Goal: Task Accomplishment & Management: Use online tool/utility

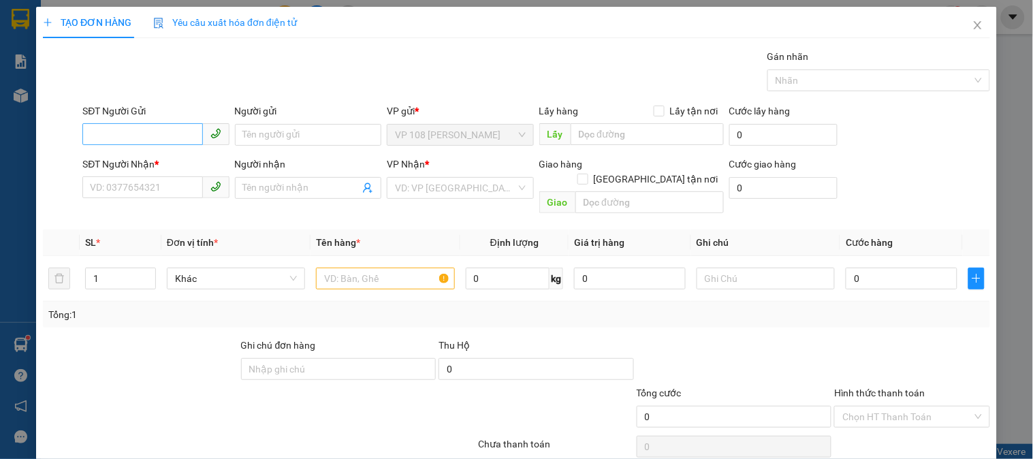
click at [160, 127] on input "SĐT Người Gửi" at bounding box center [142, 134] width 120 height 22
type input "2"
type input "0765830127"
click at [171, 155] on div "0765830127" at bounding box center [154, 162] width 129 height 15
type input "0972368465"
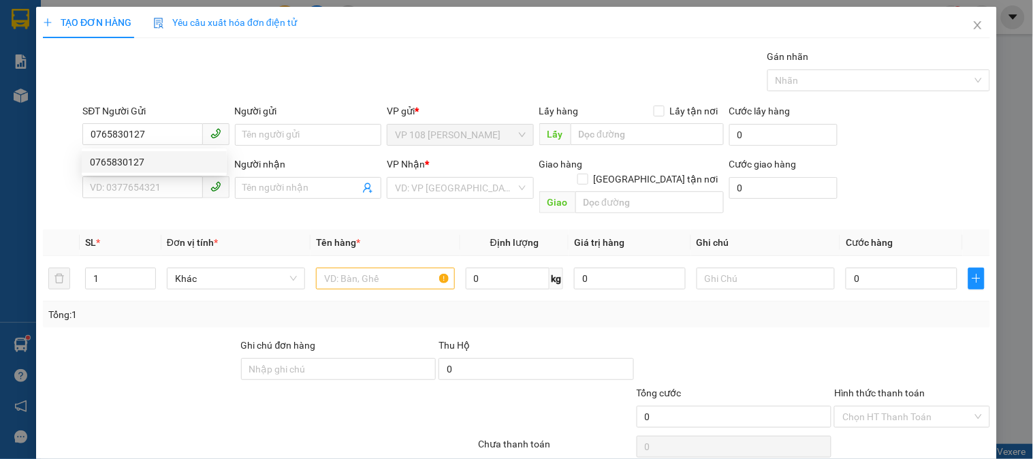
type input "MR [PERSON_NAME]"
type input "[PERSON_NAME] [GEOGRAPHIC_DATA]"
type input "20.000"
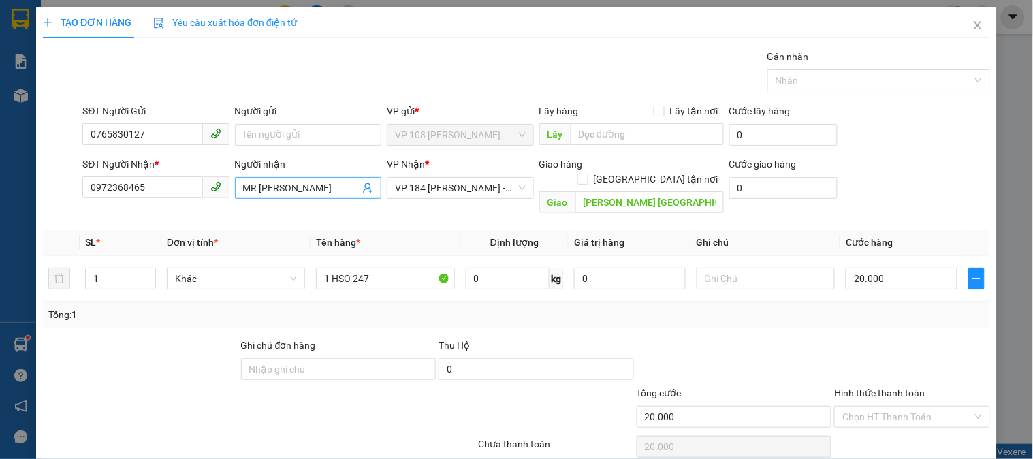
type input "0765830127"
click at [321, 188] on input "MR [PERSON_NAME]" at bounding box center [301, 187] width 116 height 15
type input "MR HẢI -0976369325"
click at [708, 307] on div "Tổng: 1" at bounding box center [516, 315] width 947 height 26
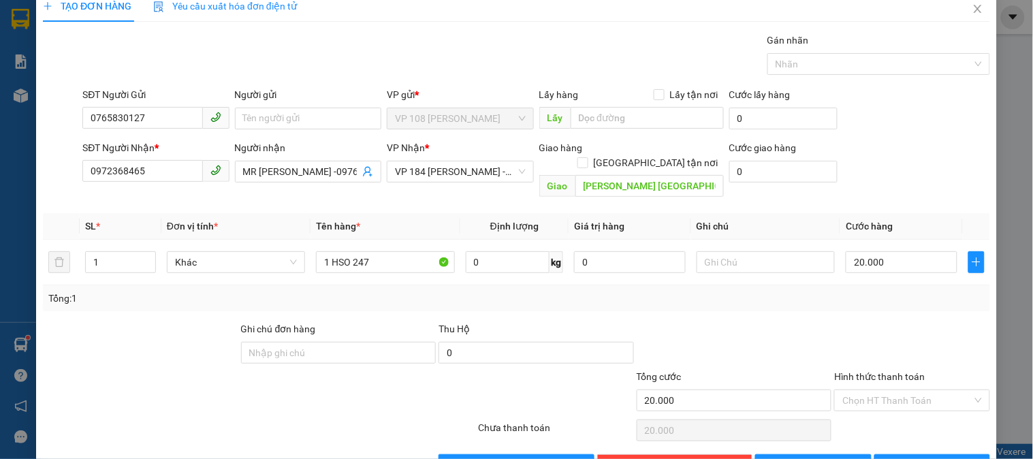
scroll to position [44, 0]
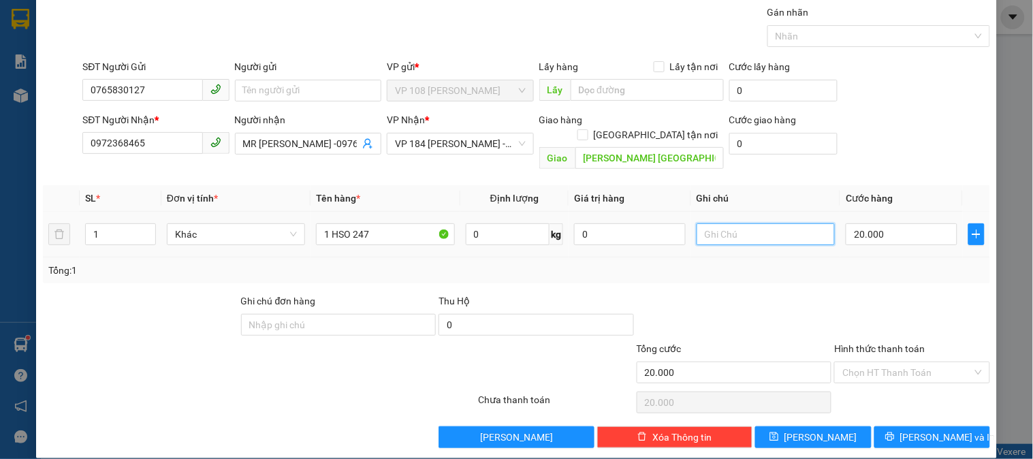
click at [754, 223] on input "text" at bounding box center [765, 234] width 138 height 22
type input "CK SCB 12/8"
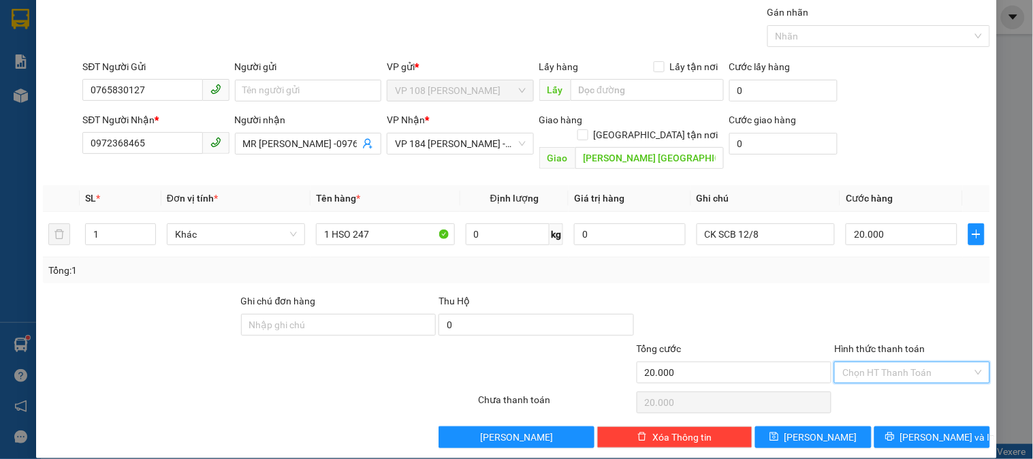
click at [863, 363] on input "Hình thức thanh toán" at bounding box center [906, 372] width 129 height 20
click at [865, 378] on div "Tại văn phòng" at bounding box center [903, 385] width 137 height 15
type input "0"
click at [945, 430] on span "[PERSON_NAME] và In" at bounding box center [947, 437] width 95 height 15
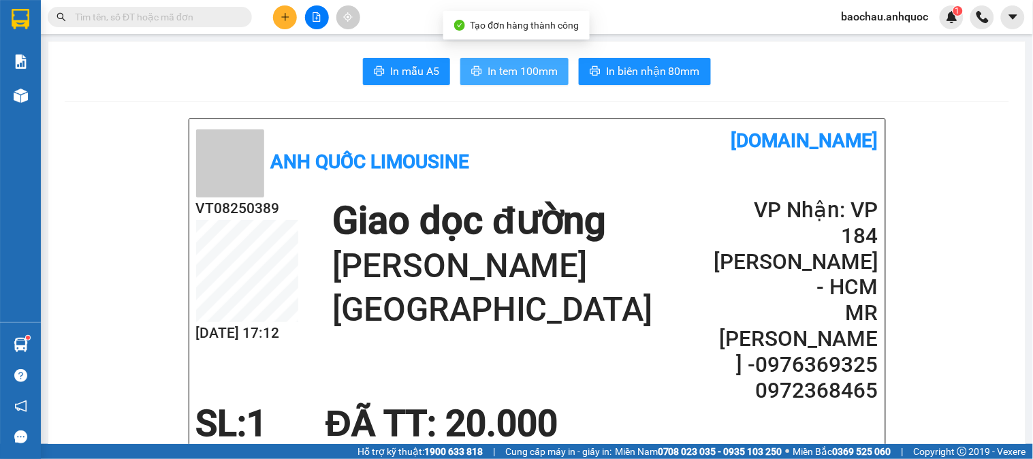
click at [512, 79] on span "In tem 100mm" at bounding box center [522, 71] width 70 height 17
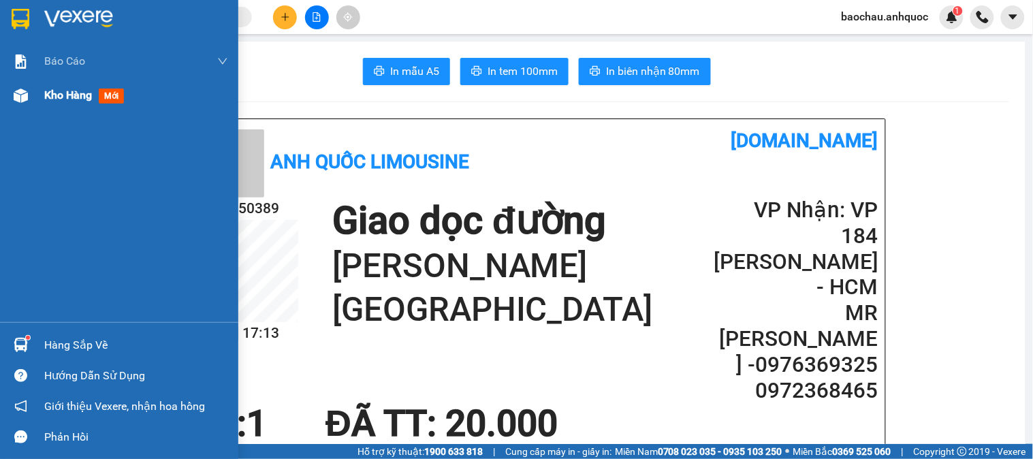
click at [46, 88] on span "Kho hàng" at bounding box center [68, 94] width 48 height 13
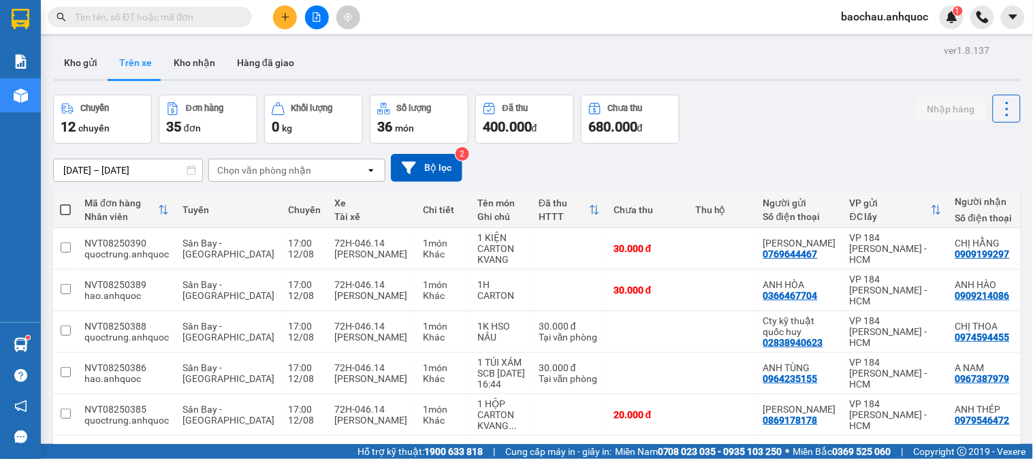
click at [84, 80] on div "Kho gửi Trên xe Kho nhận Hàng đã giao" at bounding box center [536, 63] width 967 height 35
click at [86, 73] on button "Kho gửi" at bounding box center [80, 62] width 55 height 33
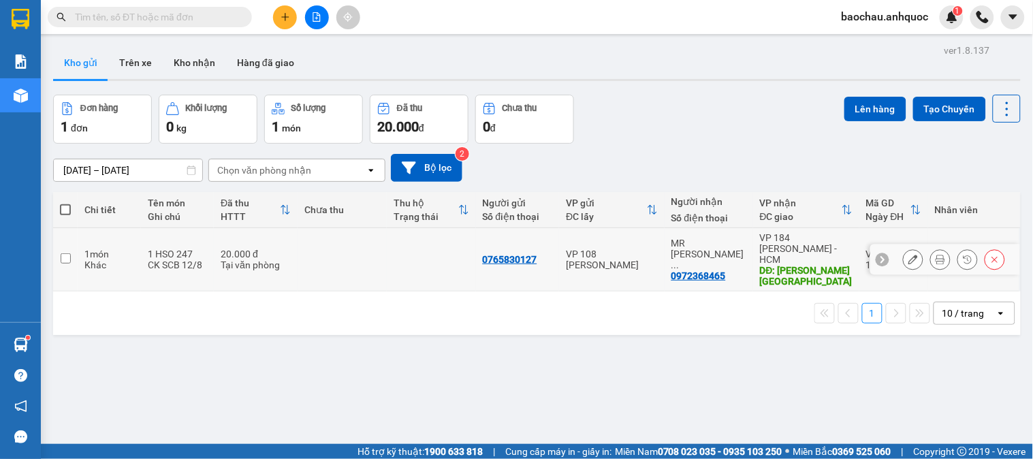
click at [82, 256] on td "1 món Khác" at bounding box center [109, 259] width 63 height 63
checkbox input "true"
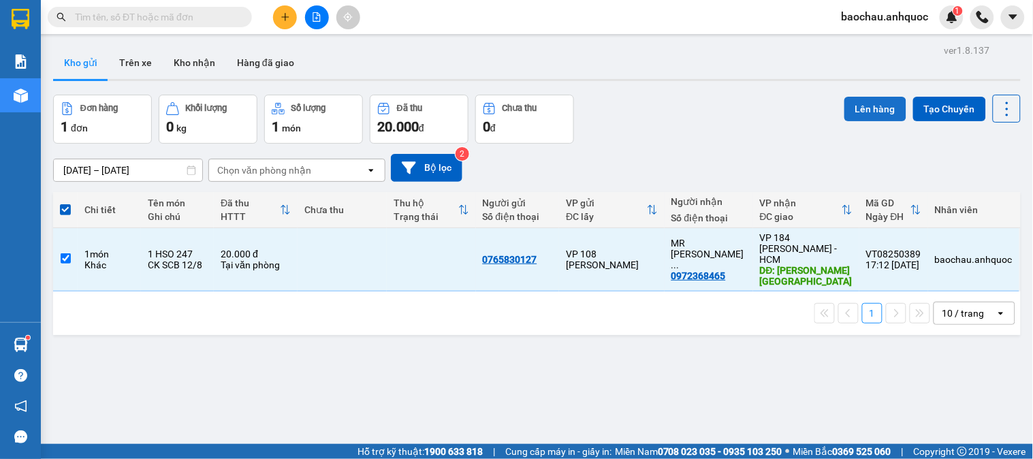
click at [846, 104] on button "Lên hàng" at bounding box center [875, 109] width 62 height 25
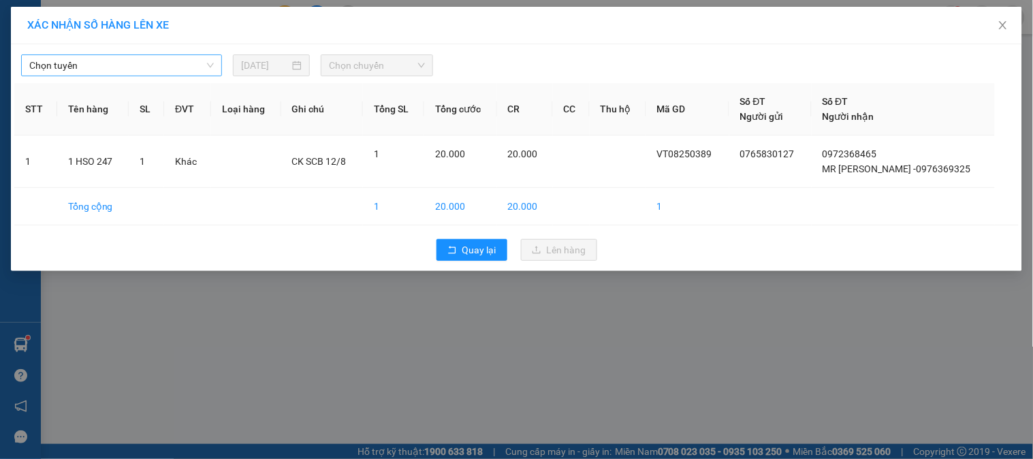
click at [161, 63] on span "Chọn tuyến" at bounding box center [121, 65] width 184 height 20
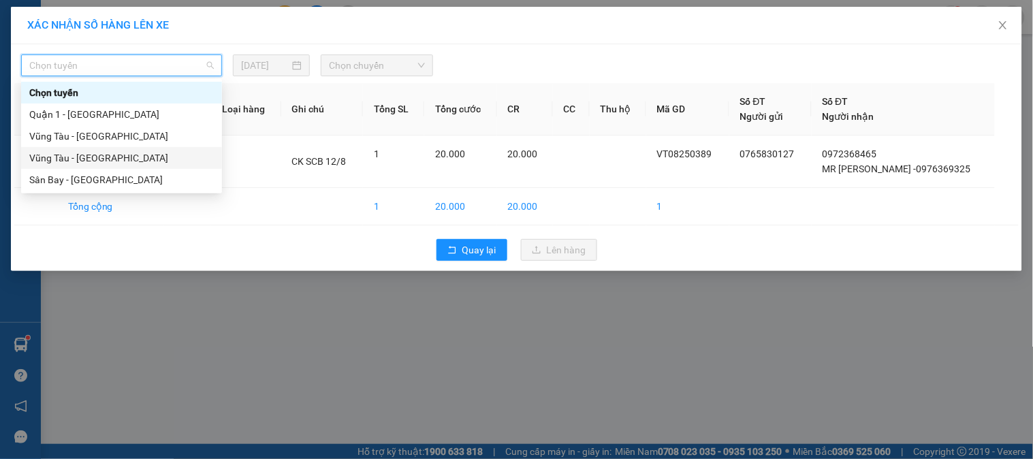
click at [140, 160] on div "Vũng Tàu - [GEOGRAPHIC_DATA]" at bounding box center [121, 157] width 184 height 15
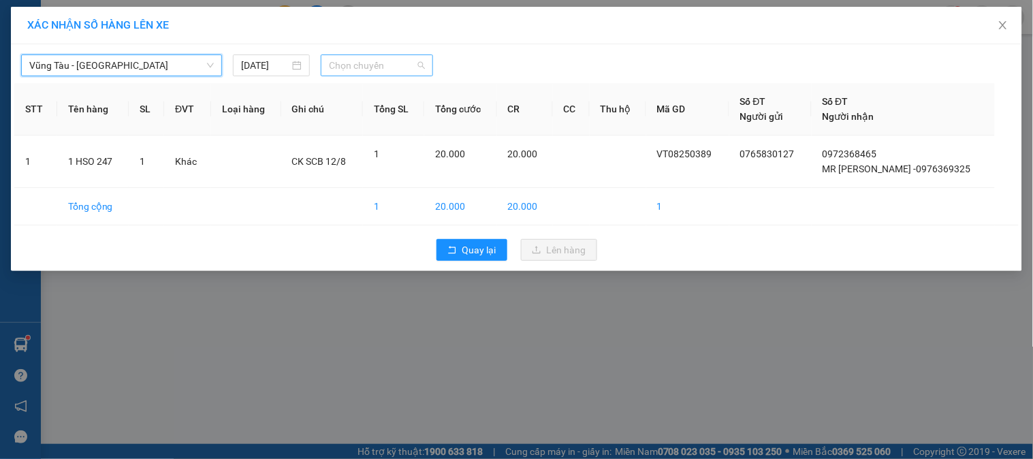
click at [341, 60] on span "Chọn chuyến" at bounding box center [377, 65] width 96 height 20
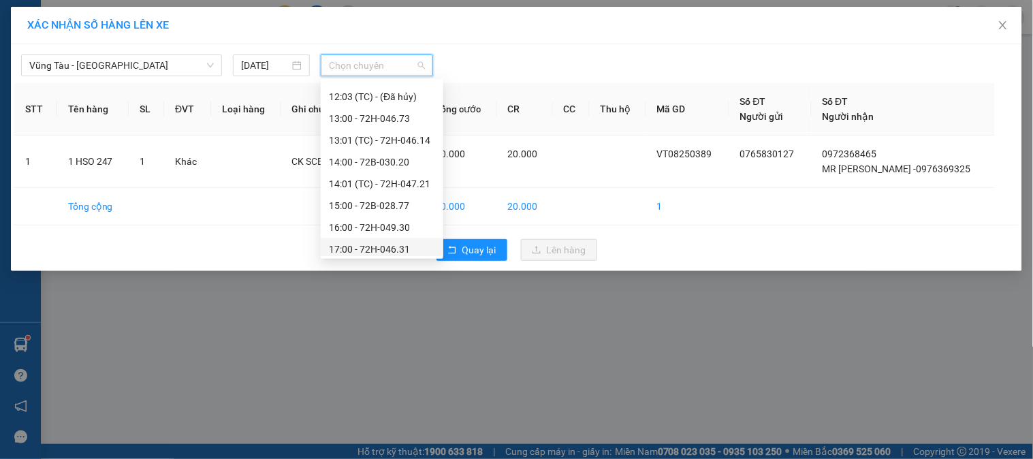
scroll to position [501, 0]
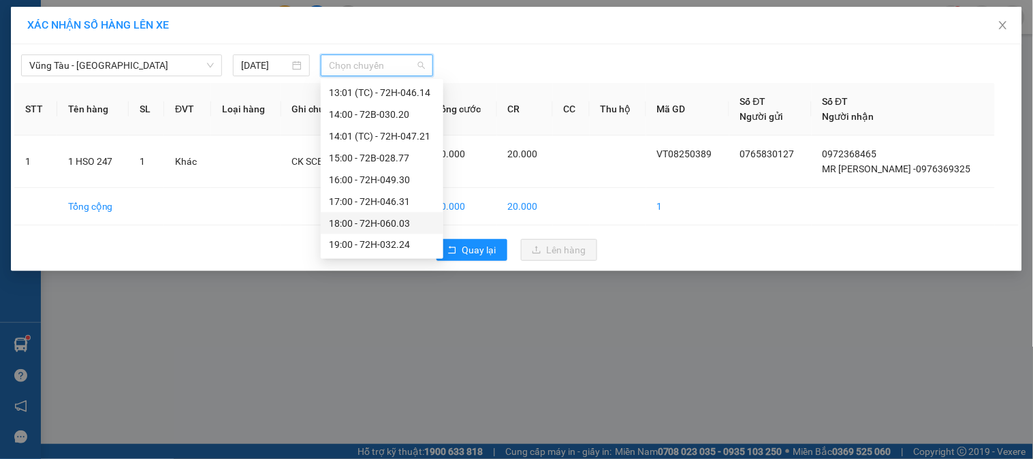
click at [349, 228] on div "18:00 - 72H-060.03" at bounding box center [382, 223] width 106 height 15
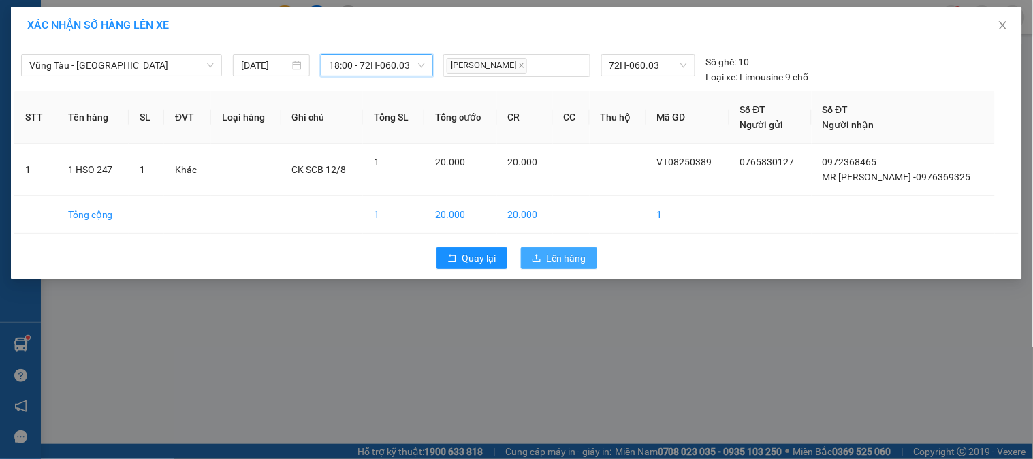
click at [581, 257] on span "Lên hàng" at bounding box center [566, 257] width 39 height 15
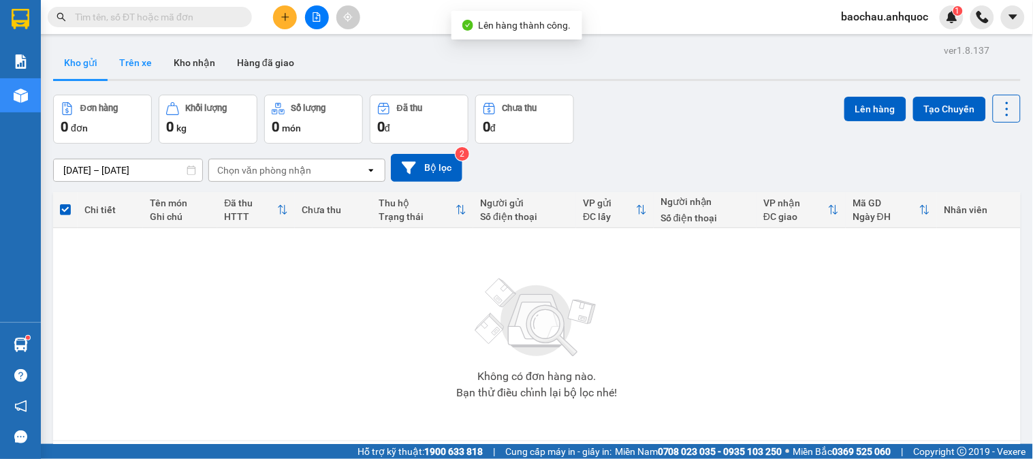
click at [124, 65] on button "Trên xe" at bounding box center [135, 62] width 54 height 33
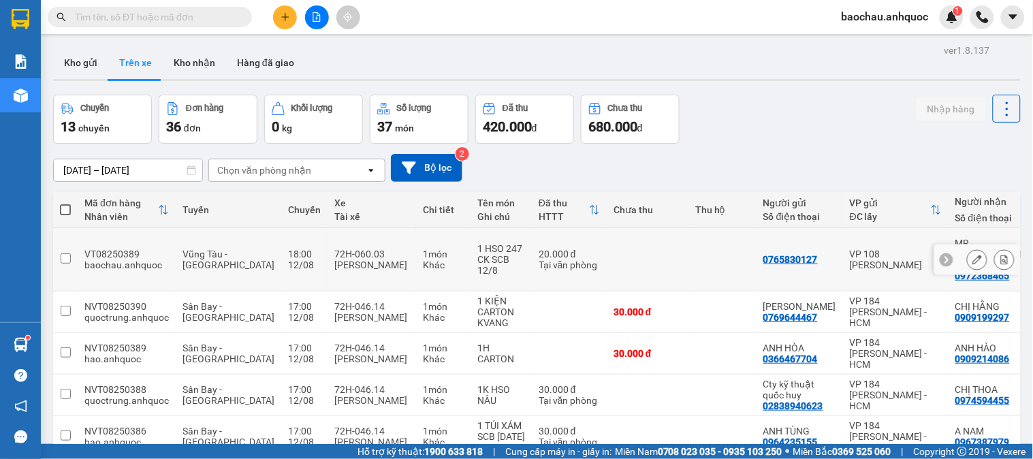
click at [994, 248] on button at bounding box center [1003, 260] width 19 height 24
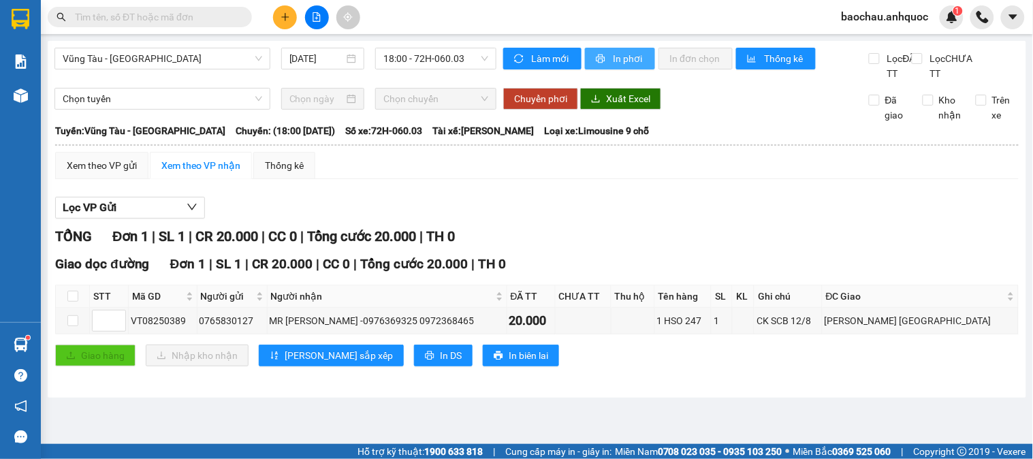
click at [620, 56] on span "In phơi" at bounding box center [628, 58] width 31 height 15
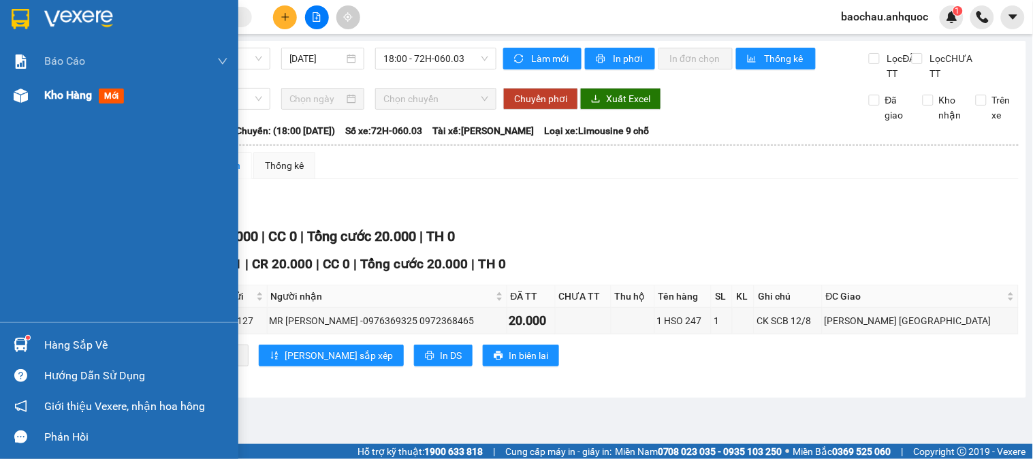
click at [16, 94] on img at bounding box center [21, 95] width 14 height 14
click at [70, 97] on span "Kho hàng" at bounding box center [68, 94] width 48 height 13
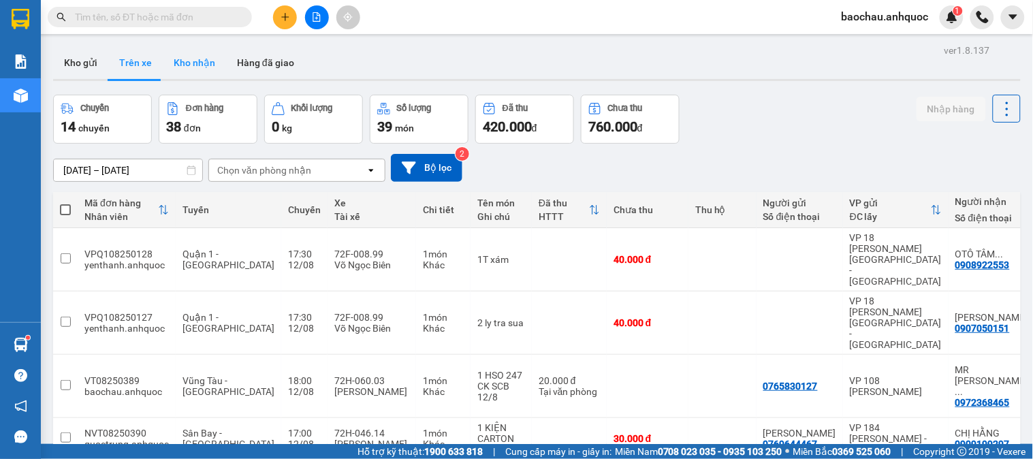
click at [177, 60] on button "Kho nhận" at bounding box center [194, 62] width 63 height 33
type input "[DATE] – [DATE]"
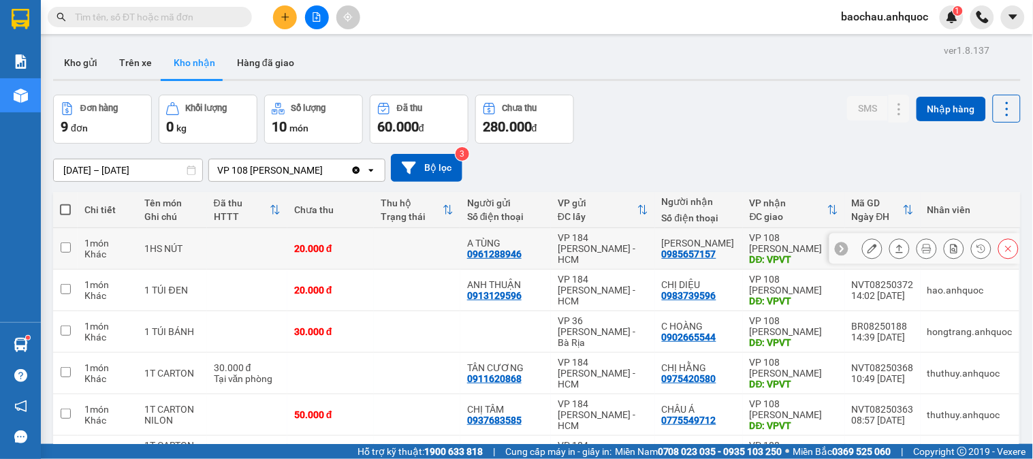
scroll to position [76, 0]
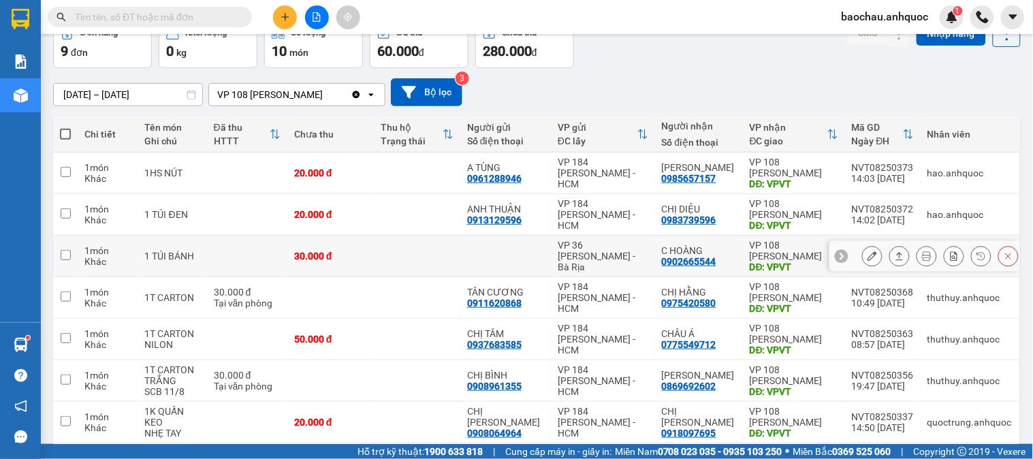
click at [867, 252] on icon at bounding box center [872, 256] width 10 height 10
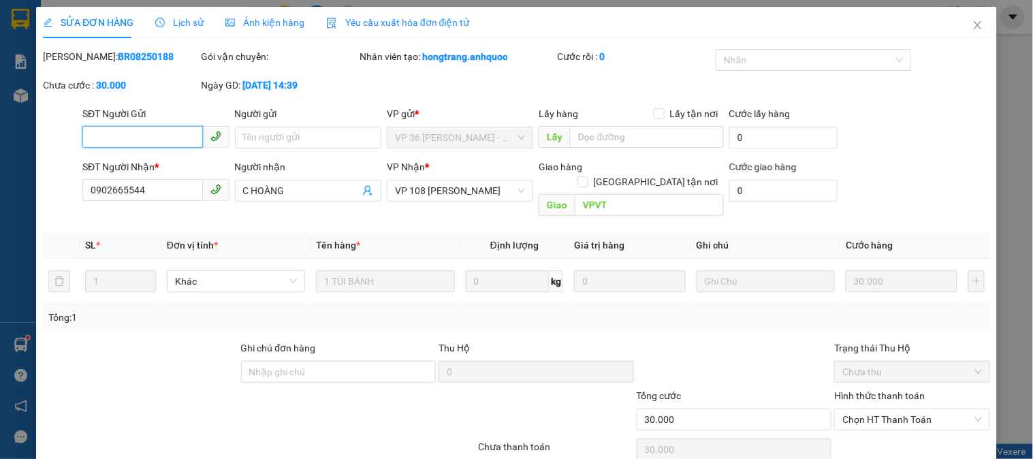
type input "0902665544"
type input "C HOÀNG"
type input "VPVT"
type input "30.000"
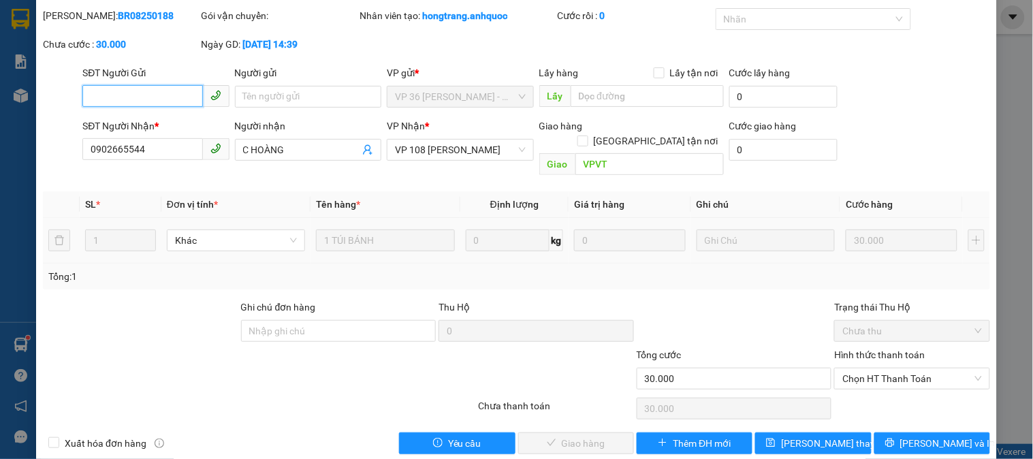
scroll to position [48, 0]
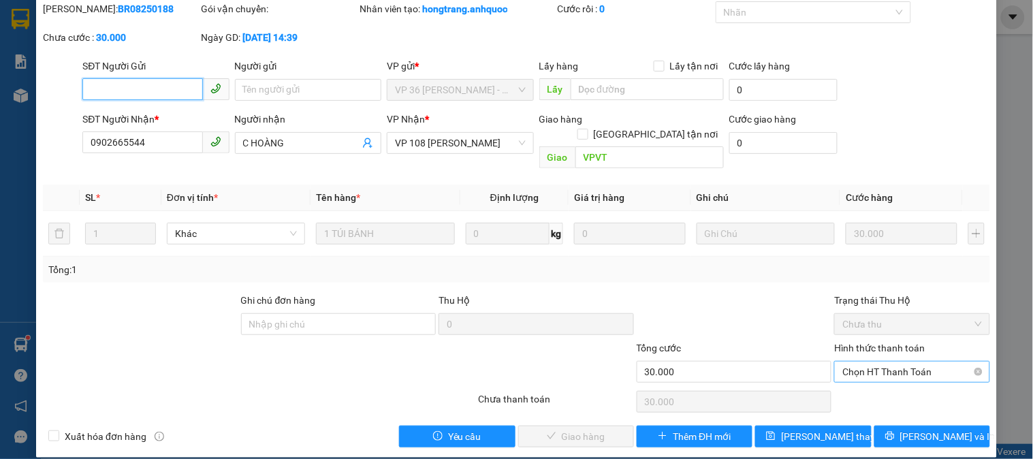
click at [871, 361] on span "Chọn HT Thanh Toán" at bounding box center [911, 371] width 139 height 20
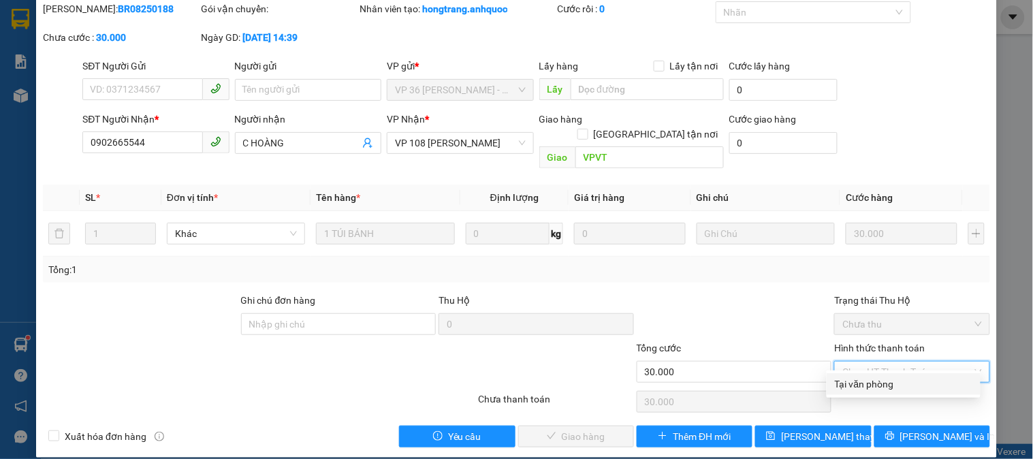
click at [886, 388] on div "Tại văn phòng" at bounding box center [903, 383] width 137 height 15
type input "0"
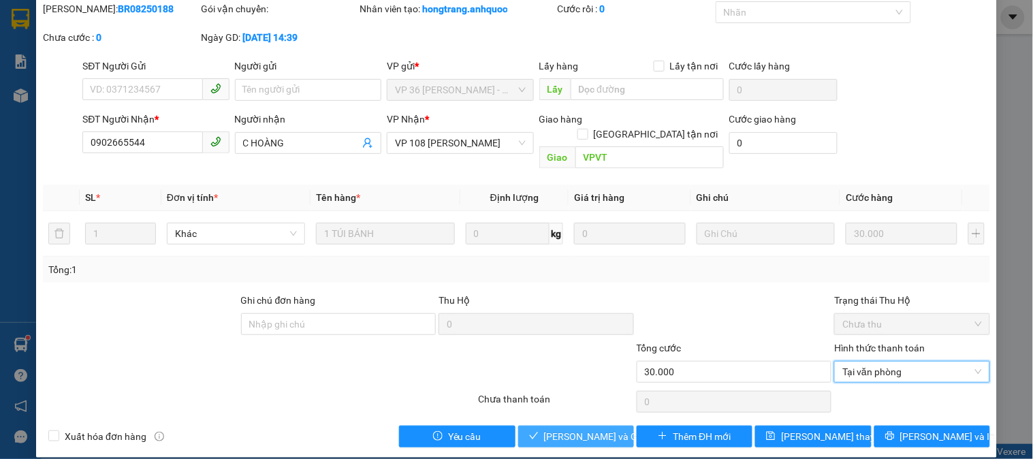
click at [606, 429] on span "[PERSON_NAME] và Giao hàng" at bounding box center [609, 436] width 131 height 15
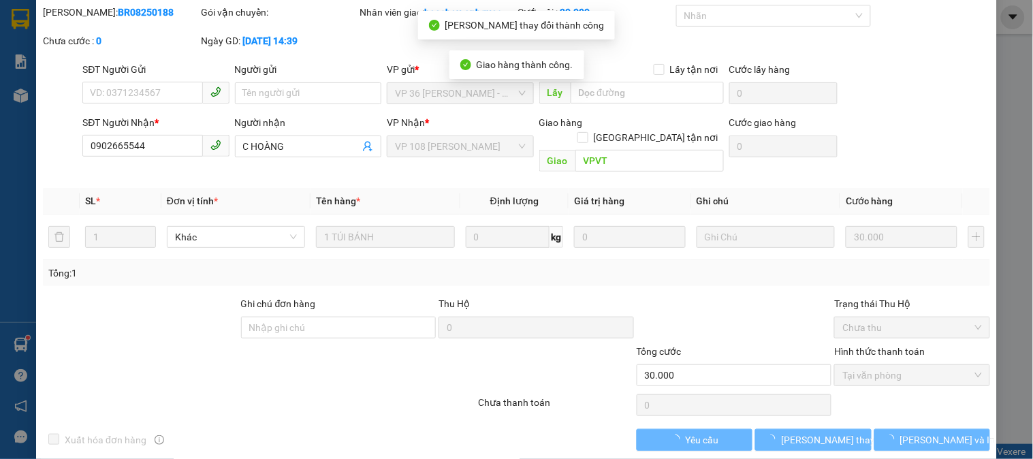
scroll to position [0, 0]
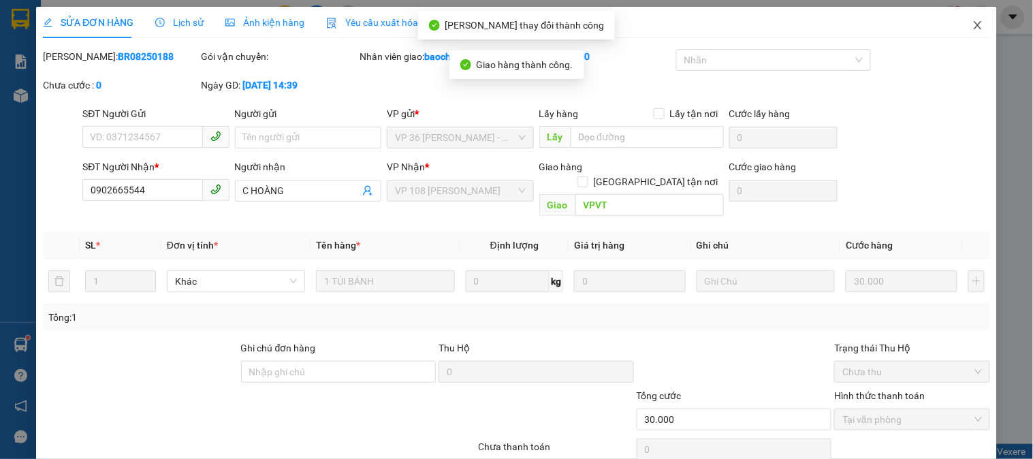
click at [972, 31] on icon "close" at bounding box center [977, 25] width 11 height 11
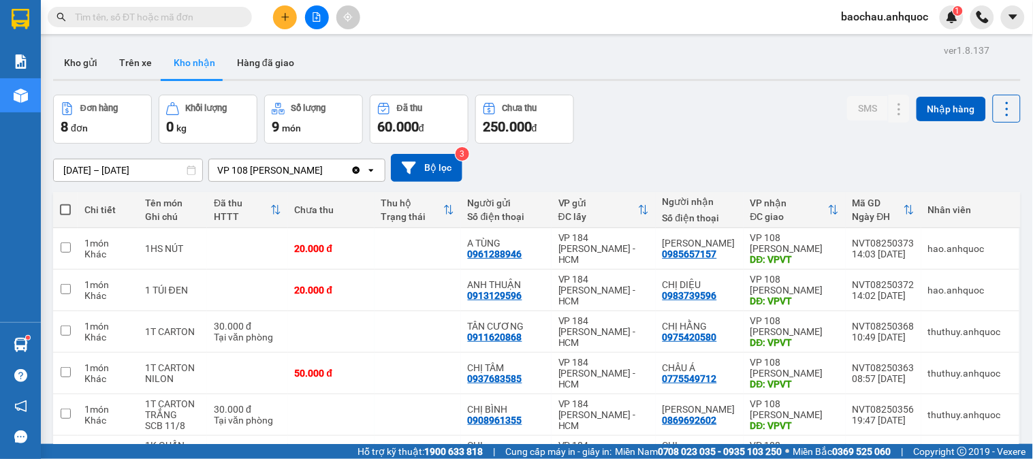
click at [158, 12] on input "text" at bounding box center [155, 17] width 161 height 15
click at [157, 12] on input "text" at bounding box center [155, 17] width 161 height 15
click at [159, 16] on input "text" at bounding box center [155, 17] width 161 height 15
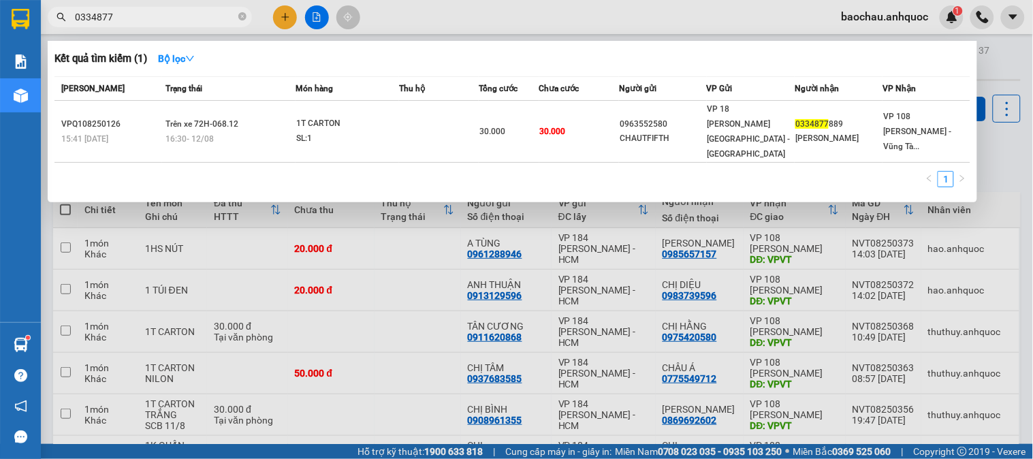
type input "0334877"
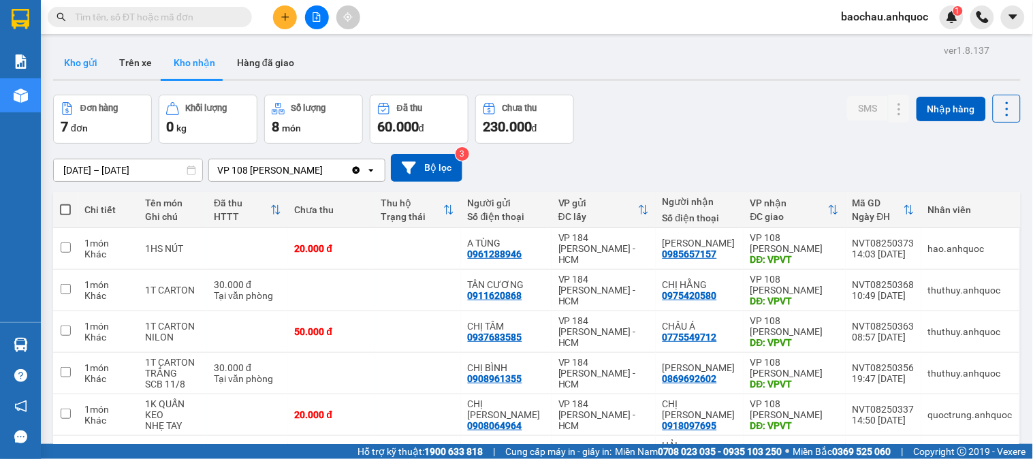
click at [92, 69] on button "Kho gửi" at bounding box center [80, 62] width 55 height 33
click at [84, 62] on button "Kho gửi" at bounding box center [80, 62] width 55 height 33
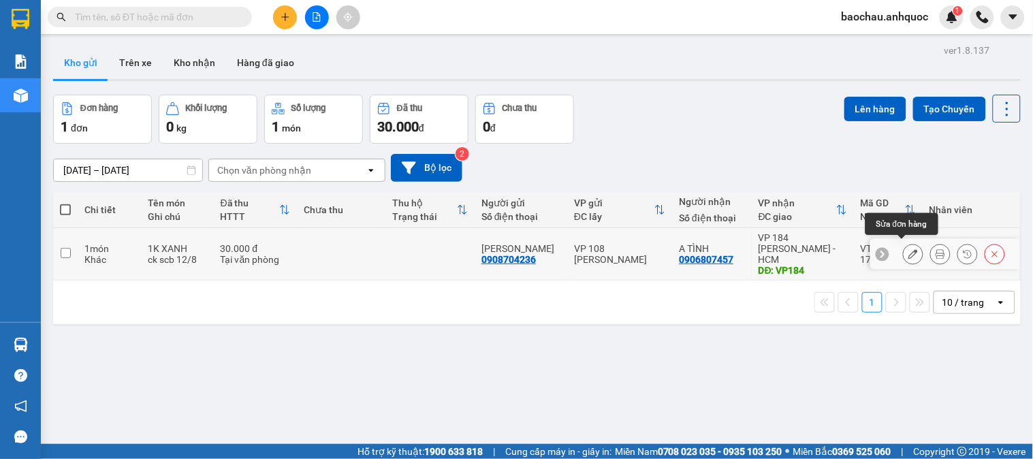
click at [908, 249] on icon at bounding box center [913, 254] width 10 height 10
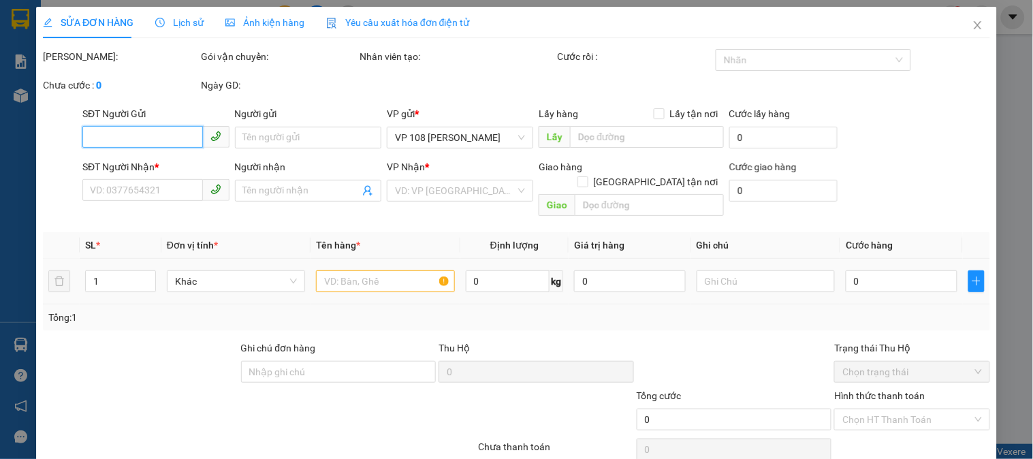
type input "0908704236"
type input "[PERSON_NAME]"
type input "0906807457"
type input "A TÌNH"
type input "VP184"
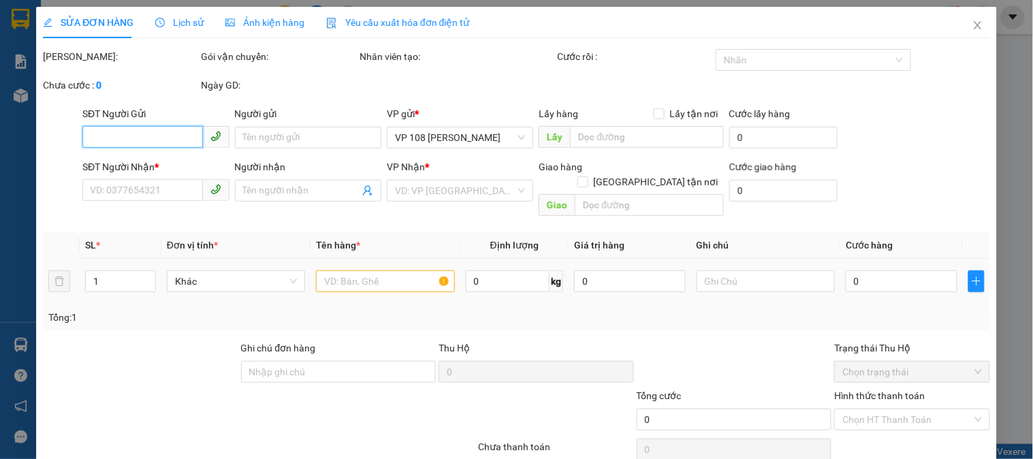
type input "30.000"
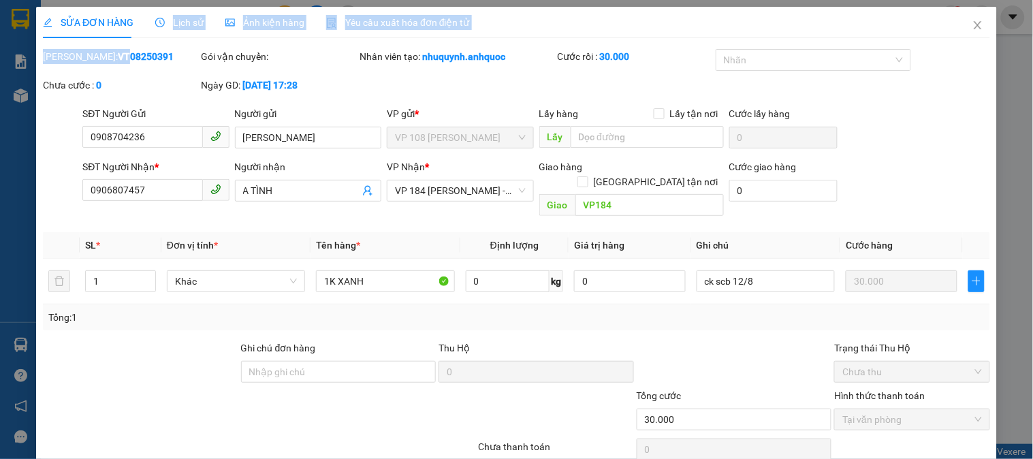
drag, startPoint x: 143, startPoint y: 43, endPoint x: 84, endPoint y: 59, distance: 60.8
click at [84, 59] on div "SỬA ĐƠN HÀNG Lịch sử Ảnh kiện hàng Yêu cầu xuất hóa đơn điện tử Total Paid Fee …" at bounding box center [516, 251] width 947 height 488
drag, startPoint x: 146, startPoint y: 93, endPoint x: 147, endPoint y: 78, distance: 15.0
click at [147, 92] on div "Chưa cước : 0" at bounding box center [121, 92] width 158 height 29
drag, startPoint x: 138, startPoint y: 59, endPoint x: 77, endPoint y: 57, distance: 61.3
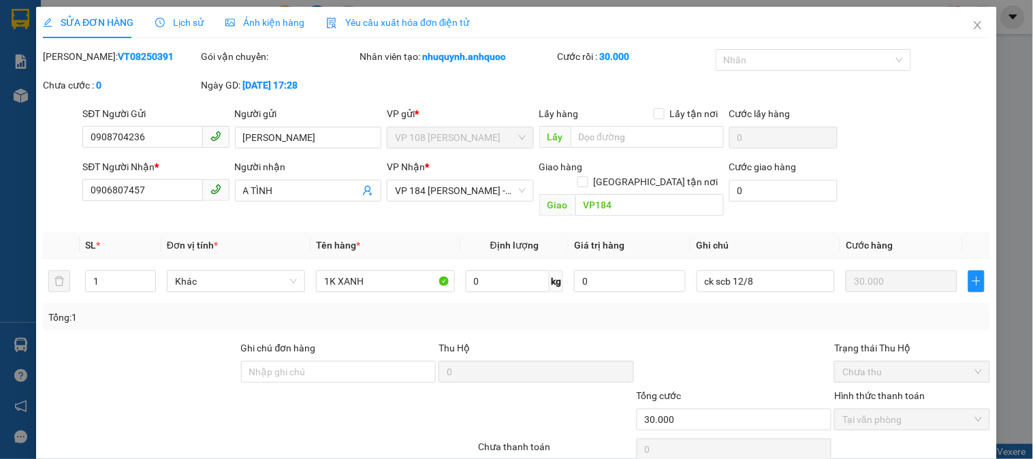
click at [77, 57] on div "Mã ĐH: VT08250391" at bounding box center [120, 56] width 155 height 15
copy b "VT08250391"
click at [958, 25] on span "Close" at bounding box center [977, 26] width 38 height 38
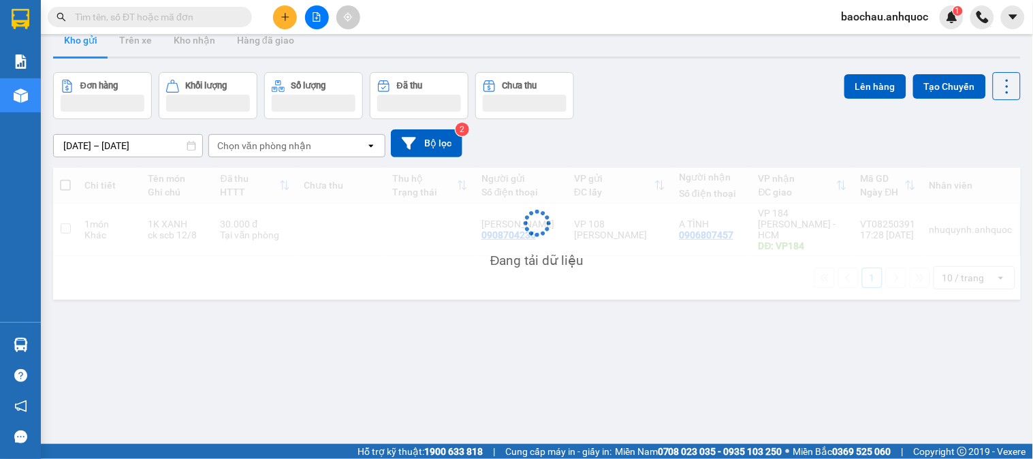
scroll to position [63, 0]
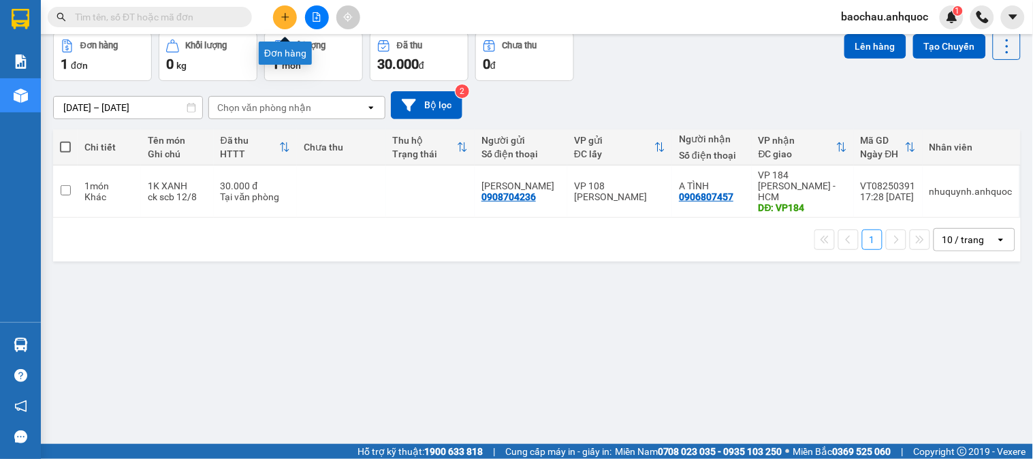
click at [282, 12] on icon "plus" at bounding box center [285, 17] width 10 height 10
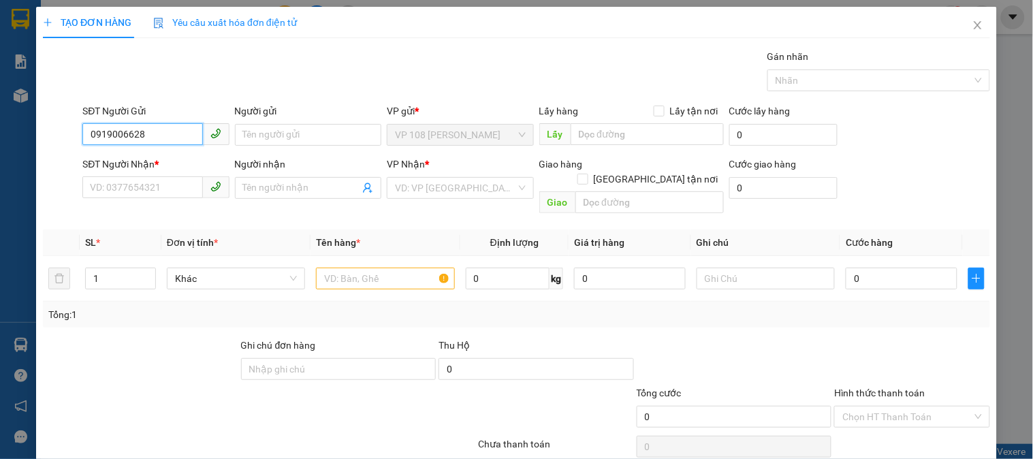
click at [161, 133] on input "0919006628" at bounding box center [142, 134] width 120 height 22
type input "0919006638"
click at [147, 167] on div "0919006638 - ANH HOÀNG" at bounding box center [157, 162] width 134 height 15
type input "ANH HOÀNG"
type input "0939788086"
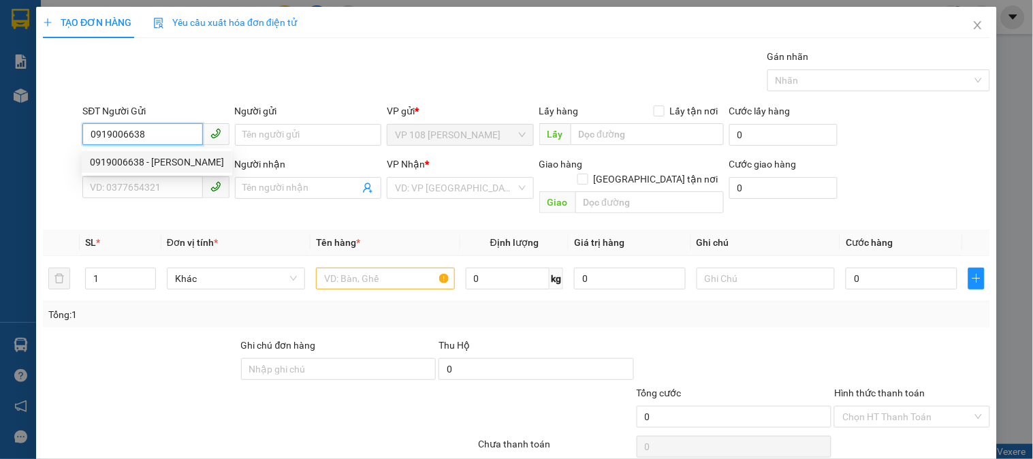
type input "A SƠN"
type input "VPQ1"
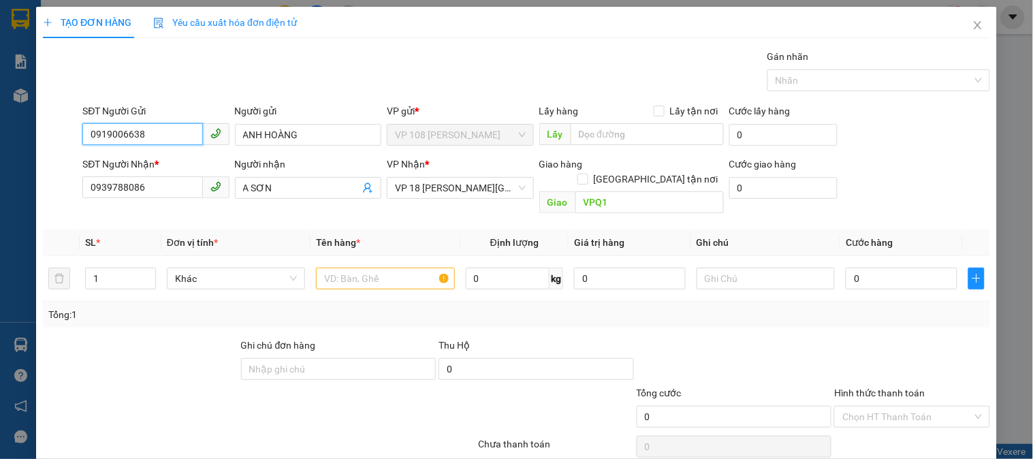
type input "40.000"
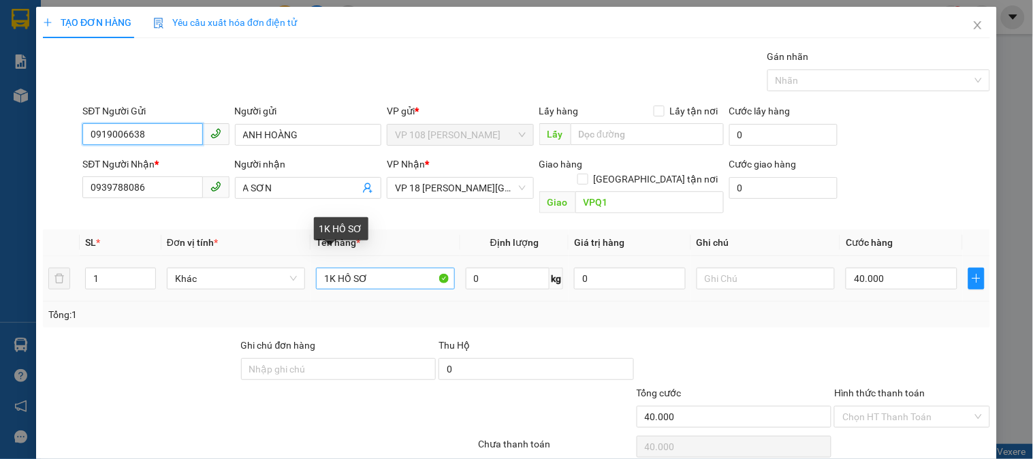
type input "0919006638"
click at [406, 268] on input "1K HỒ SƠ" at bounding box center [385, 279] width 138 height 22
click at [381, 268] on input "1T QUẤN KEM HS" at bounding box center [385, 279] width 138 height 22
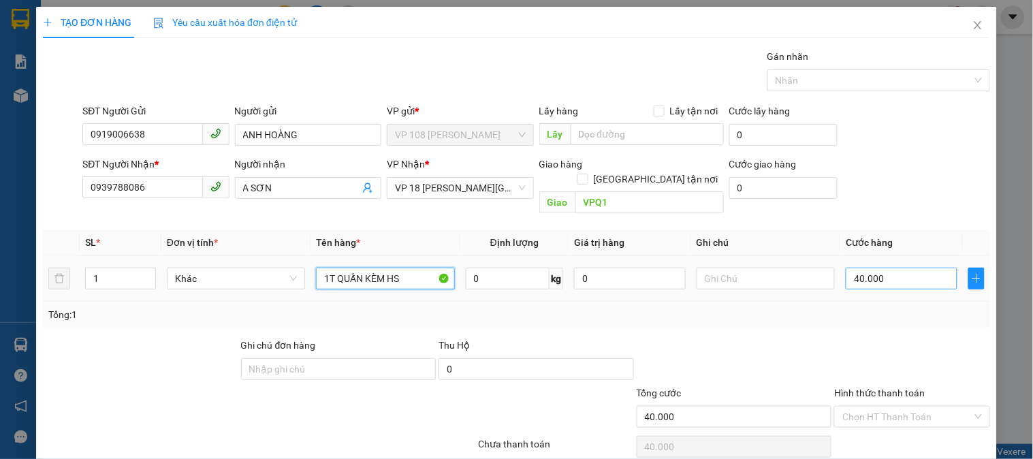
type input "1T QUẤN KÈM HS"
click at [910, 268] on input "40.000" at bounding box center [901, 279] width 112 height 22
type input "3"
type input "30"
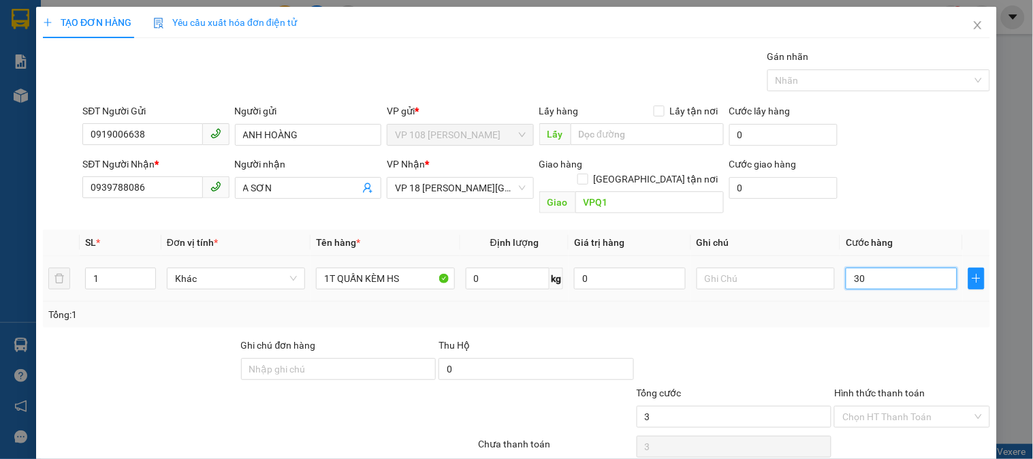
type input "30"
type input "300"
type input "3.000"
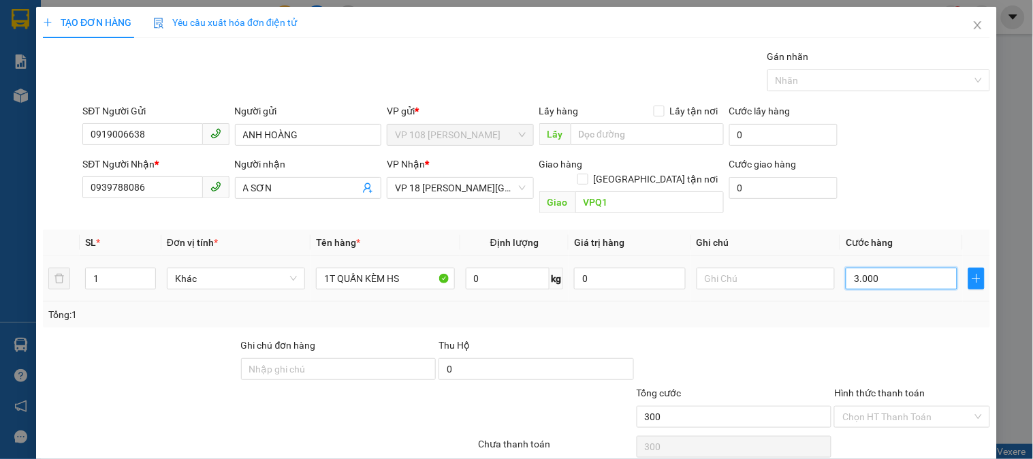
type input "3.000"
type input "30.000"
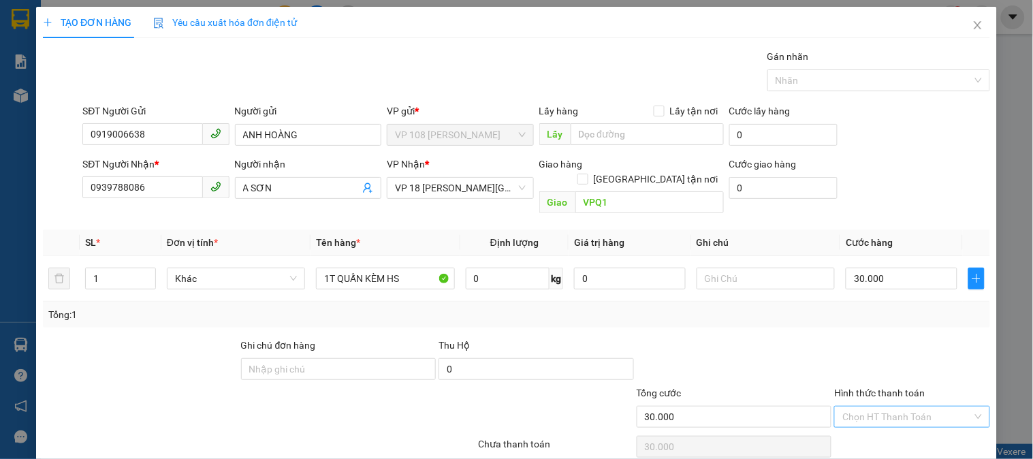
click at [888, 406] on input "Hình thức thanh toán" at bounding box center [906, 416] width 129 height 20
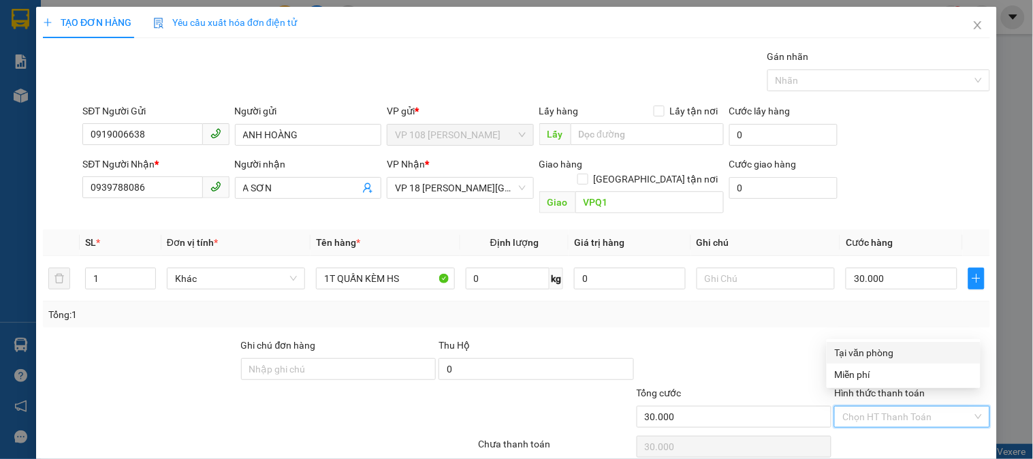
click at [849, 351] on div "Tại văn phòng" at bounding box center [903, 352] width 137 height 15
type input "0"
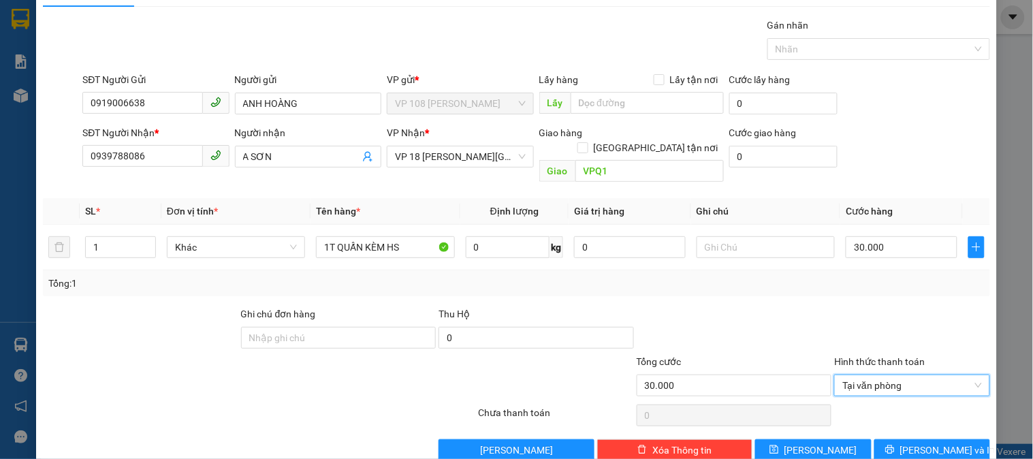
scroll to position [44, 0]
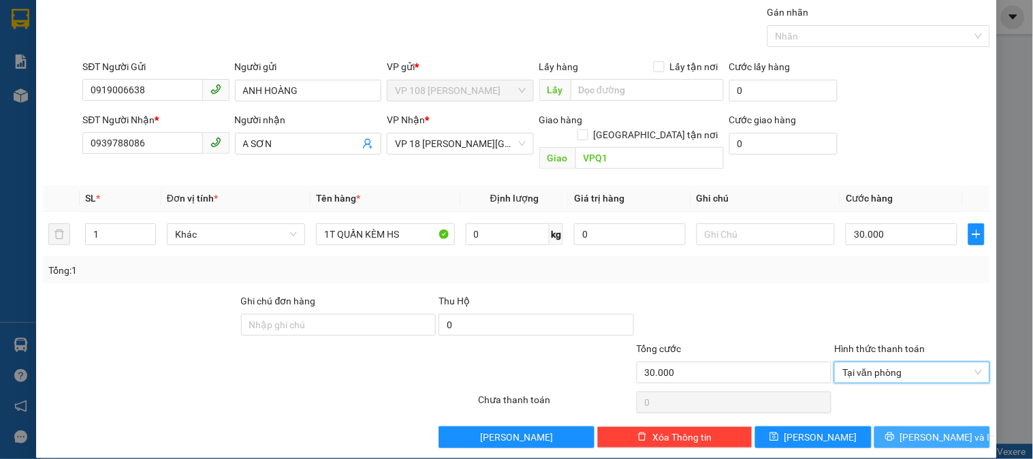
click at [952, 426] on button "[PERSON_NAME] và In" at bounding box center [932, 437] width 116 height 22
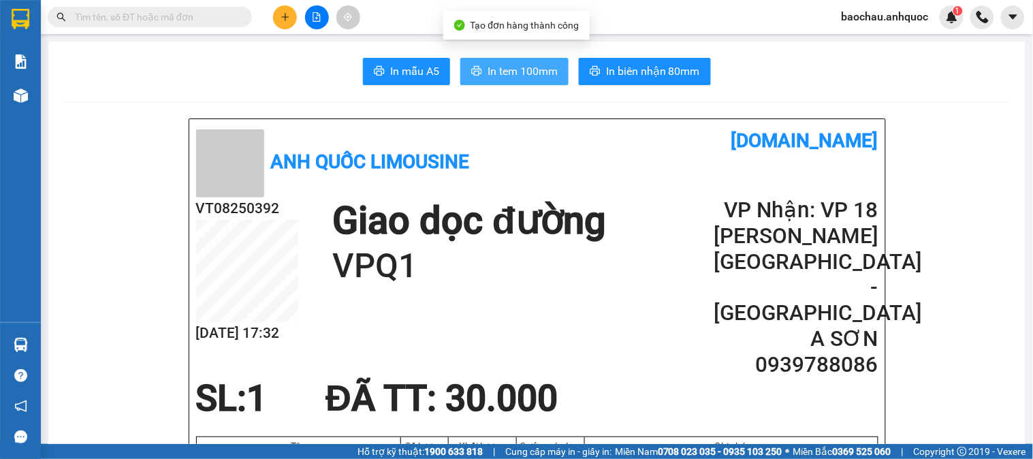
click at [490, 61] on button "In tem 100mm" at bounding box center [514, 71] width 108 height 27
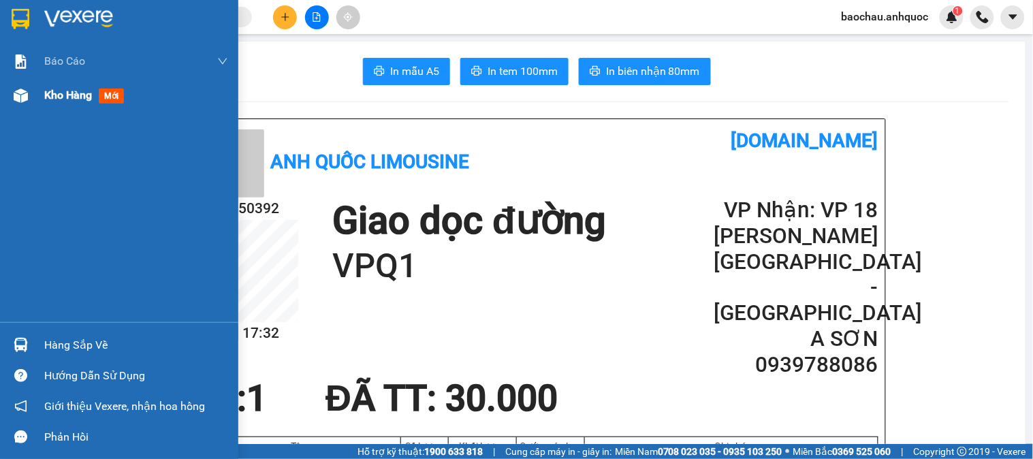
click at [91, 94] on span "Kho hàng" at bounding box center [68, 94] width 48 height 13
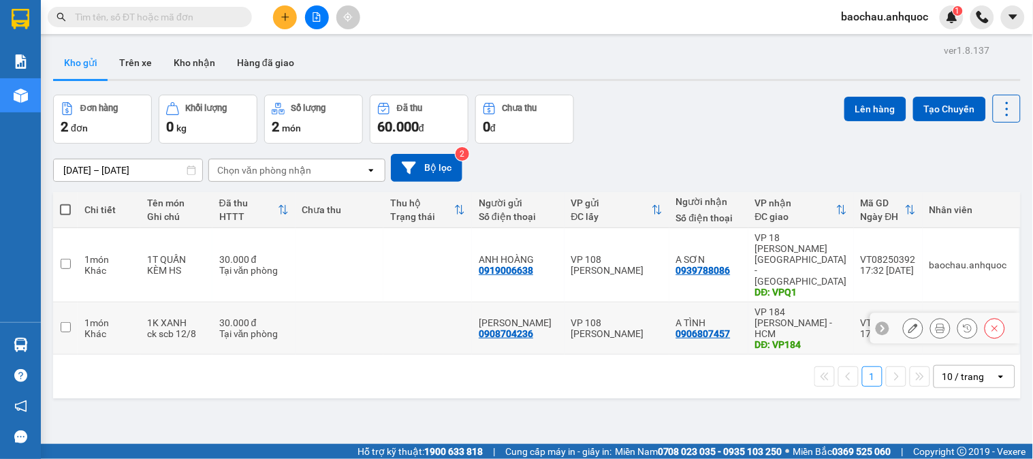
click at [64, 302] on td at bounding box center [65, 328] width 25 height 52
checkbox input "true"
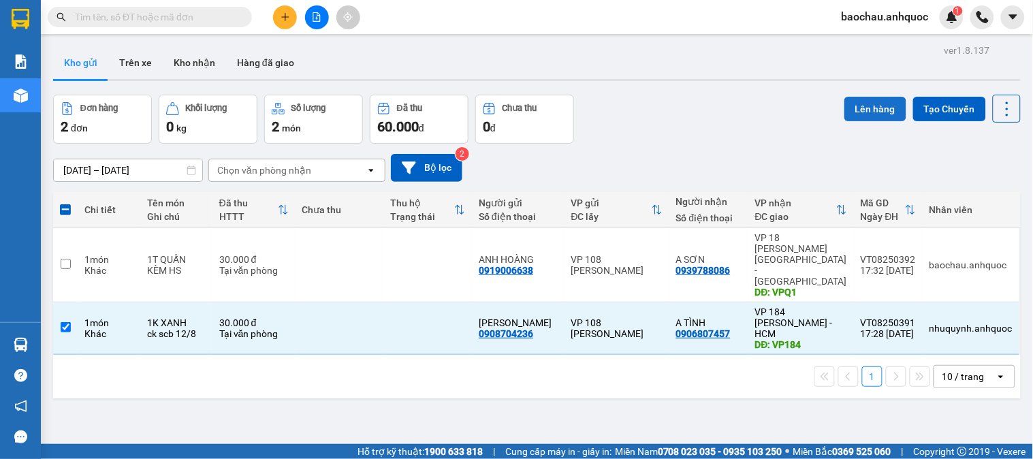
click at [863, 114] on button "Lên hàng" at bounding box center [875, 109] width 62 height 25
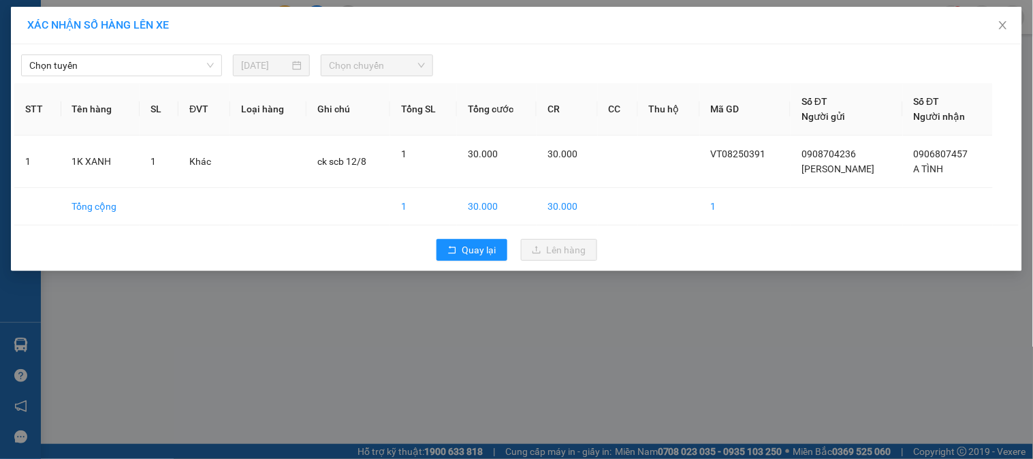
click at [162, 45] on div "Chọn tuyến 12/08/2025 Chọn chuyến STT Tên hàng SL ĐVT Loại hàng Ghi chú Tổng SL…" at bounding box center [516, 157] width 1011 height 227
click at [159, 64] on span "Chọn tuyến" at bounding box center [121, 65] width 184 height 20
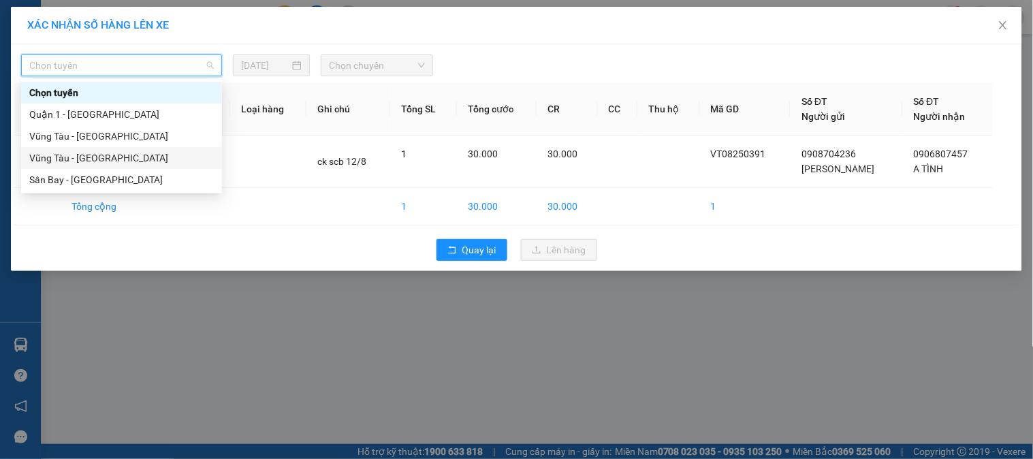
click at [106, 158] on div "Vũng Tàu - [GEOGRAPHIC_DATA]" at bounding box center [121, 157] width 184 height 15
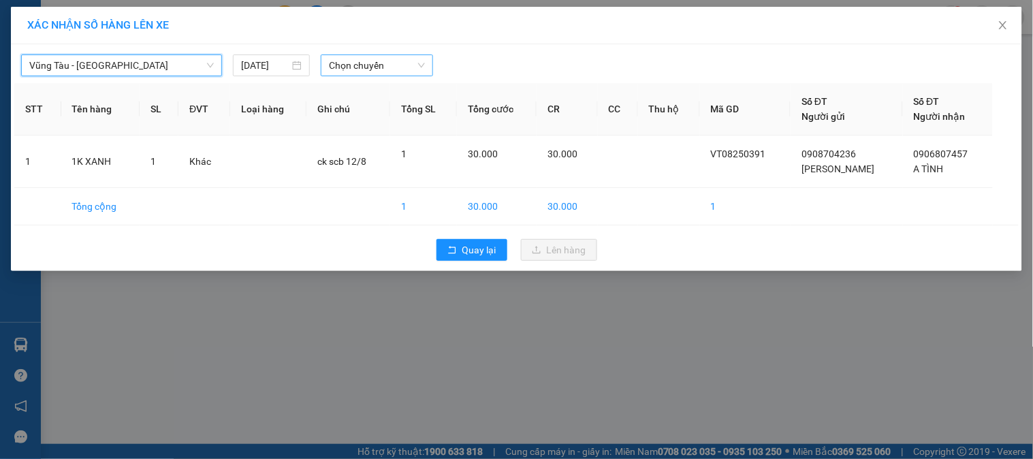
click at [391, 67] on span "Chọn chuyến" at bounding box center [377, 65] width 96 height 20
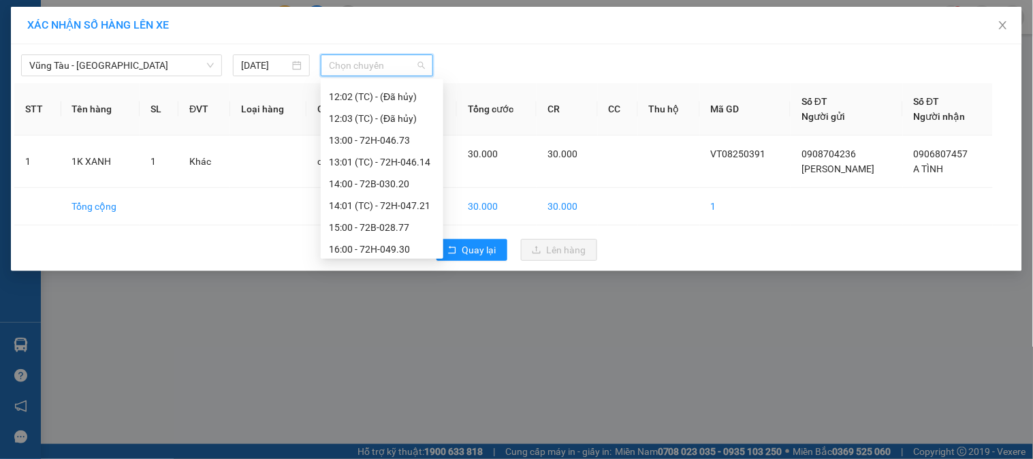
scroll to position [501, 0]
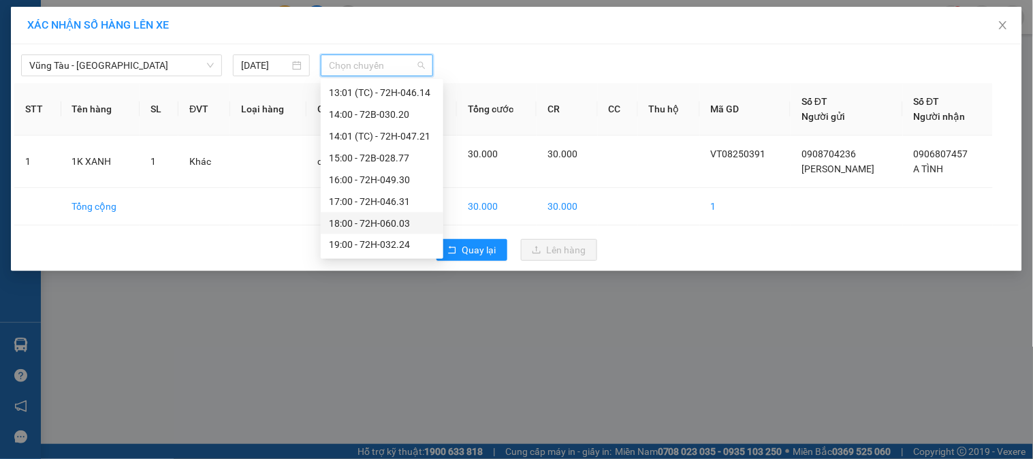
click at [358, 223] on div "18:00 - 72H-060.03" at bounding box center [382, 223] width 106 height 15
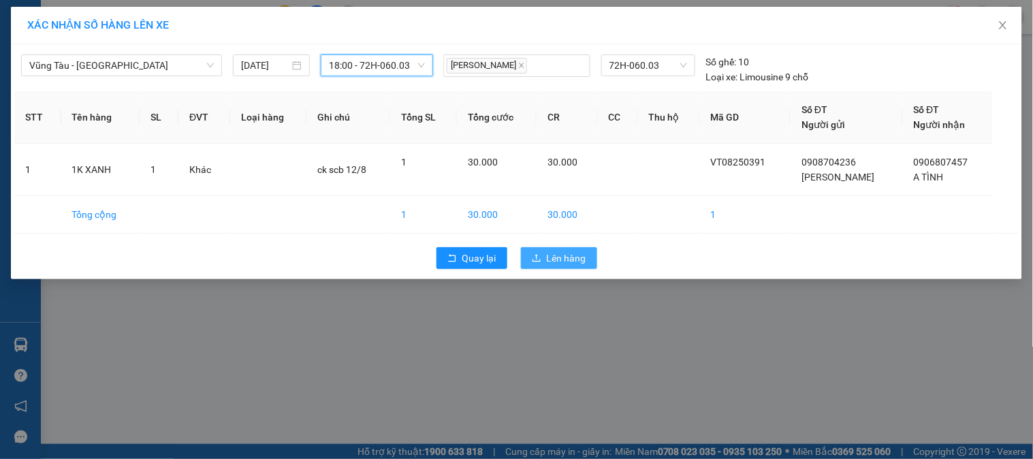
click at [535, 266] on button "Lên hàng" at bounding box center [559, 258] width 76 height 22
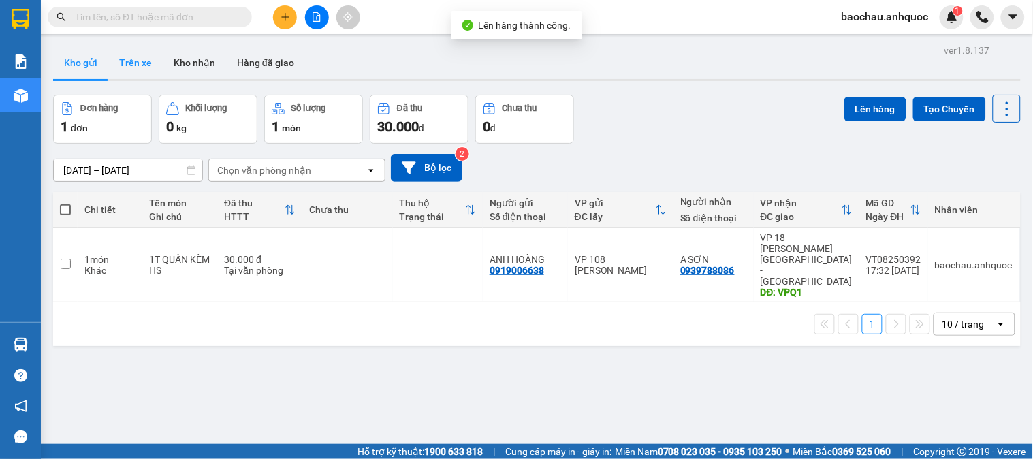
click at [129, 64] on button "Trên xe" at bounding box center [135, 62] width 54 height 33
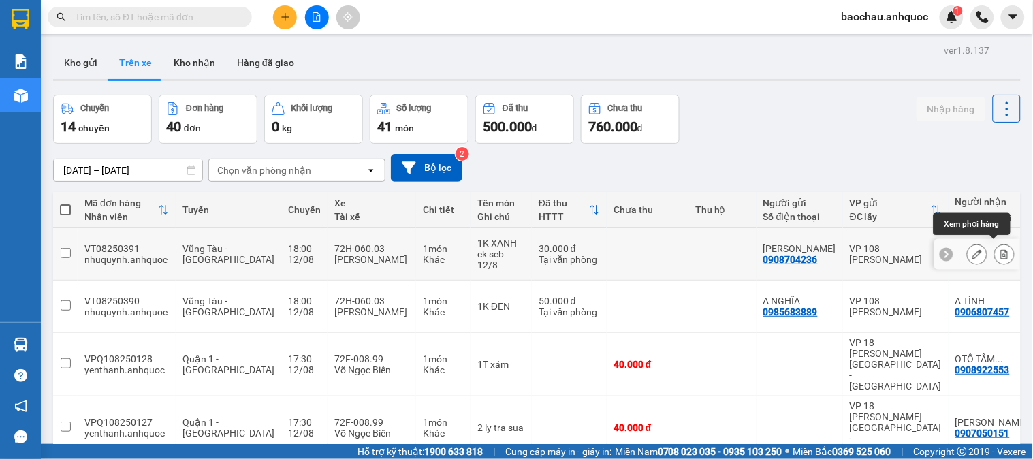
click at [994, 243] on button at bounding box center [1003, 254] width 19 height 24
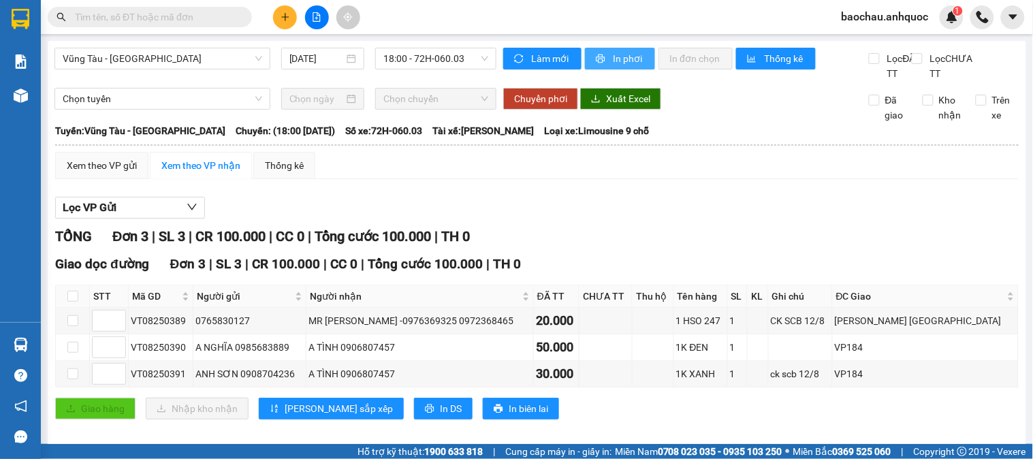
click at [623, 58] on span "In phơi" at bounding box center [628, 58] width 31 height 15
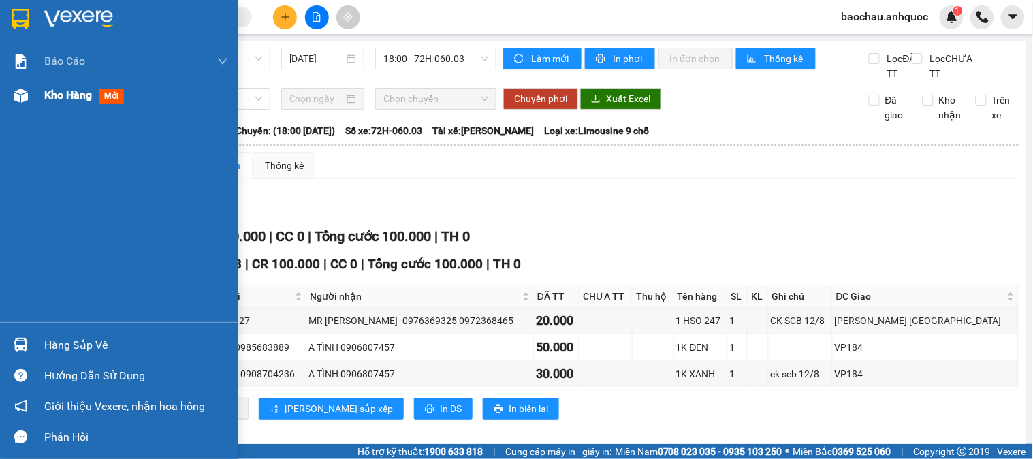
click at [22, 98] on img at bounding box center [21, 95] width 14 height 14
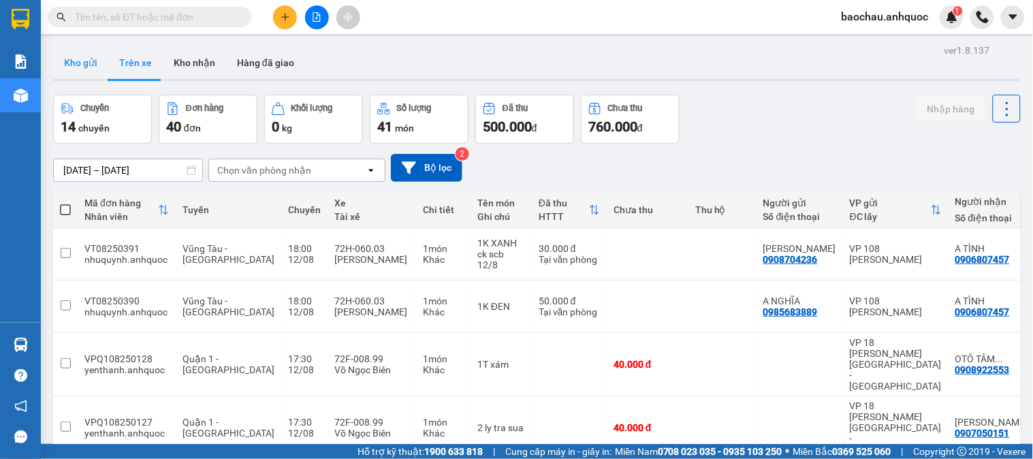
click at [86, 63] on button "Kho gửi" at bounding box center [80, 62] width 55 height 33
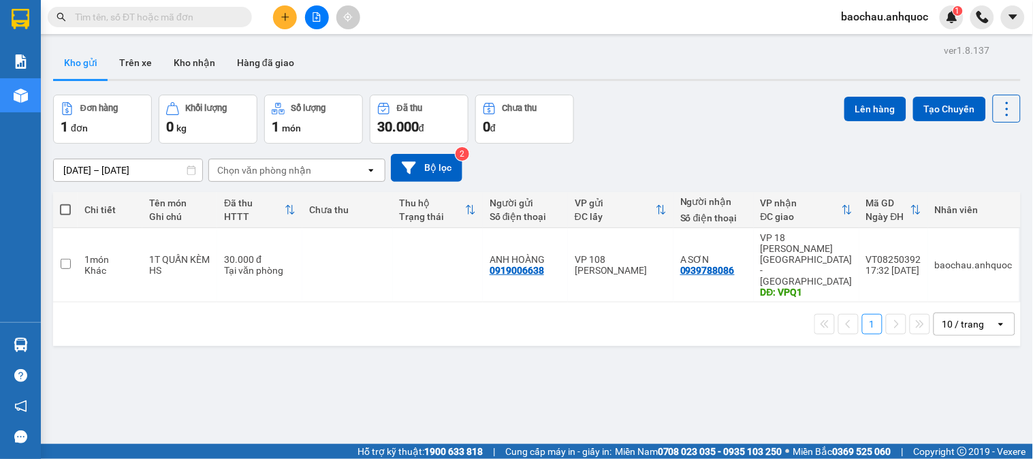
click at [146, 26] on span at bounding box center [150, 17] width 204 height 20
paste input "0334877889"
type input "0334877889"
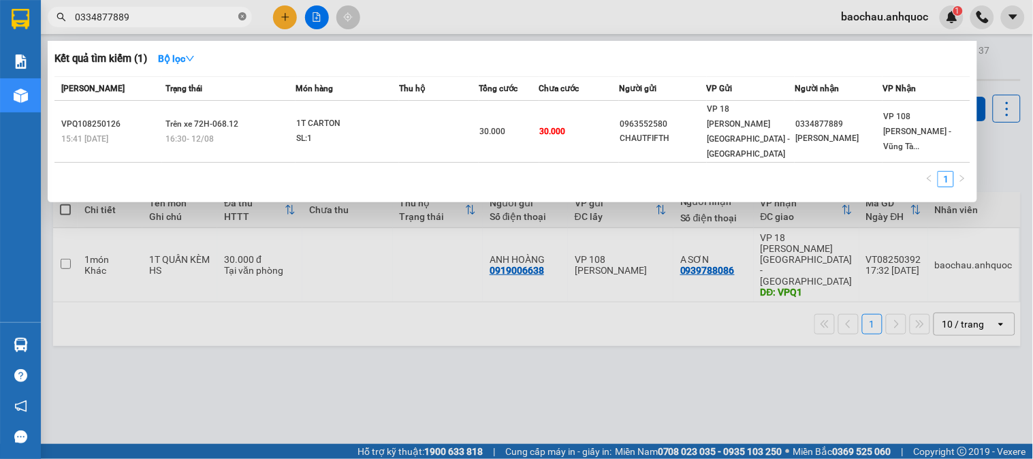
click at [239, 17] on icon "close-circle" at bounding box center [242, 16] width 8 height 8
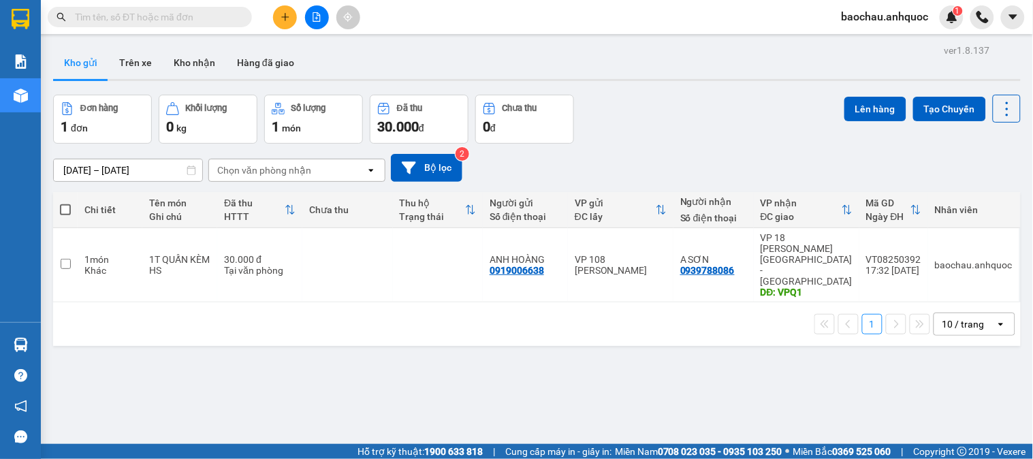
click at [450, 12] on div "Kết quả tìm kiếm ( 1 ) Bộ lọc Mã ĐH Trạng thái Món hàng Thu hộ Tổng cước Chưa c…" at bounding box center [516, 17] width 1033 height 34
click at [285, 14] on icon "plus" at bounding box center [285, 16] width 1 height 7
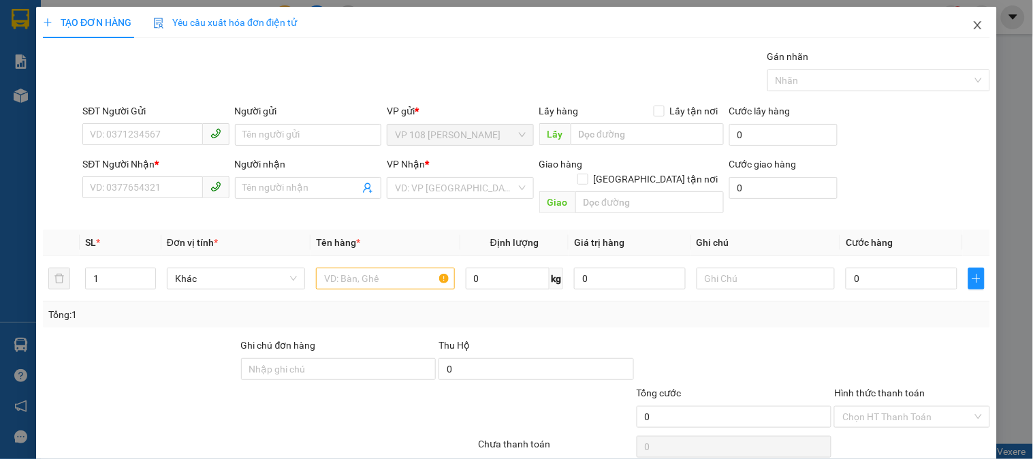
click at [963, 19] on span "Close" at bounding box center [977, 26] width 38 height 38
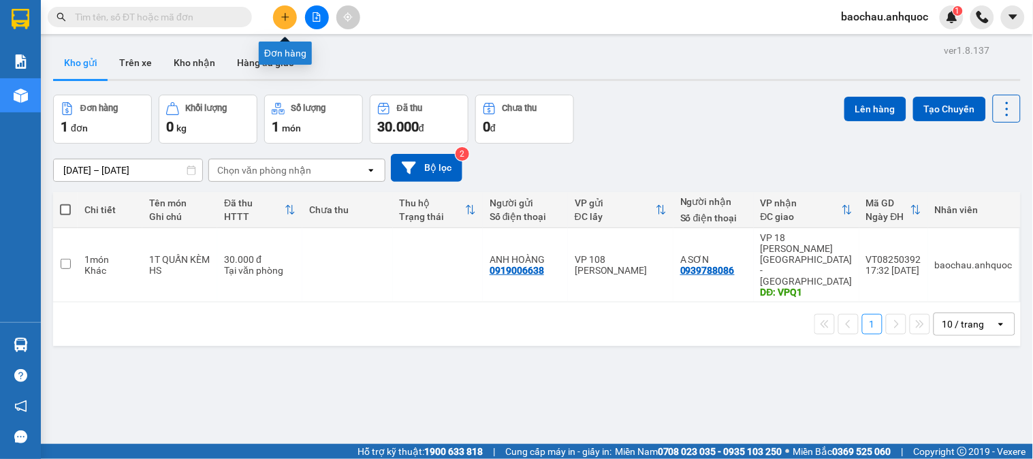
click at [289, 14] on icon "plus" at bounding box center [285, 17] width 10 height 10
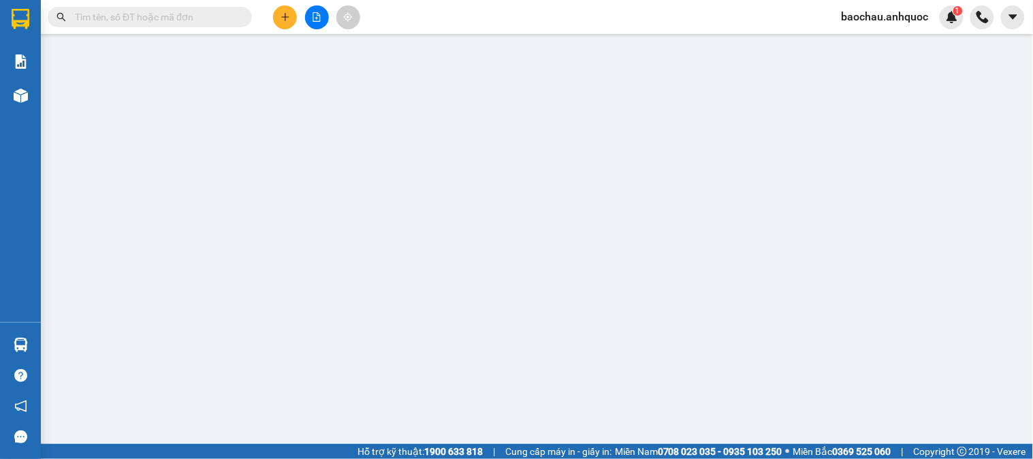
click at [289, 14] on div "Yêu cầu xuất hóa đơn điện tử" at bounding box center [225, 22] width 144 height 31
click at [289, 14] on div "Cần tạo đơn hàng để có thể xuất hóa đơn điện tử Xác nhận tạo đơn hàng? Quay lại…" at bounding box center [516, 229] width 1033 height 459
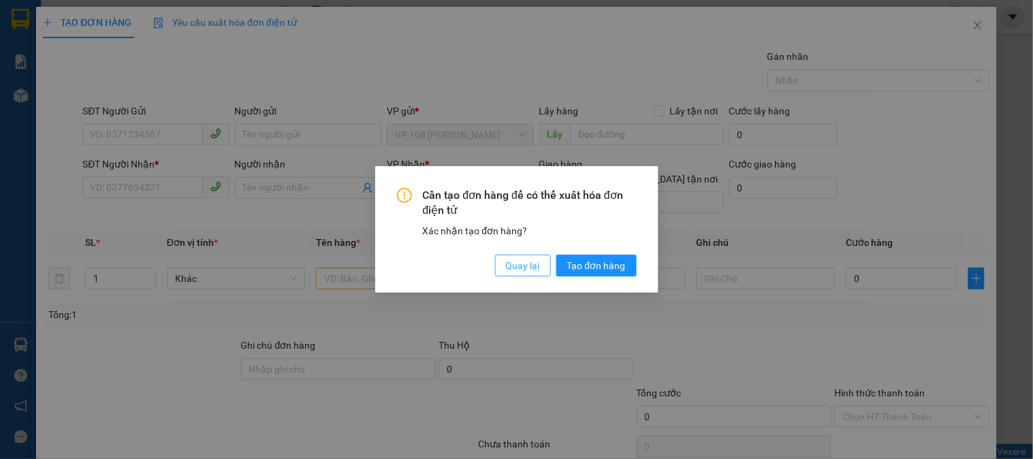
click at [522, 273] on button "Quay lại" at bounding box center [523, 266] width 56 height 22
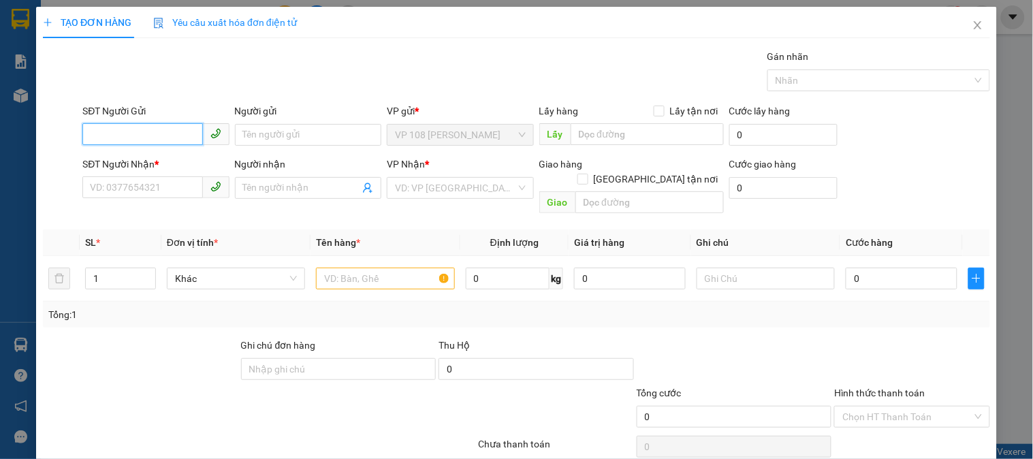
click at [145, 132] on input "SĐT Người Gửi" at bounding box center [142, 134] width 120 height 22
click at [155, 162] on div "0909690103 - A VŨ" at bounding box center [154, 162] width 129 height 15
type input "0909690103"
type input "A VŨ"
type input "0903819411"
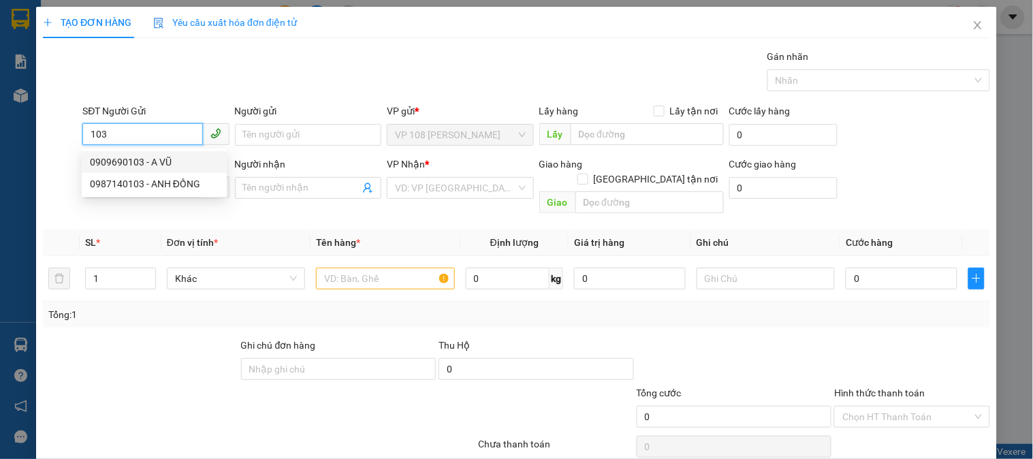
type input "[PERSON_NAME]"
type input "vpq1"
type input "30.000"
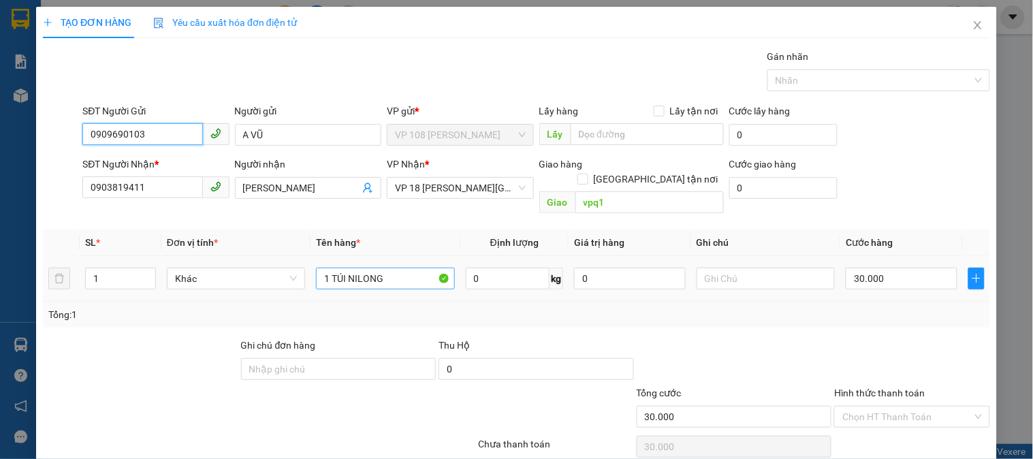
type input "0909690103"
click at [395, 268] on input "1 TÚI NILONG" at bounding box center [385, 279] width 138 height 22
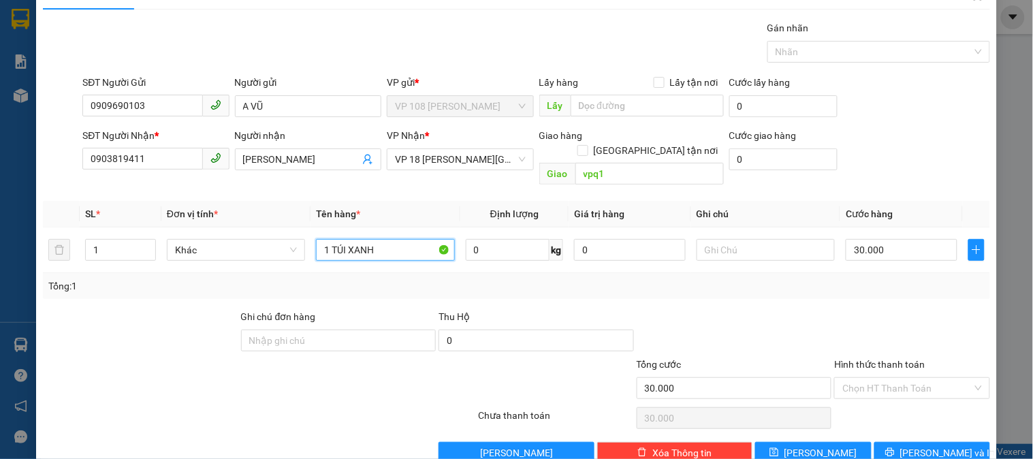
scroll to position [44, 0]
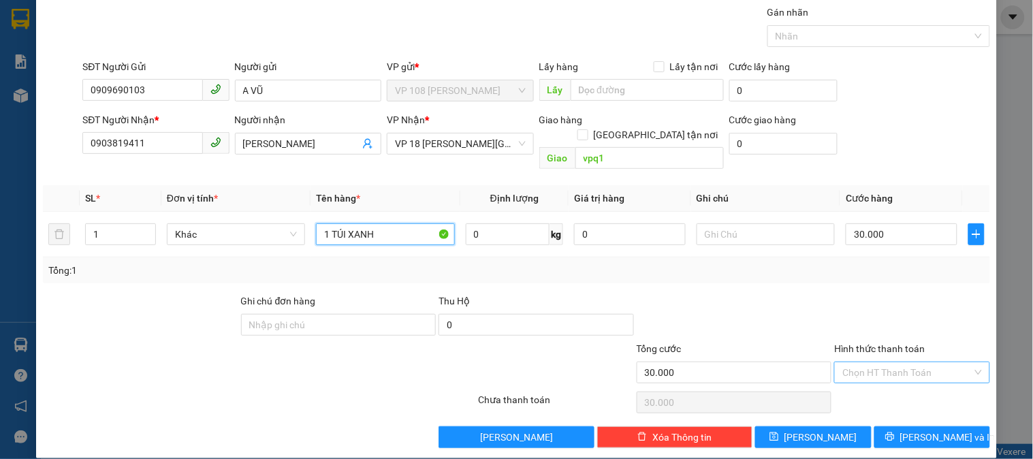
type input "1 TÚI XANH"
click at [887, 362] on input "Hình thức thanh toán" at bounding box center [906, 372] width 129 height 20
click at [876, 378] on div "Tại văn phòng" at bounding box center [903, 385] width 137 height 15
type input "0"
click at [947, 430] on span "[PERSON_NAME] và In" at bounding box center [947, 437] width 95 height 15
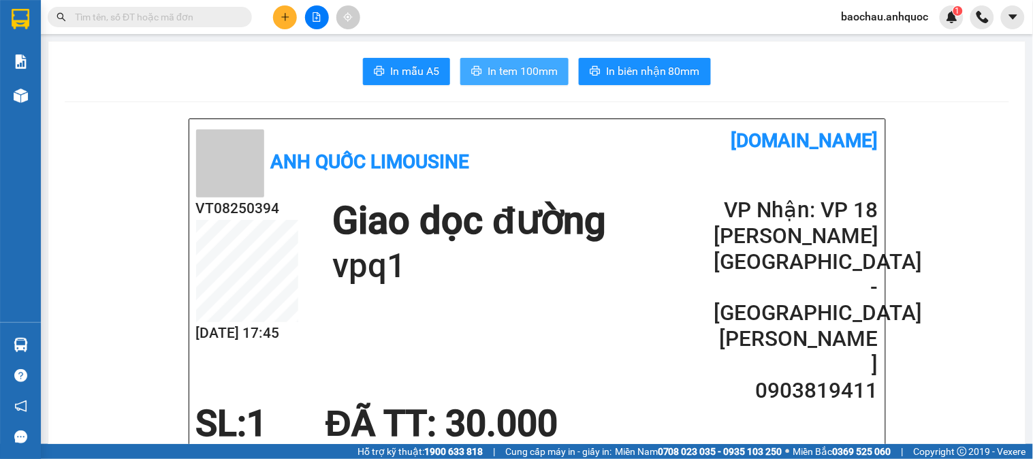
click at [529, 77] on span "In tem 100mm" at bounding box center [522, 71] width 70 height 17
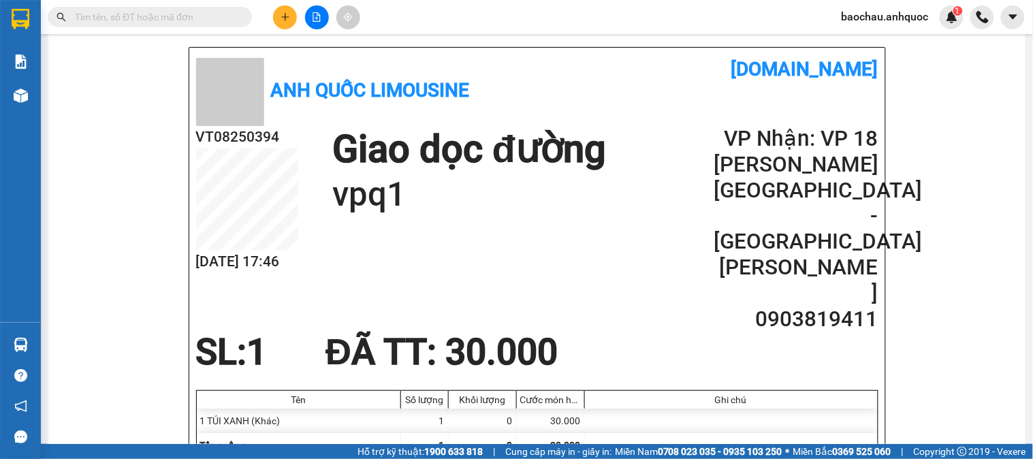
scroll to position [76, 0]
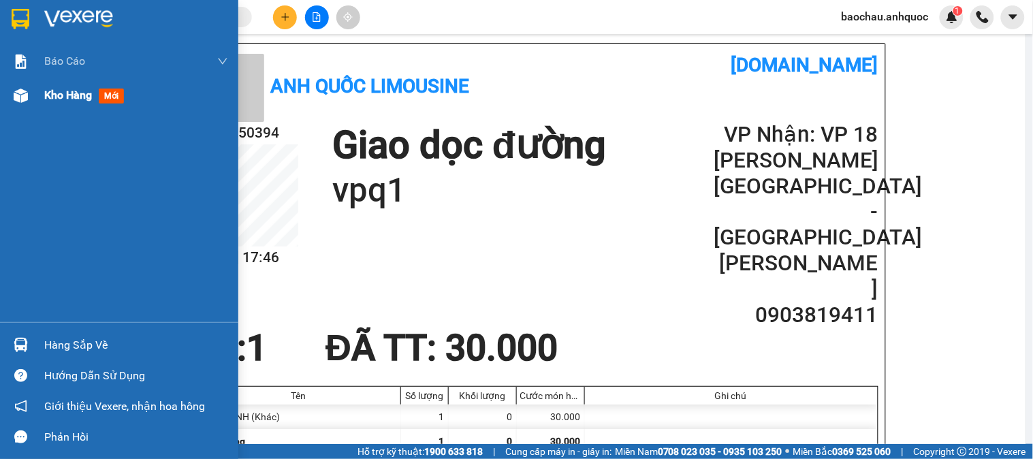
click at [80, 97] on span "Kho hàng" at bounding box center [68, 94] width 48 height 13
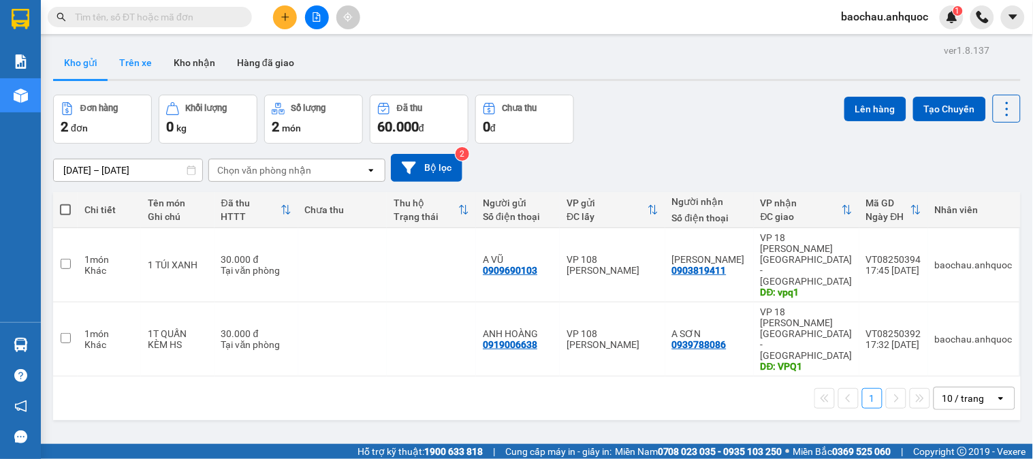
click at [133, 59] on button "Trên xe" at bounding box center [135, 62] width 54 height 33
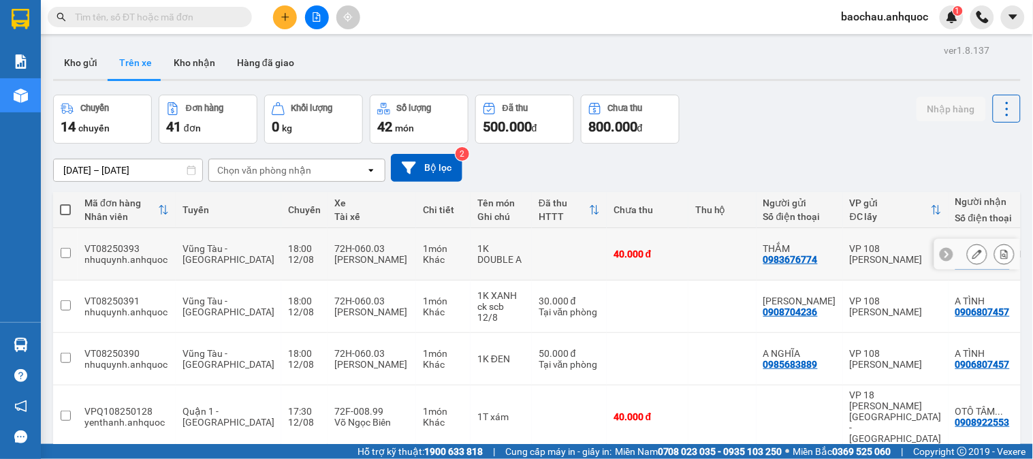
click at [999, 249] on icon at bounding box center [1004, 254] width 10 height 10
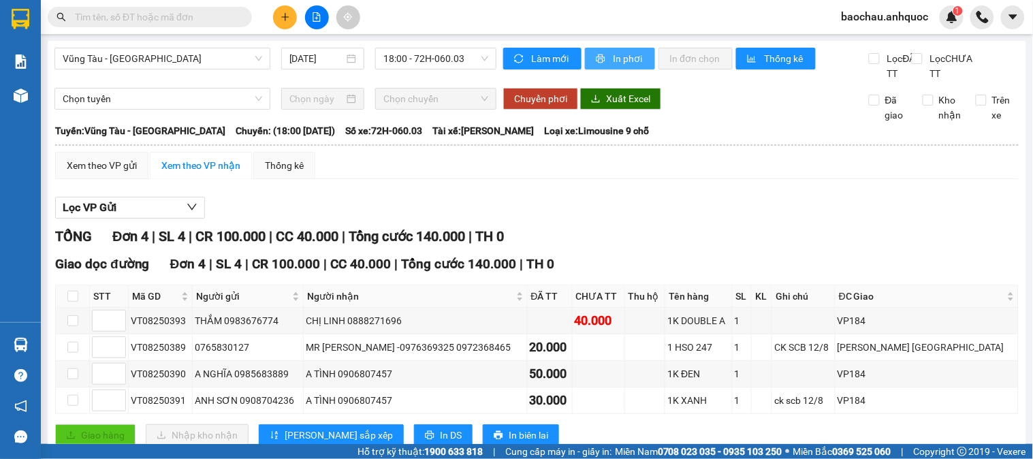
click at [613, 56] on span "In phơi" at bounding box center [628, 58] width 31 height 15
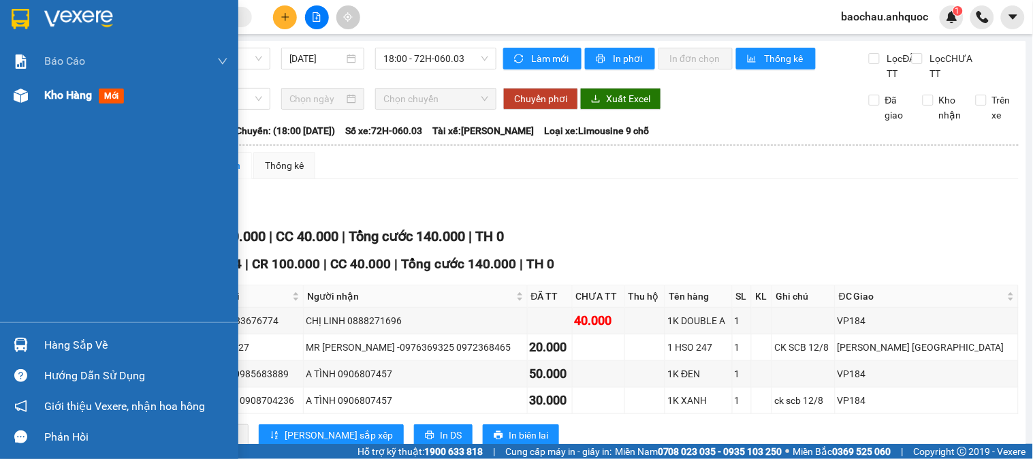
click at [92, 96] on span "Kho hàng" at bounding box center [68, 94] width 48 height 13
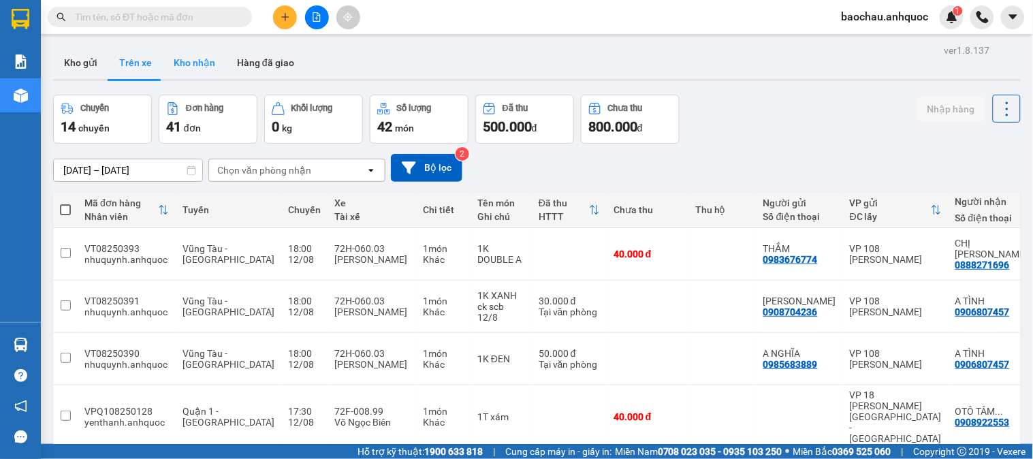
click at [189, 63] on button "Kho nhận" at bounding box center [194, 62] width 63 height 33
type input "[DATE] – [DATE]"
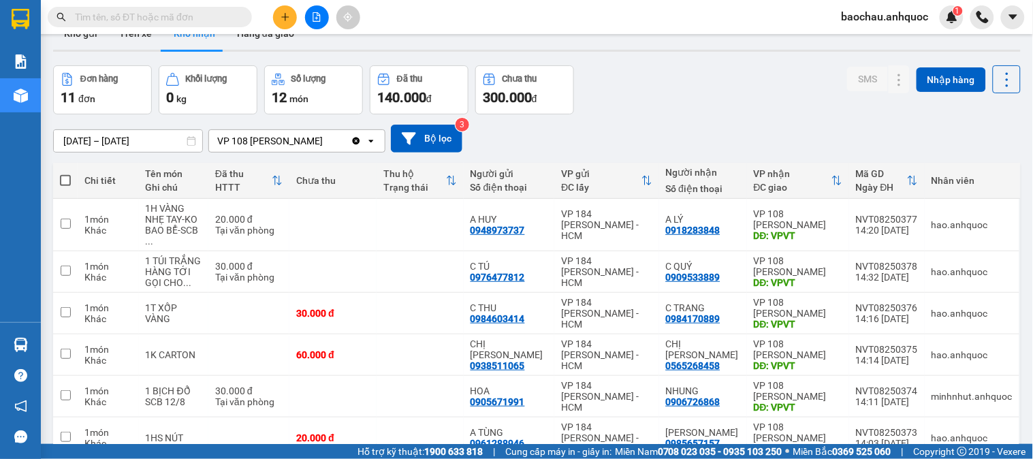
scroll to position [105, 0]
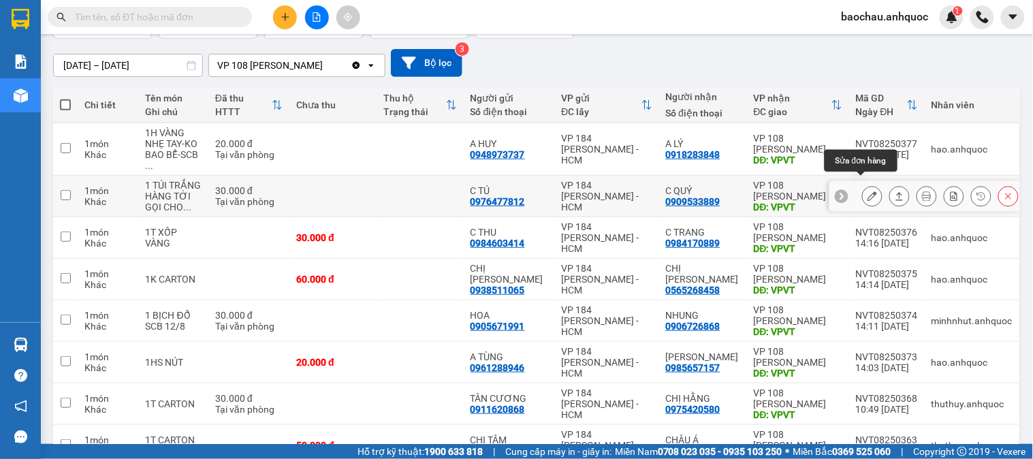
click at [867, 191] on icon at bounding box center [872, 196] width 10 height 10
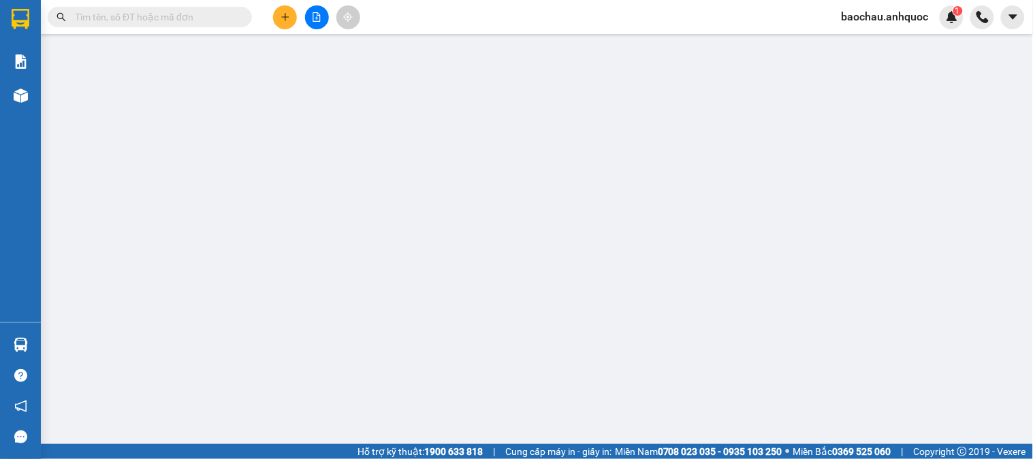
type input "0976477812"
type input "C TÚ"
type input "0909533889"
type input "C QUÝ"
type input "VPVT"
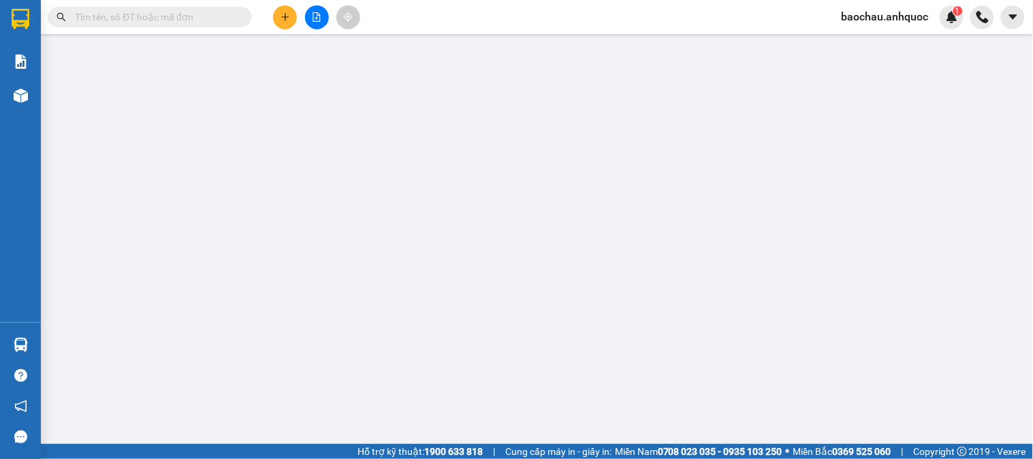
type input "TM 12/8 VP 184 HẢO"
type input "30.000"
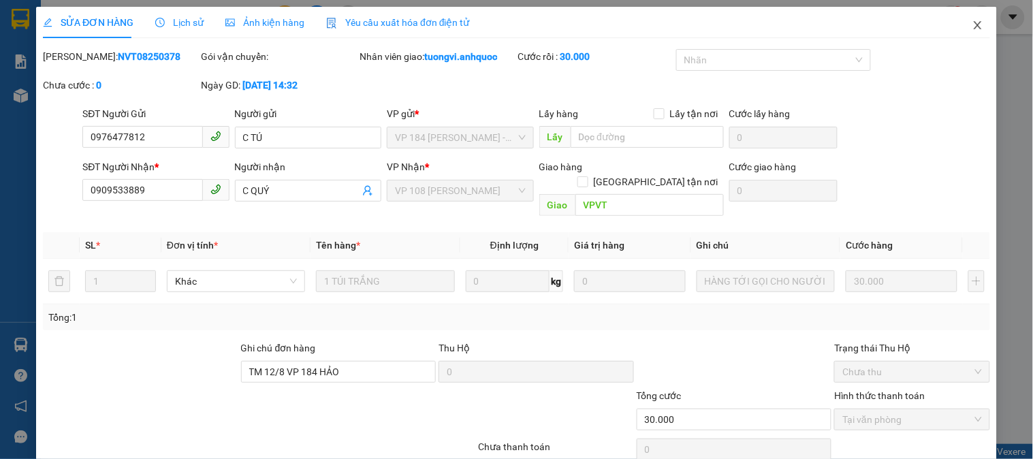
drag, startPoint x: 960, startPoint y: 19, endPoint x: 240, endPoint y: 455, distance: 841.1
click at [960, 18] on span "Close" at bounding box center [977, 26] width 38 height 38
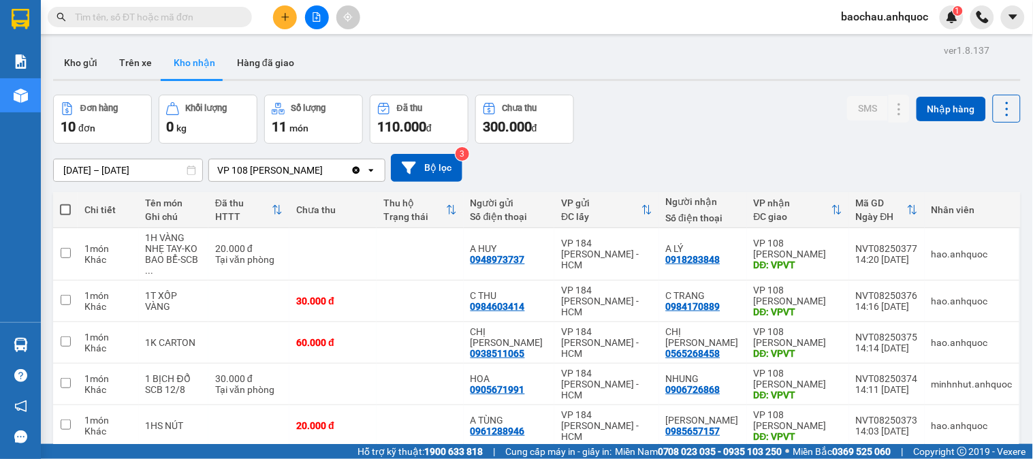
scroll to position [151, 0]
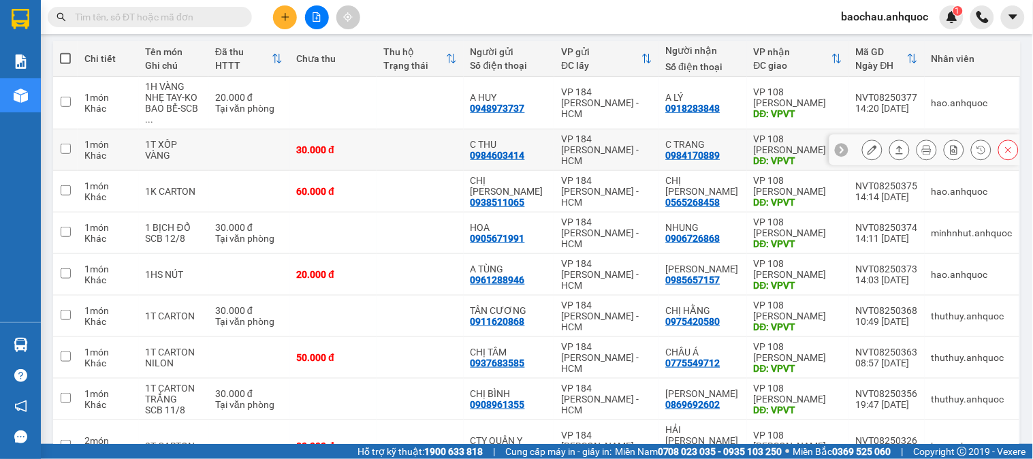
click at [867, 145] on icon at bounding box center [872, 150] width 10 height 10
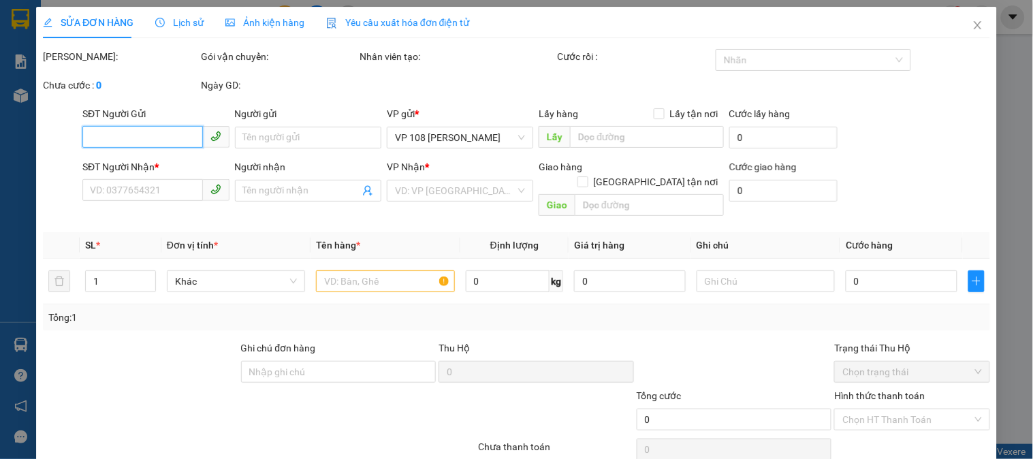
type input "0984603414"
type input "C THU"
type input "0984170889"
type input "C TRANG"
type input "VPVT"
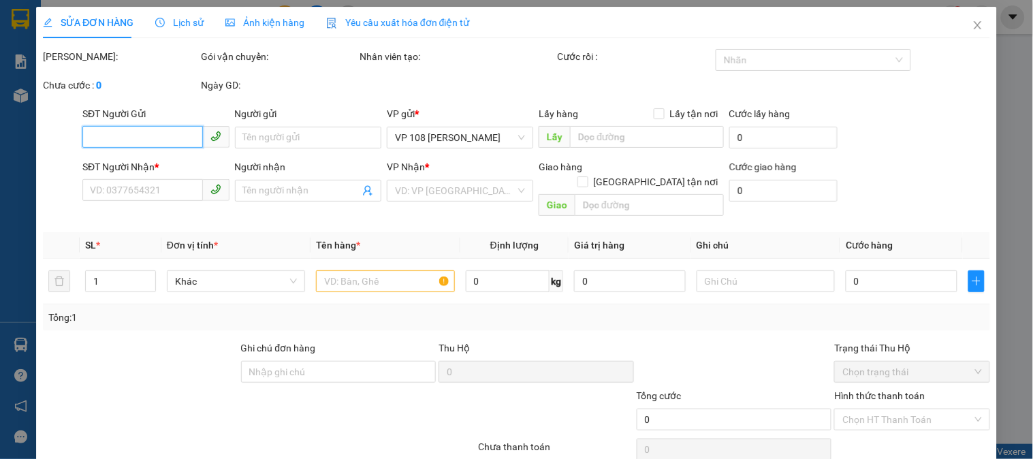
type input "30.000"
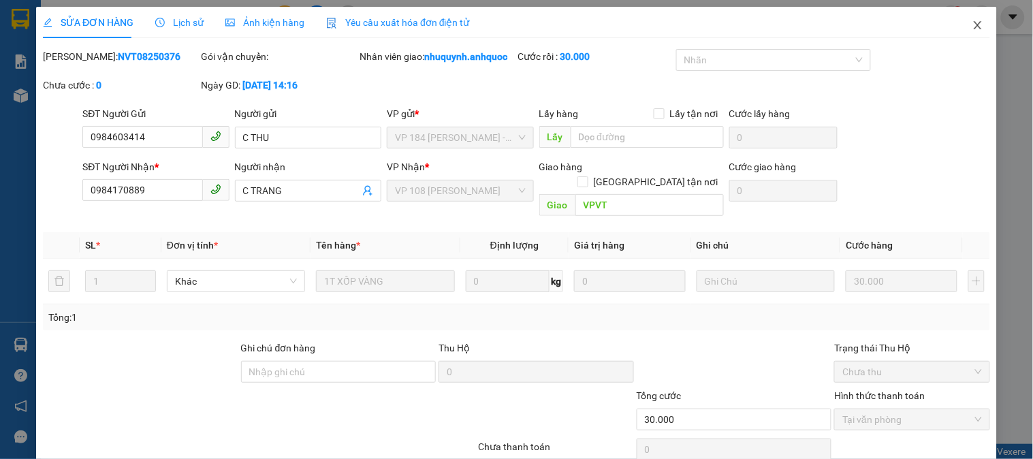
click at [973, 41] on span "Close" at bounding box center [977, 26] width 38 height 38
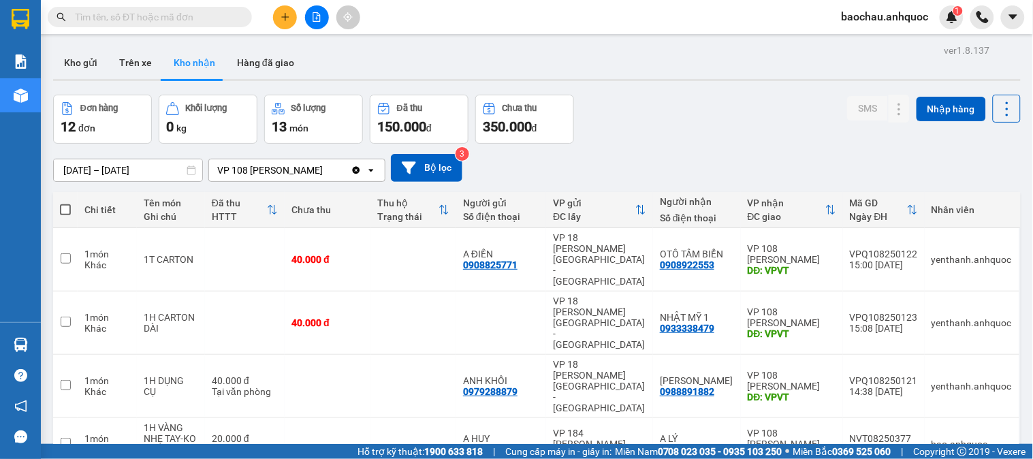
click at [171, 18] on input "text" at bounding box center [155, 17] width 161 height 15
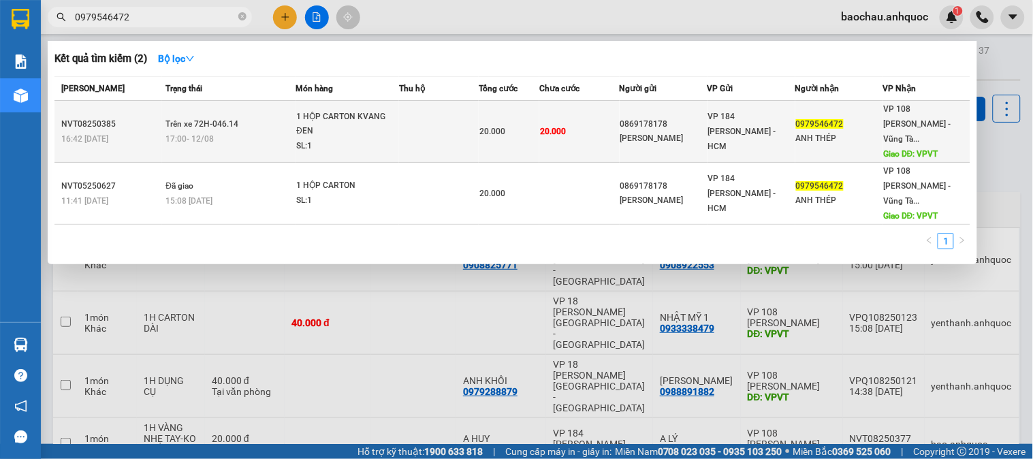
type input "0979546472"
click at [546, 109] on td "20.000" at bounding box center [579, 132] width 80 height 62
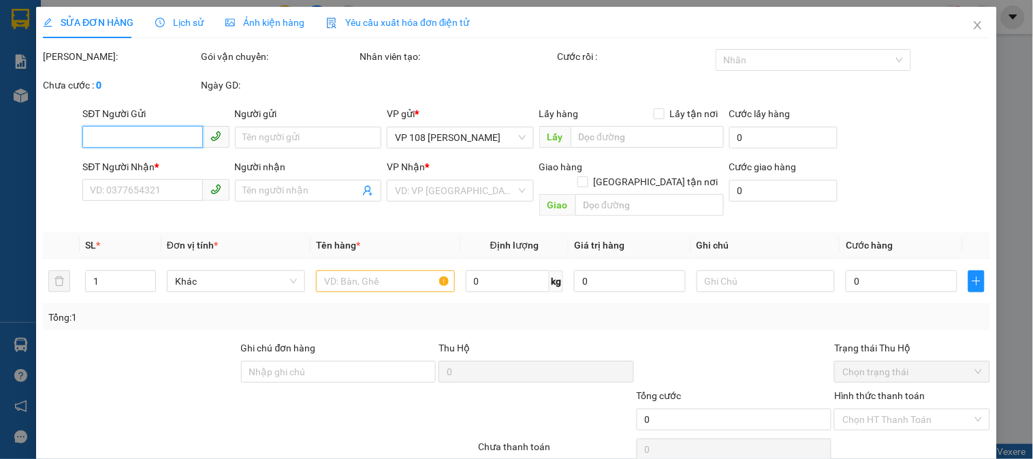
type input "0869178178"
type input "[PERSON_NAME]"
type input "0979546472"
type input "ANH THÉP"
type input "VPVT"
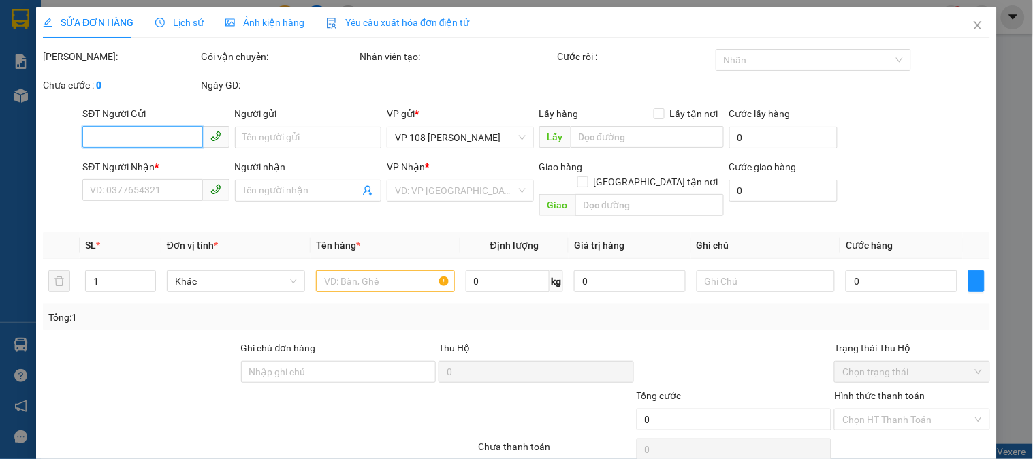
type input "20.000"
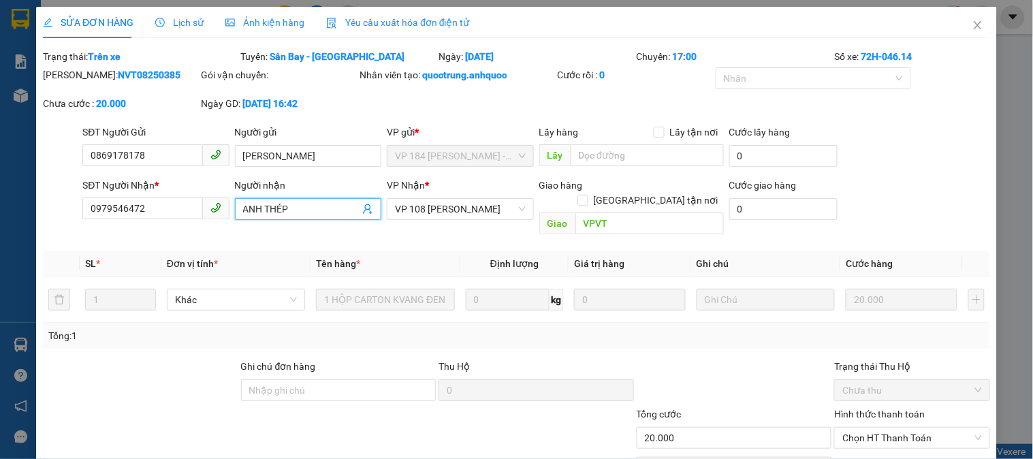
click at [302, 206] on input "ANH THÉP" at bounding box center [301, 208] width 116 height 15
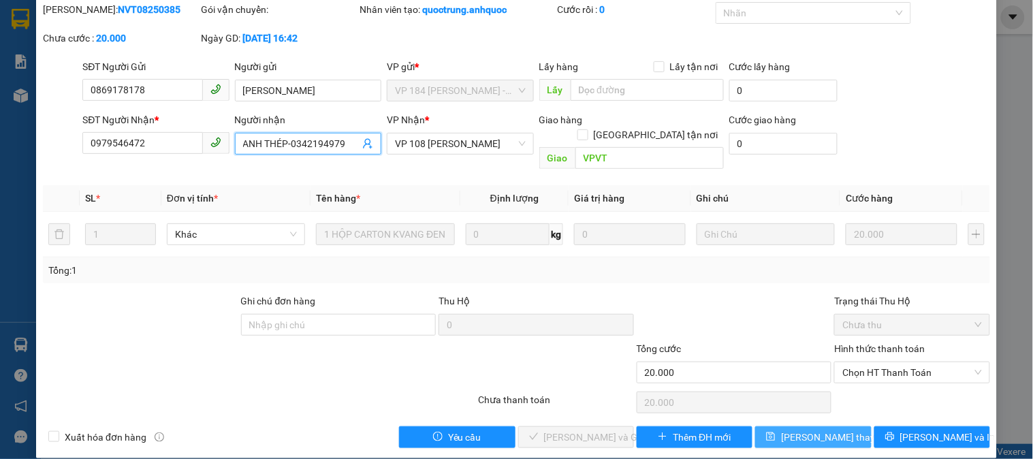
type input "ANH THÉP-0342194979"
click at [796, 430] on span "[PERSON_NAME] thay đổi" at bounding box center [835, 437] width 109 height 15
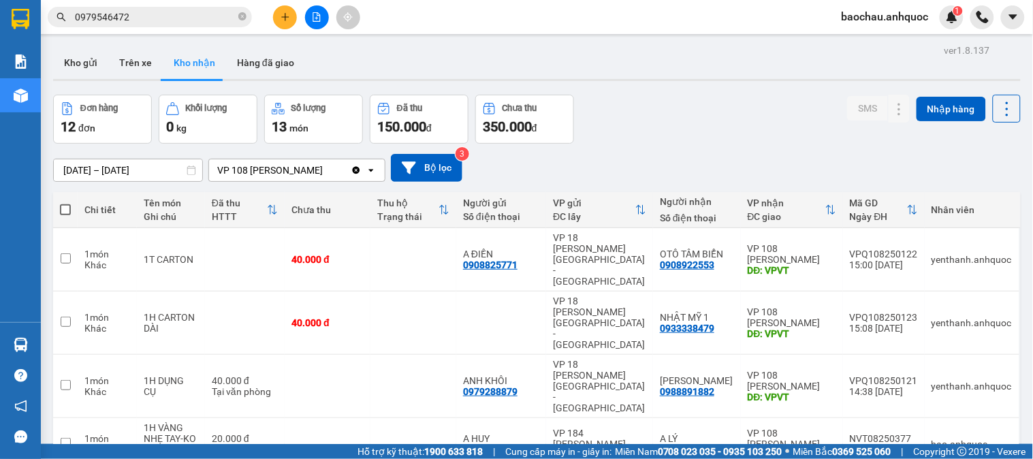
click at [179, 21] on input "0979546472" at bounding box center [155, 17] width 161 height 15
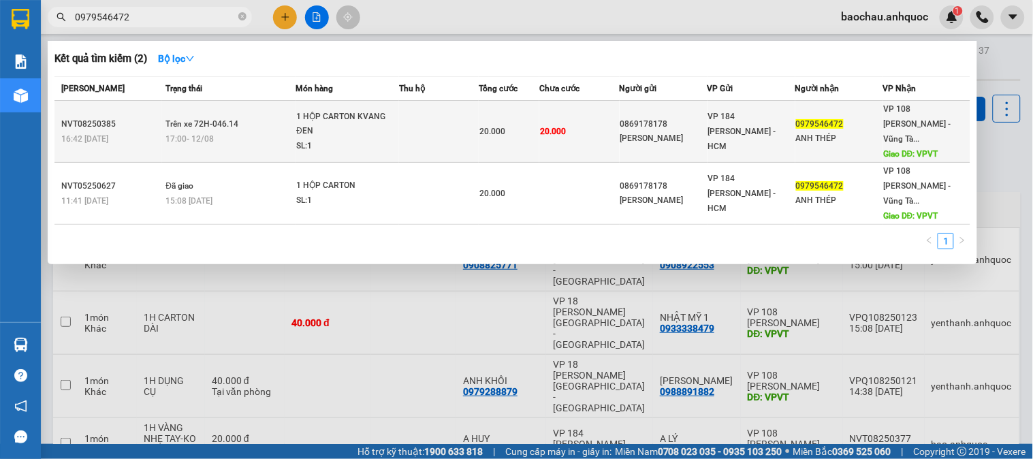
click at [702, 117] on div "0869178178" at bounding box center [663, 124] width 86 height 14
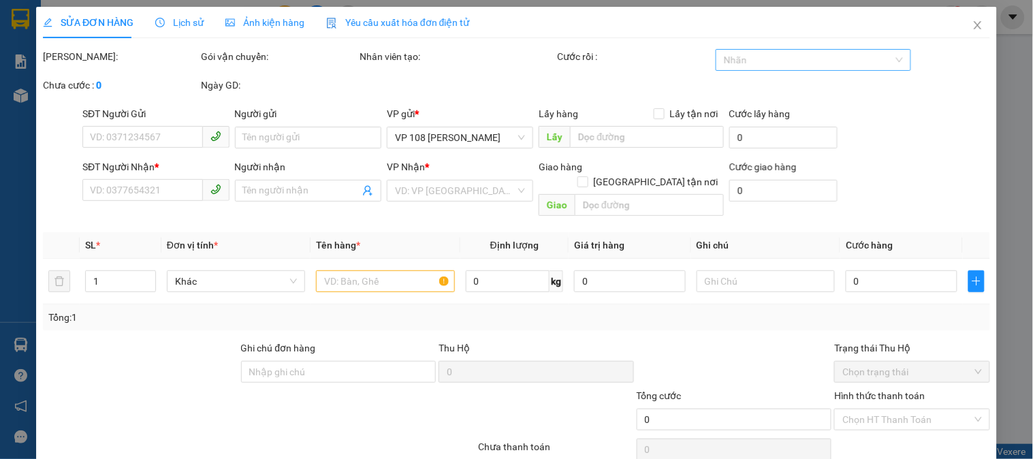
type input "0869178178"
type input "[PERSON_NAME]"
type input "0979546472"
type input "ANH THÉP-0342194979"
type input "VPVT"
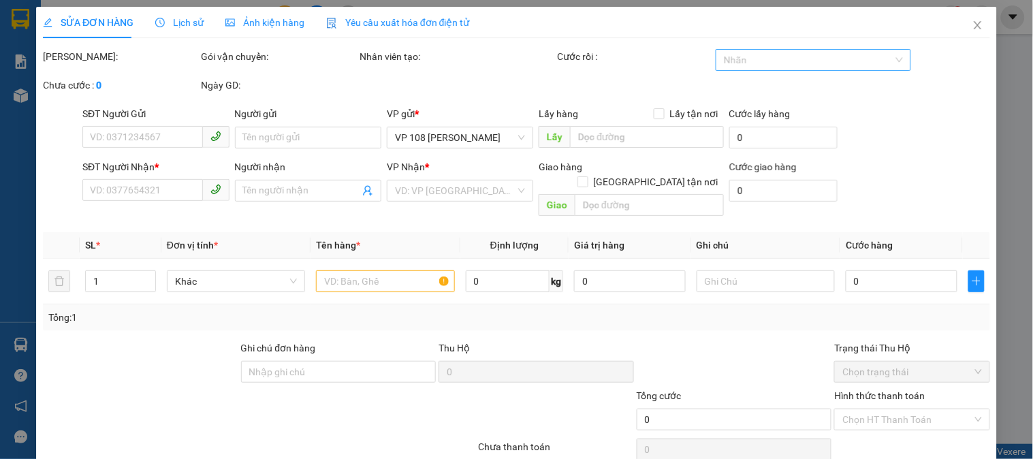
type input "20.000"
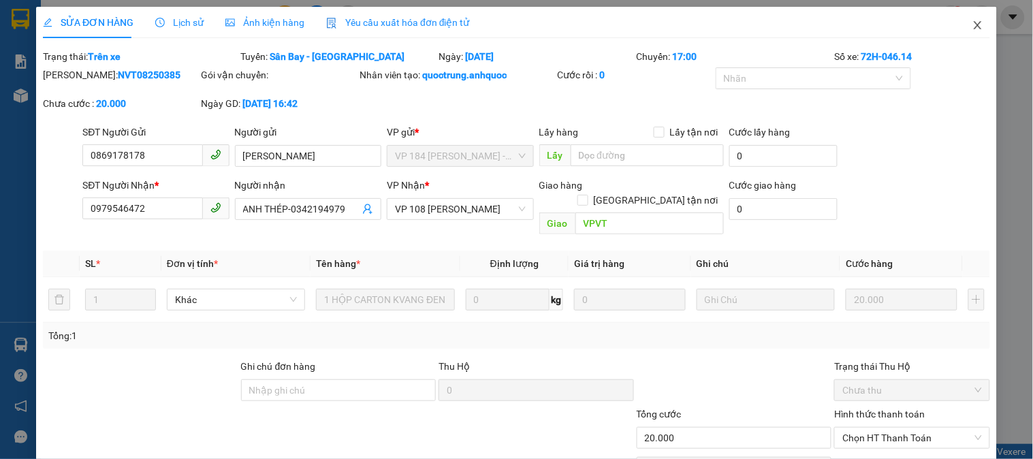
click at [972, 25] on icon "close" at bounding box center [977, 25] width 11 height 11
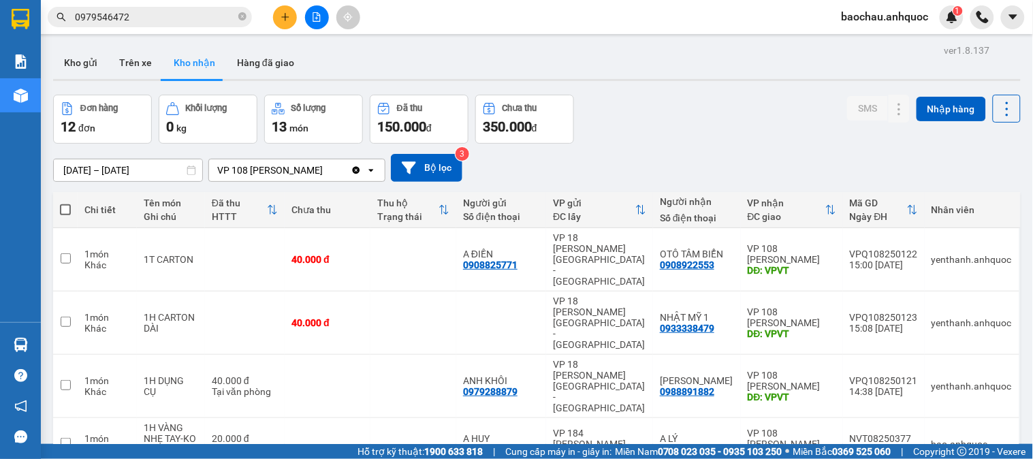
click at [160, 22] on input "0979546472" at bounding box center [155, 17] width 161 height 15
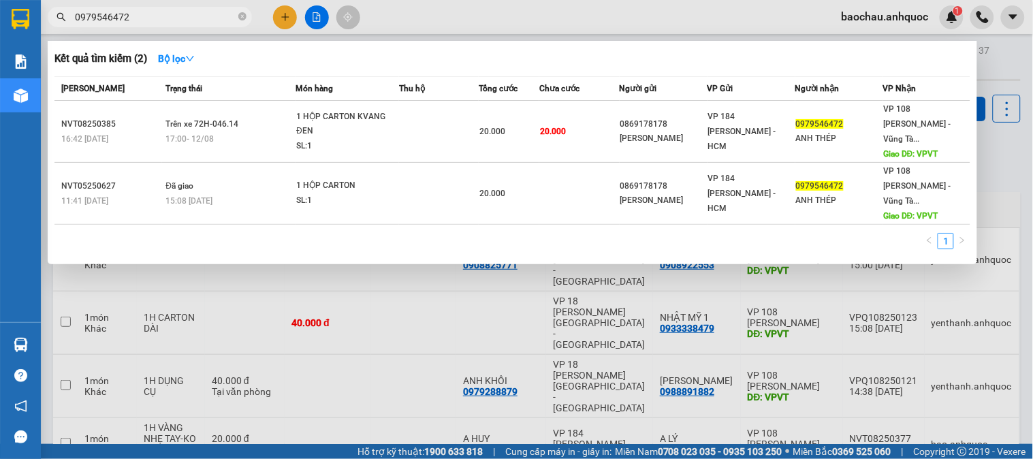
click at [464, 16] on div at bounding box center [516, 229] width 1033 height 459
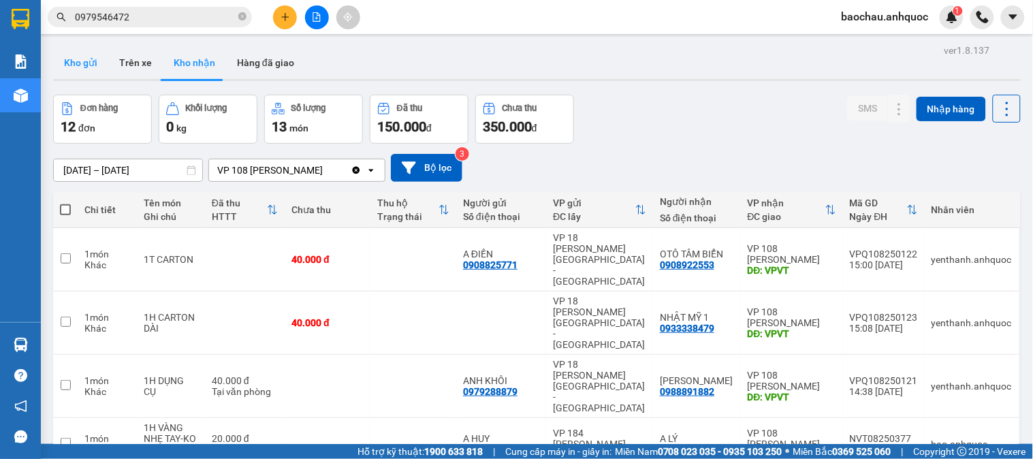
click at [77, 63] on button "Kho gửi" at bounding box center [80, 62] width 55 height 33
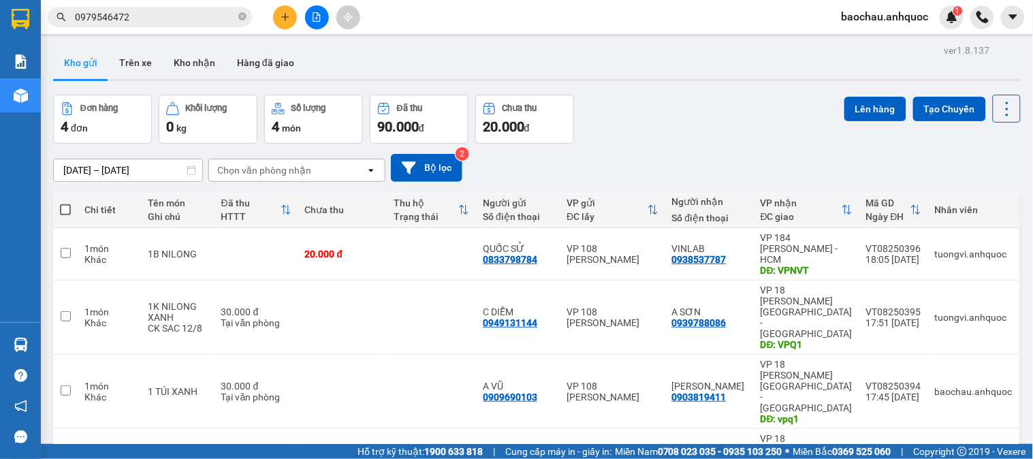
scroll to position [63, 0]
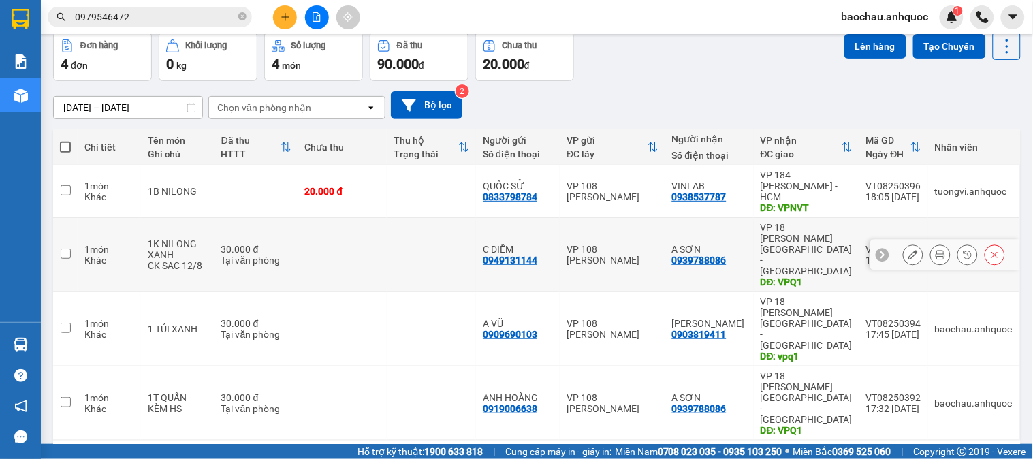
click at [59, 235] on td at bounding box center [65, 255] width 25 height 74
checkbox input "true"
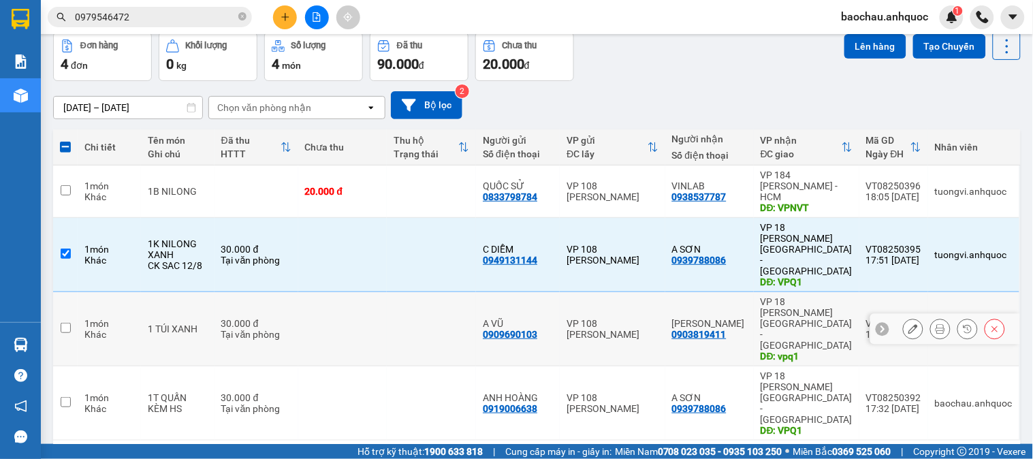
click at [64, 323] on input "checkbox" at bounding box center [66, 328] width 10 height 10
checkbox input "true"
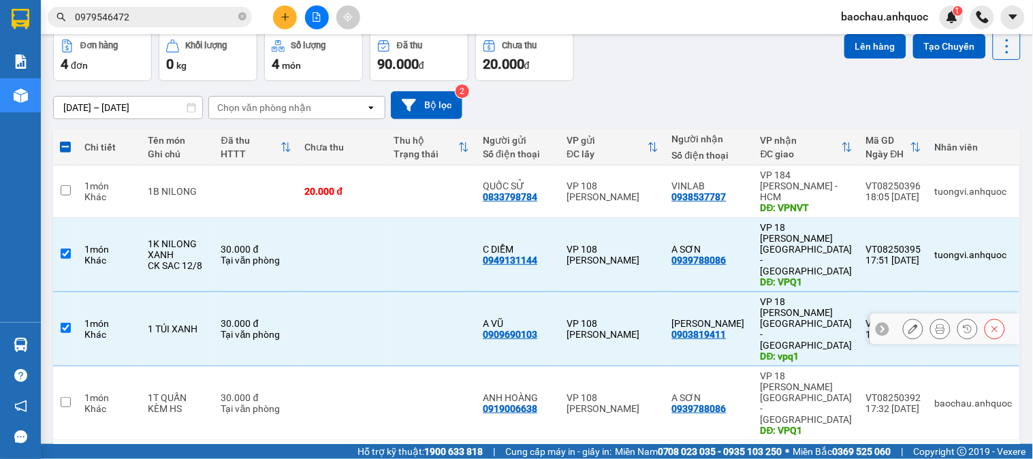
click at [63, 397] on input "checkbox" at bounding box center [66, 402] width 10 height 10
checkbox input "true"
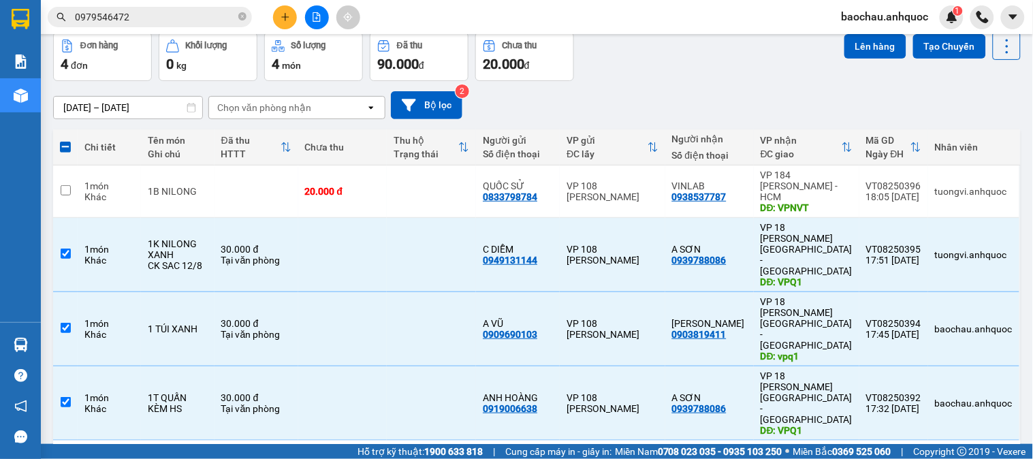
click at [877, 31] on div "Kết quả tìm kiếm ( 2 ) Bộ lọc Mã ĐH Trạng thái Món hàng Thu hộ Tổng cước Chưa c…" at bounding box center [516, 17] width 1033 height 34
click at [873, 44] on button "Lên hàng" at bounding box center [875, 46] width 62 height 25
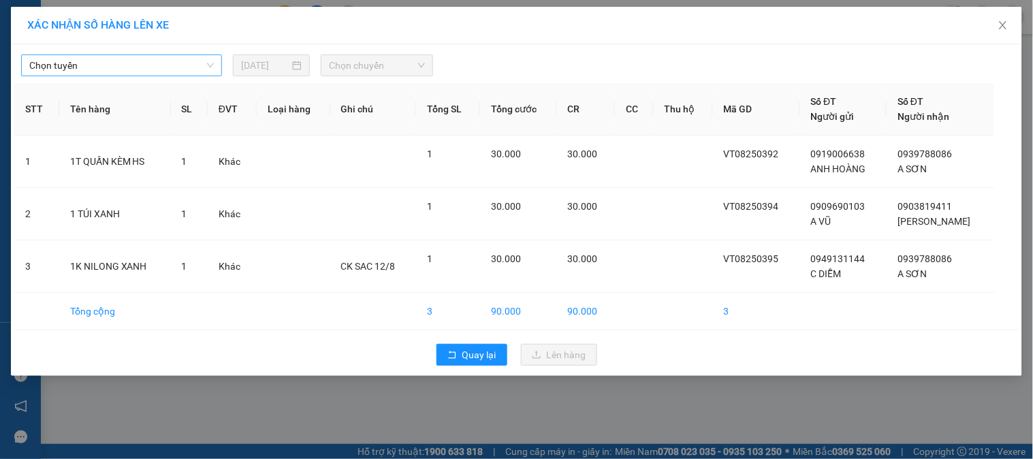
click at [120, 65] on span "Chọn tuyến" at bounding box center [121, 65] width 184 height 20
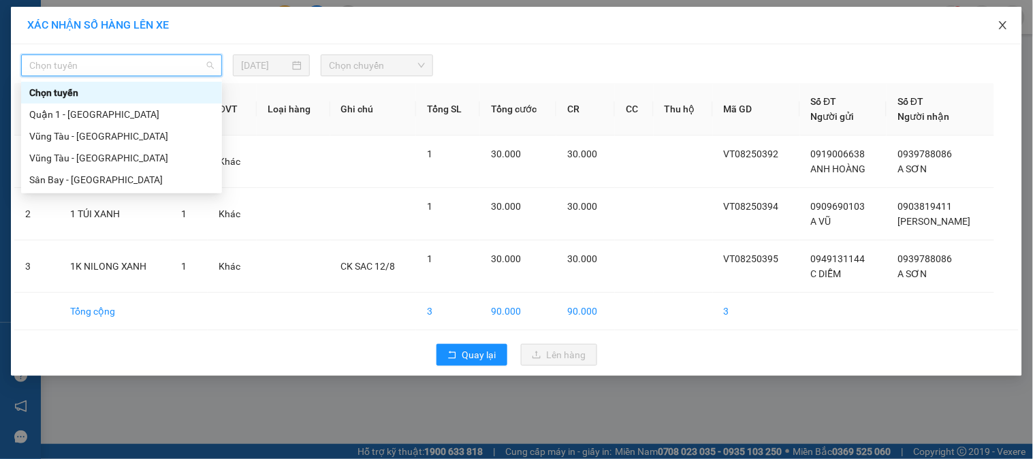
click at [1003, 26] on icon "close" at bounding box center [1002, 25] width 11 height 11
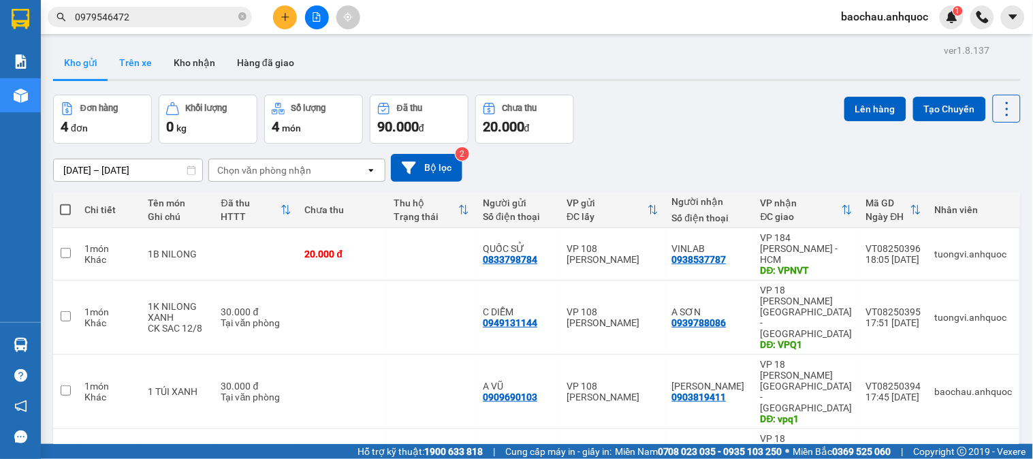
click at [129, 68] on button "Trên xe" at bounding box center [135, 62] width 54 height 33
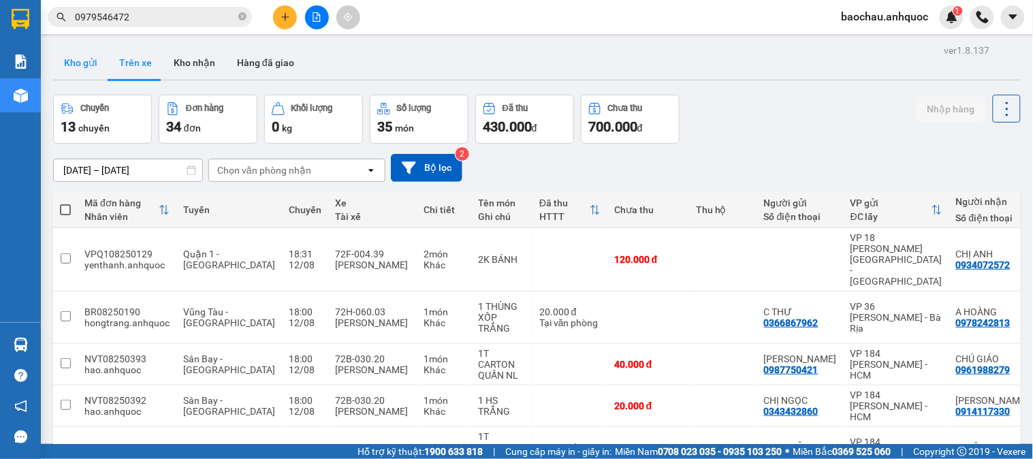
click at [91, 62] on button "Kho gửi" at bounding box center [80, 62] width 55 height 33
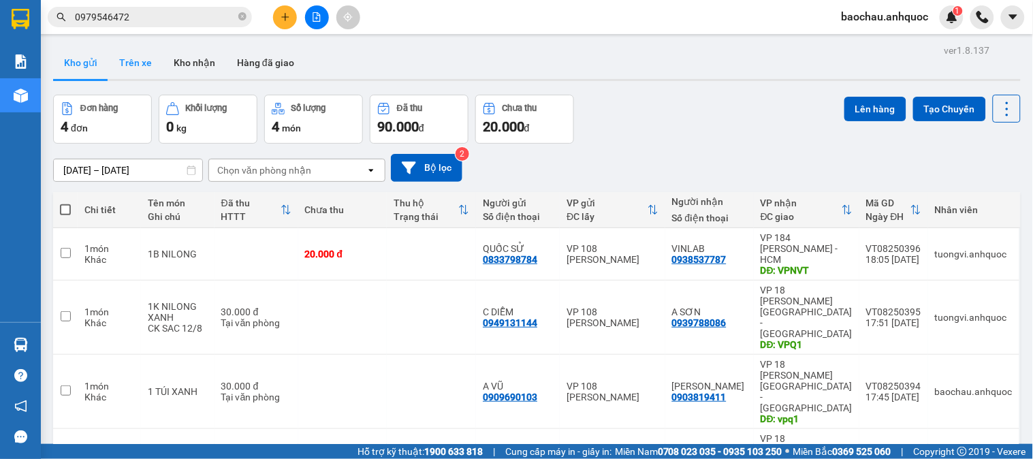
click at [121, 59] on button "Trên xe" at bounding box center [135, 62] width 54 height 33
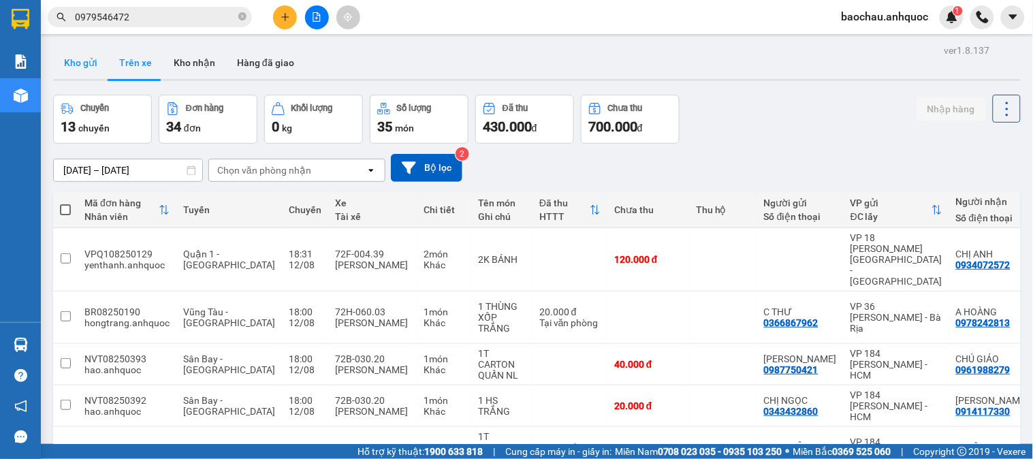
click at [92, 62] on button "Kho gửi" at bounding box center [80, 62] width 55 height 33
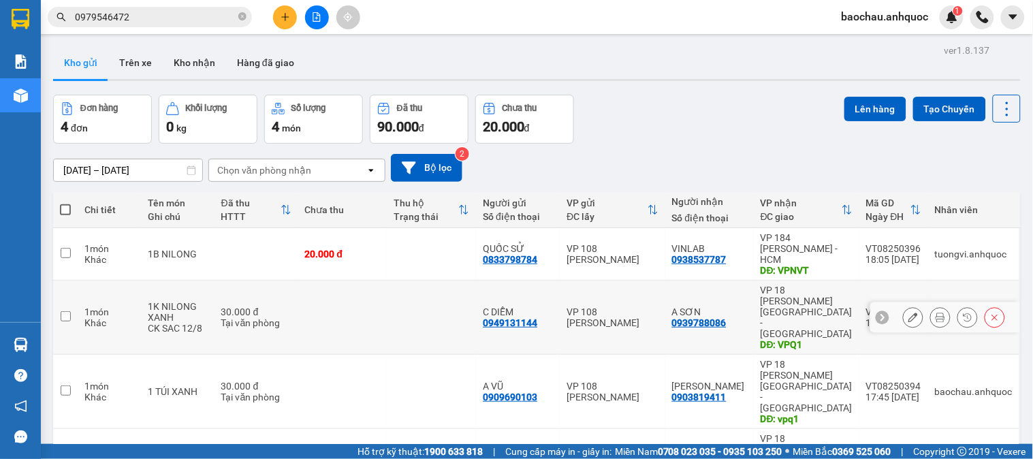
click at [69, 296] on td at bounding box center [65, 317] width 25 height 74
checkbox input "true"
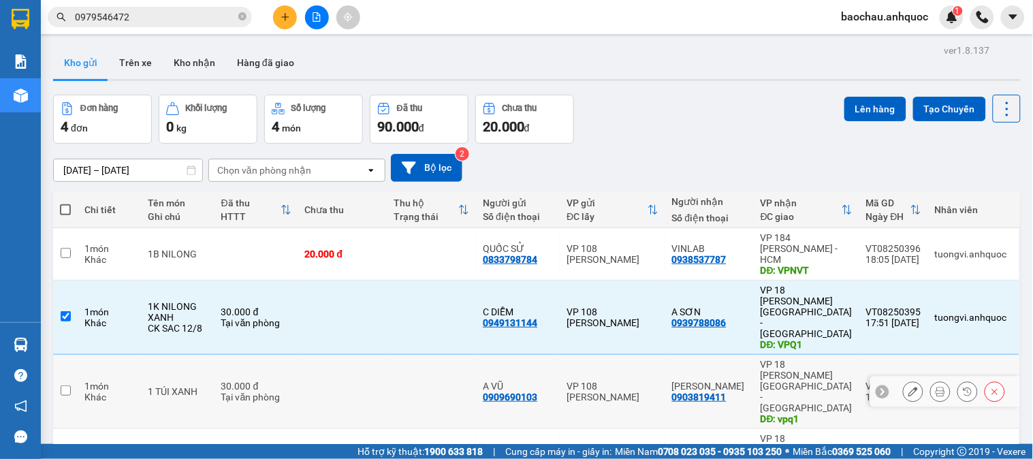
click at [68, 355] on td at bounding box center [65, 392] width 25 height 74
checkbox input "true"
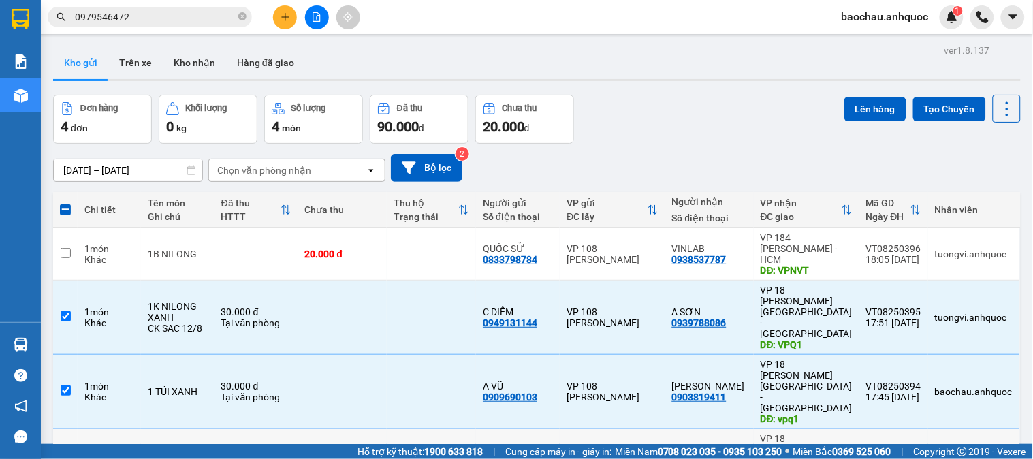
click at [69, 429] on td at bounding box center [65, 466] width 25 height 74
checkbox input "true"
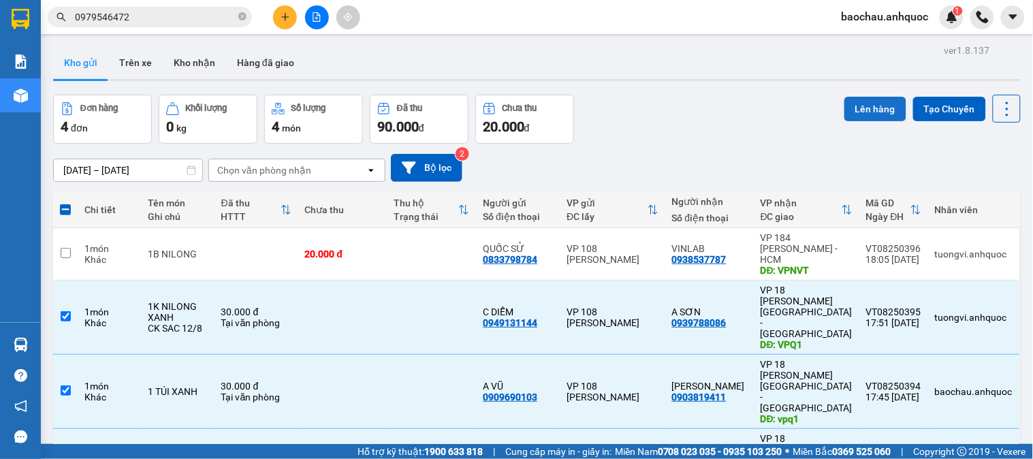
click at [873, 110] on button "Lên hàng" at bounding box center [875, 109] width 62 height 25
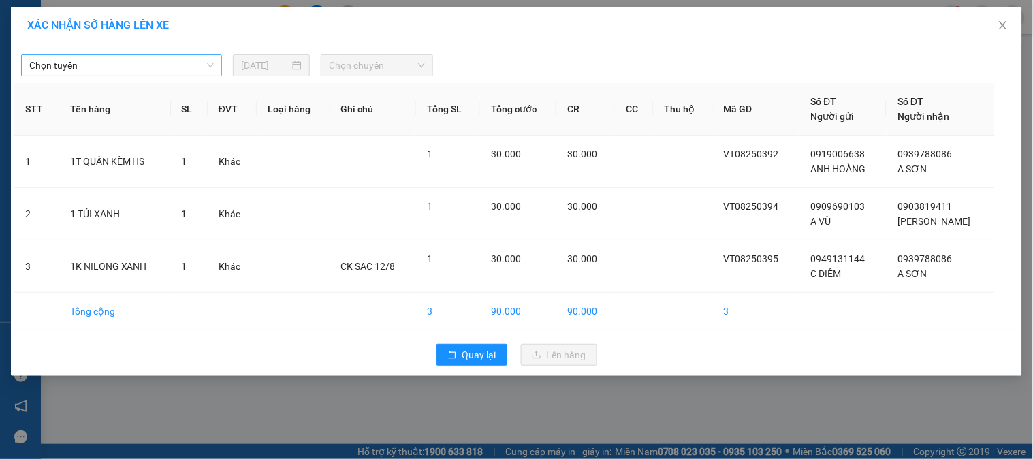
click at [92, 61] on span "Chọn tuyến" at bounding box center [121, 65] width 184 height 20
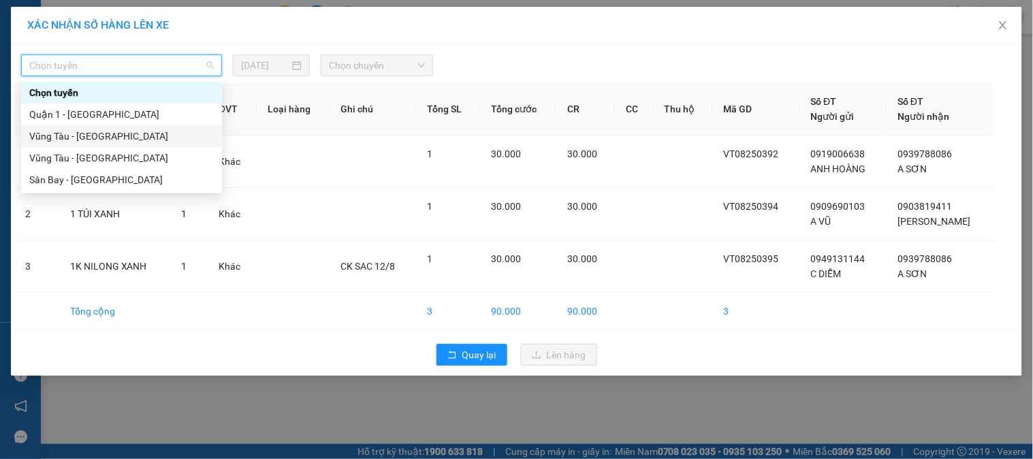
click at [106, 129] on div "Vũng Tàu - [GEOGRAPHIC_DATA]" at bounding box center [121, 136] width 184 height 15
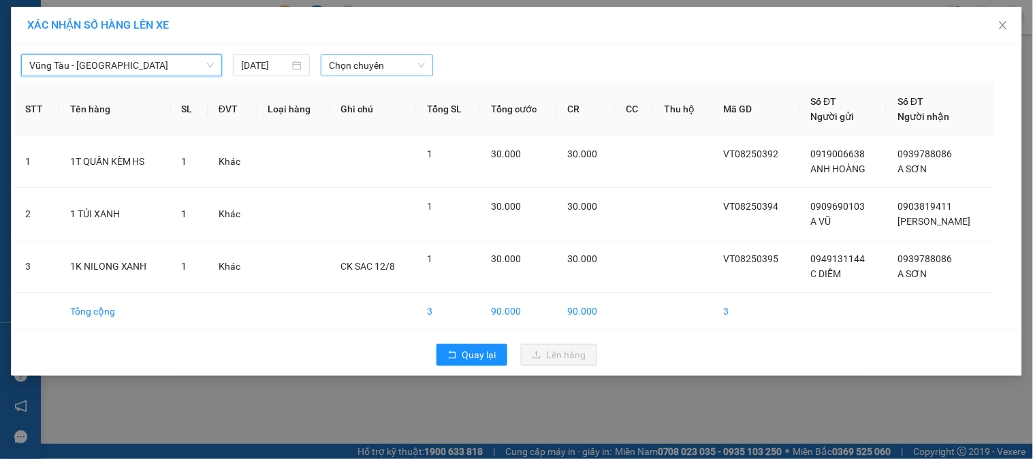
click at [355, 69] on span "Chọn chuyến" at bounding box center [377, 65] width 96 height 20
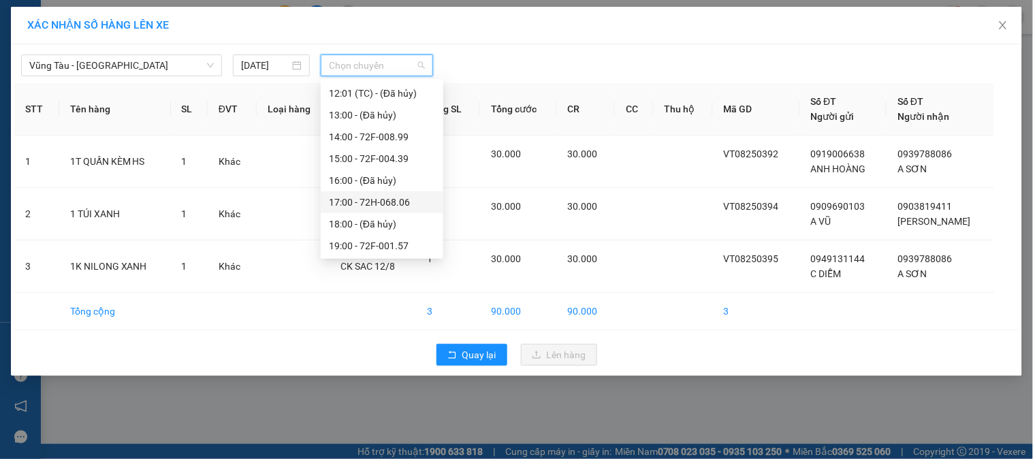
scroll to position [283, 0]
click at [353, 246] on div "19:00 - 72F-001.57" at bounding box center [382, 245] width 106 height 15
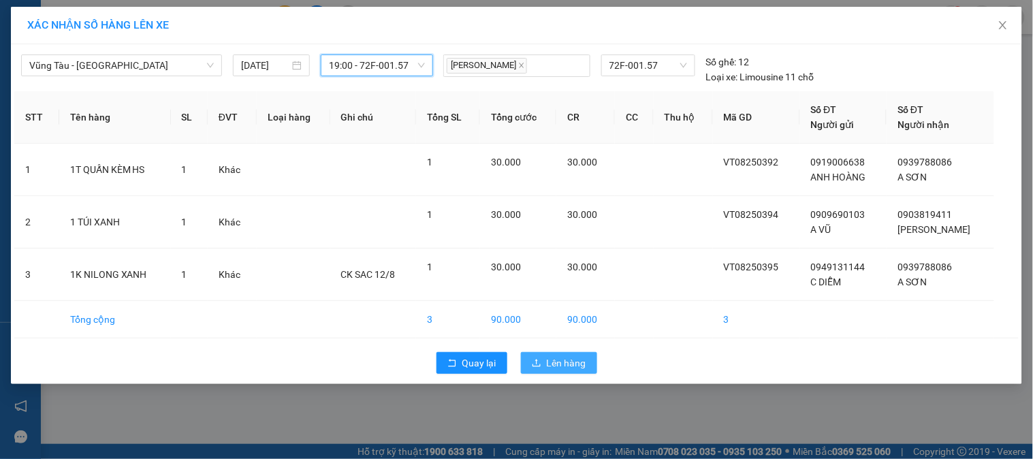
click at [570, 365] on span "Lên hàng" at bounding box center [566, 362] width 39 height 15
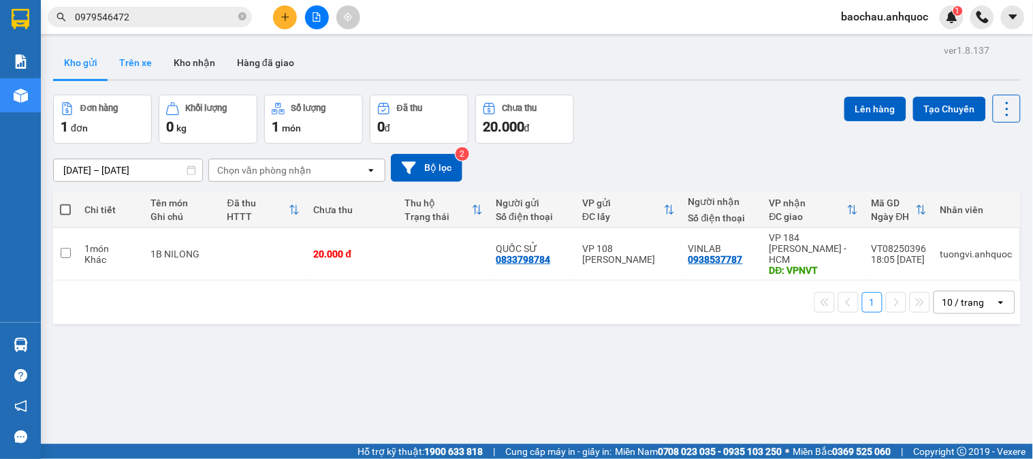
click at [130, 67] on button "Trên xe" at bounding box center [135, 62] width 54 height 33
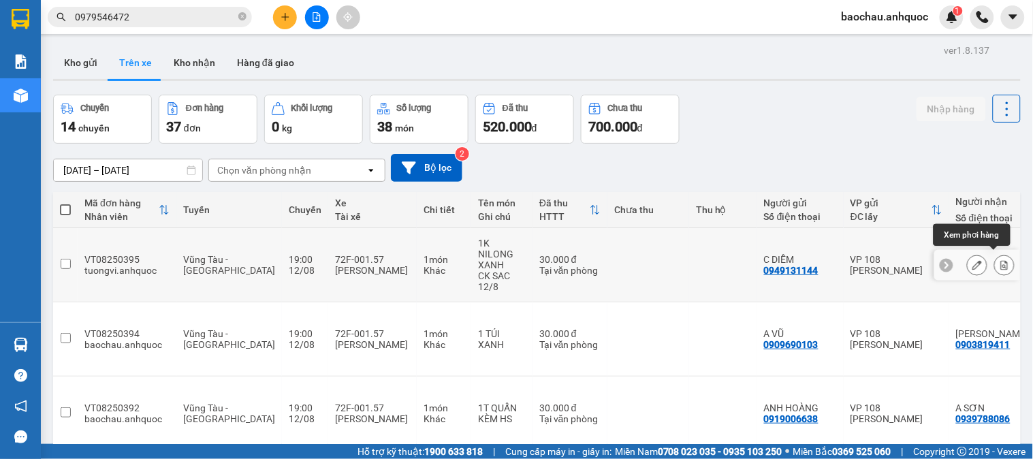
click at [999, 260] on icon at bounding box center [1004, 265] width 10 height 10
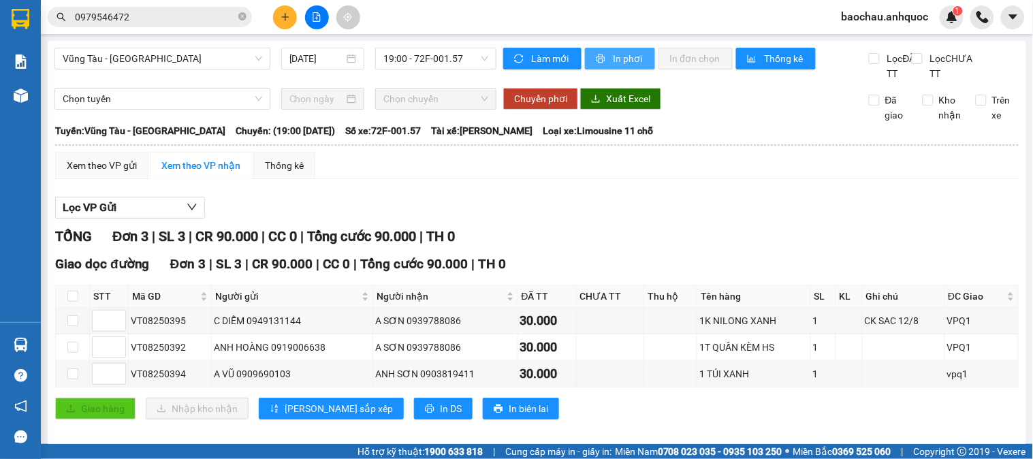
click at [635, 59] on span "In phơi" at bounding box center [628, 58] width 31 height 15
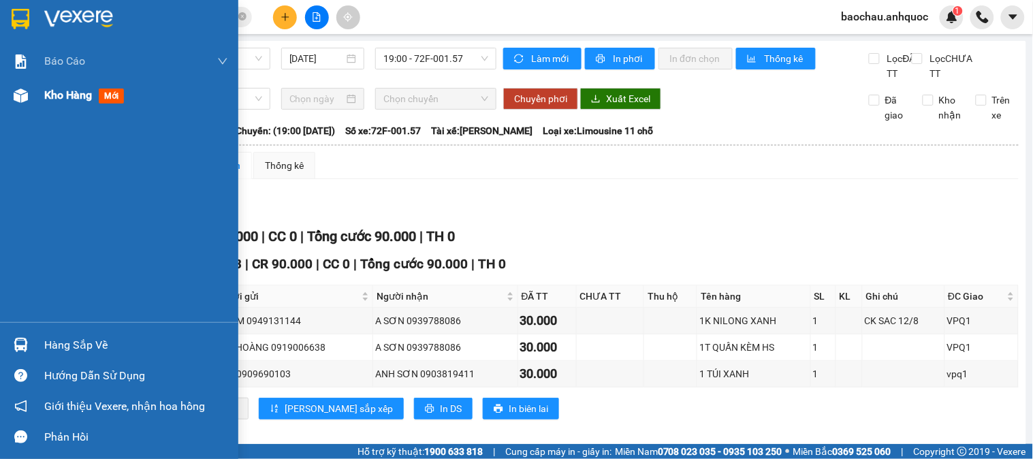
click at [71, 88] on span "Kho hàng" at bounding box center [68, 94] width 48 height 13
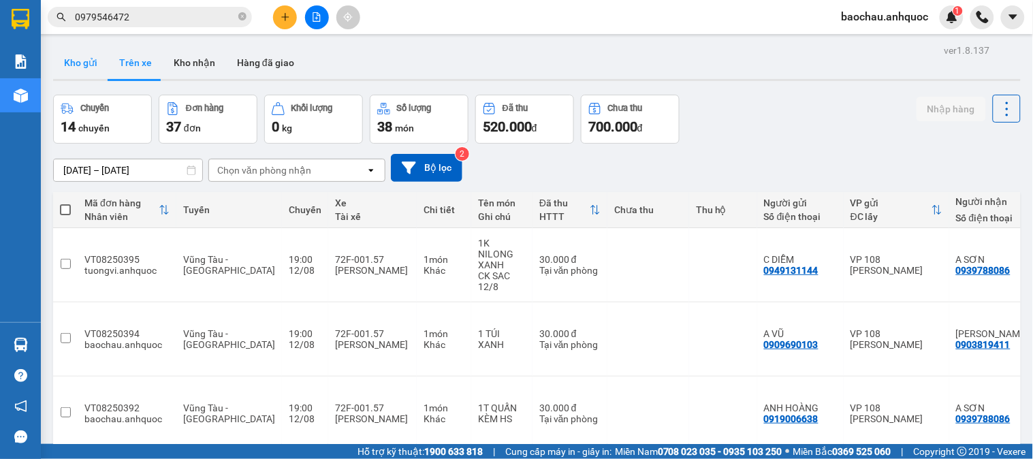
click at [97, 62] on button "Kho gửi" at bounding box center [80, 62] width 55 height 33
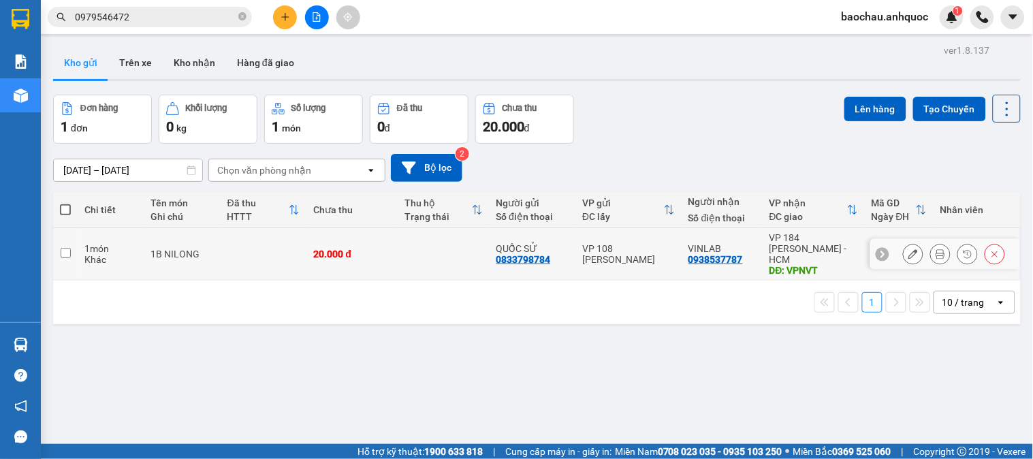
click at [76, 244] on td at bounding box center [65, 254] width 25 height 52
checkbox input "true"
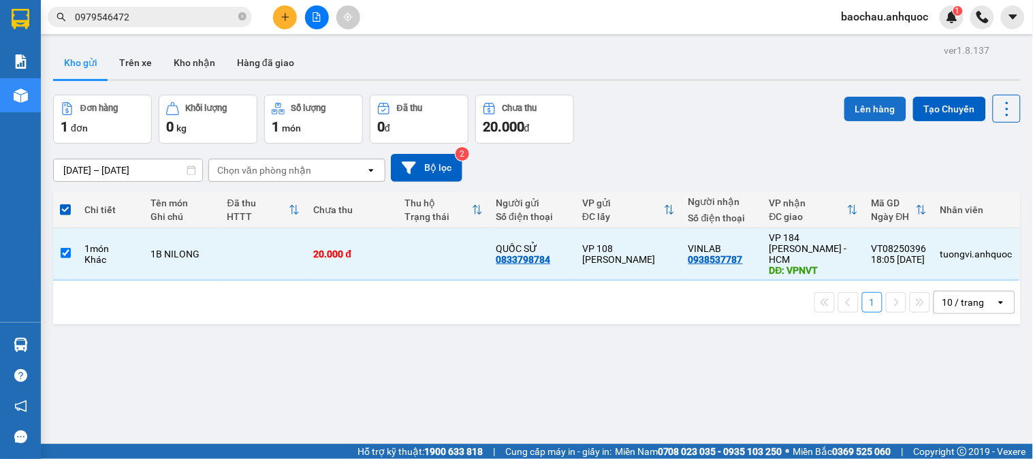
click at [870, 111] on button "Lên hàng" at bounding box center [875, 109] width 62 height 25
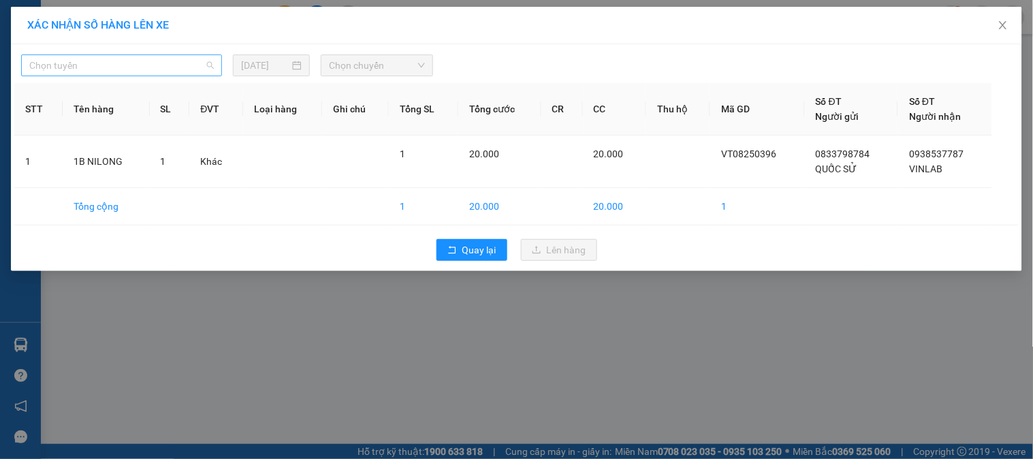
click at [105, 70] on span "Chọn tuyến" at bounding box center [121, 65] width 184 height 20
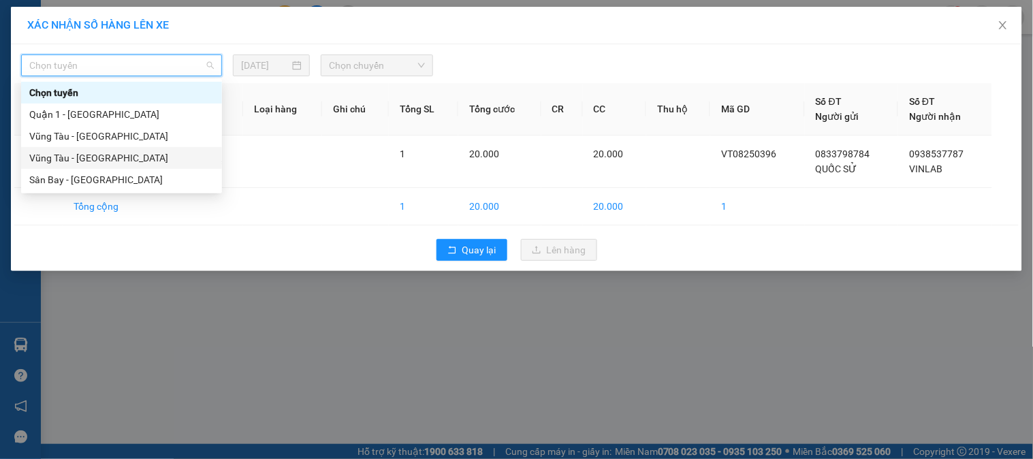
click at [102, 155] on div "Vũng Tàu - [GEOGRAPHIC_DATA]" at bounding box center [121, 157] width 184 height 15
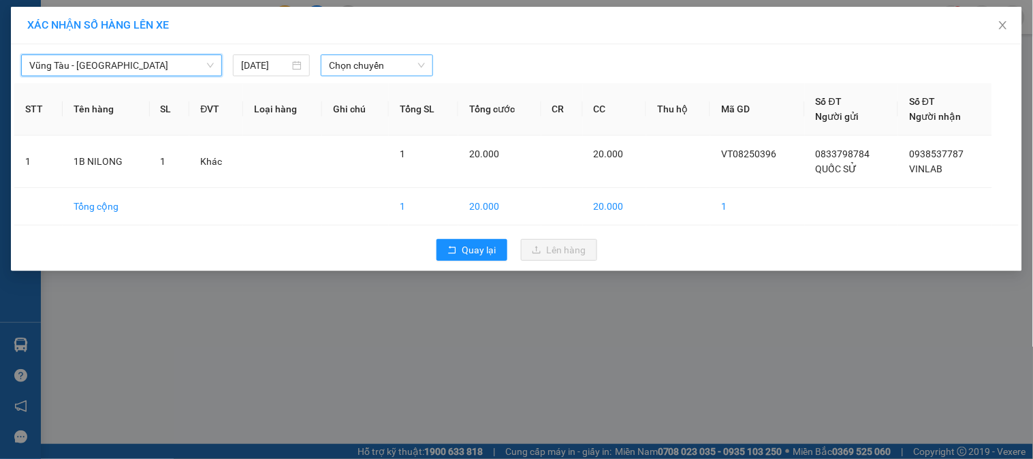
click at [419, 69] on span "Chọn chuyến" at bounding box center [377, 65] width 96 height 20
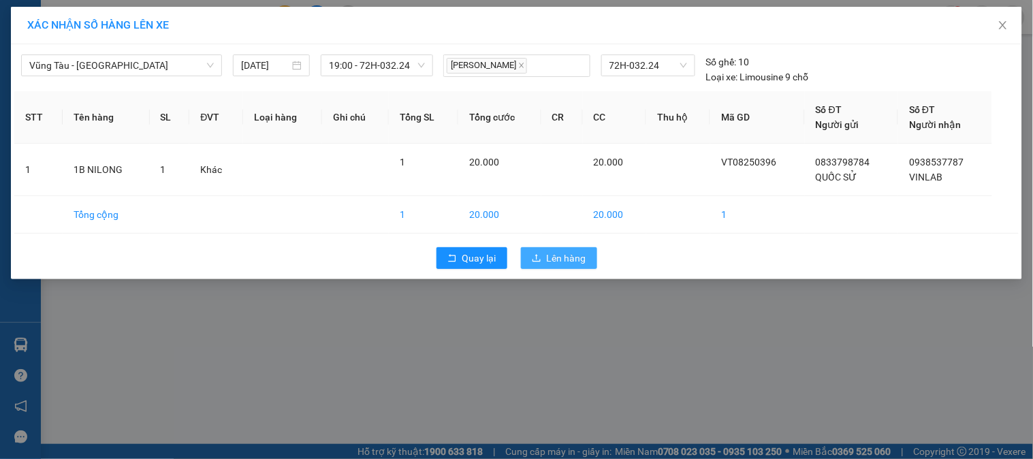
click at [576, 260] on span "Lên hàng" at bounding box center [566, 257] width 39 height 15
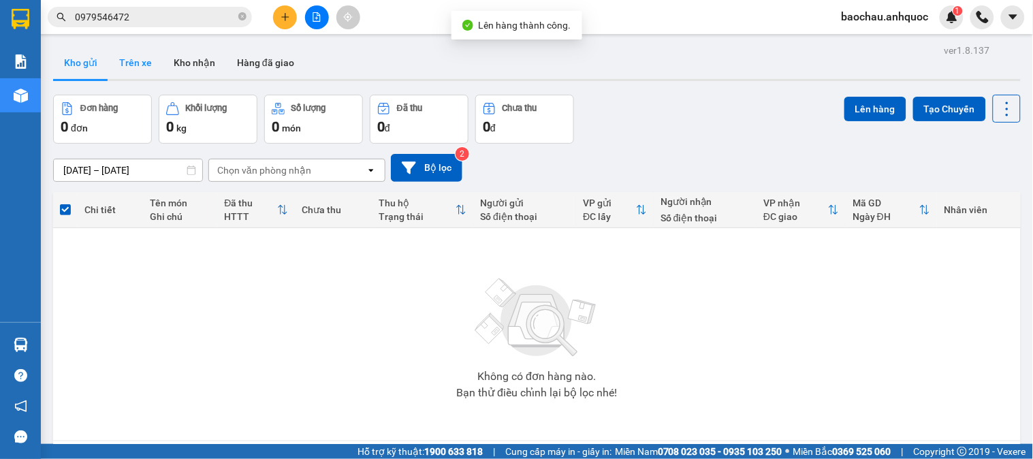
click at [144, 64] on button "Trên xe" at bounding box center [135, 62] width 54 height 33
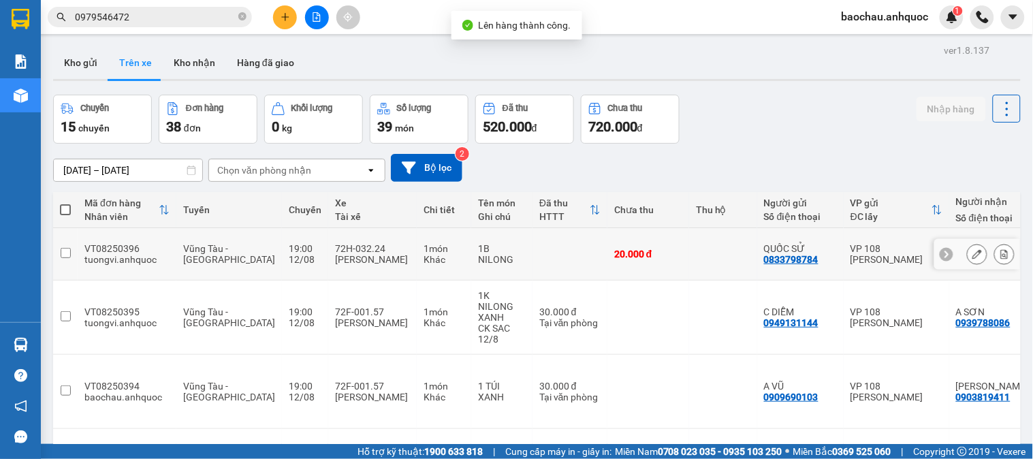
click at [999, 249] on icon at bounding box center [1004, 254] width 10 height 10
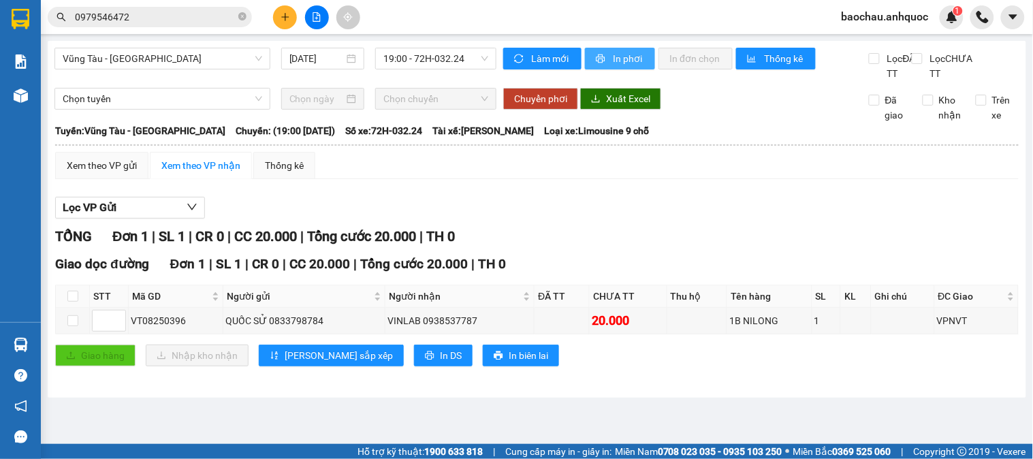
click at [630, 63] on span "In phơi" at bounding box center [628, 58] width 31 height 15
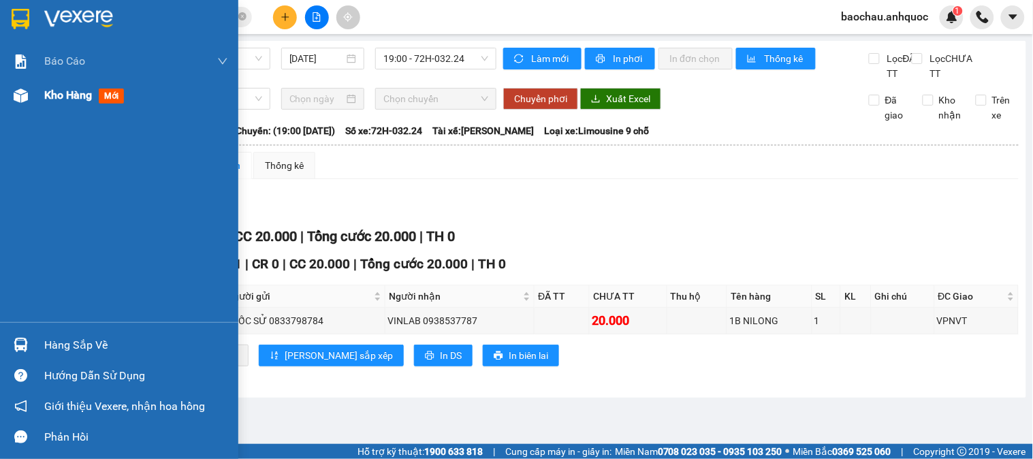
click at [48, 96] on span "Kho hàng" at bounding box center [68, 94] width 48 height 13
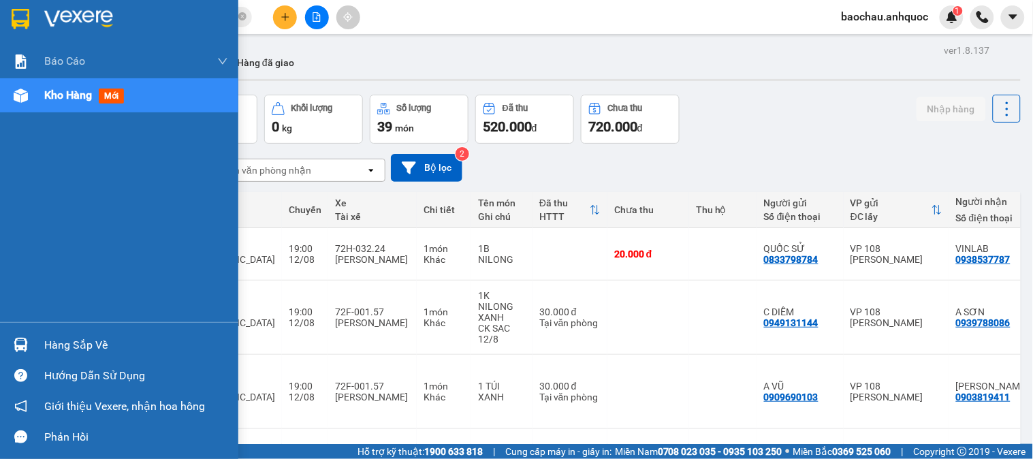
click at [181, 49] on button "Kho nhận" at bounding box center [194, 62] width 63 height 33
click at [207, 63] on button "Kho nhận" at bounding box center [194, 62] width 63 height 33
click at [243, 12] on icon "close-circle" at bounding box center [242, 16] width 8 height 8
click at [194, 60] on button "Kho nhận" at bounding box center [194, 62] width 63 height 33
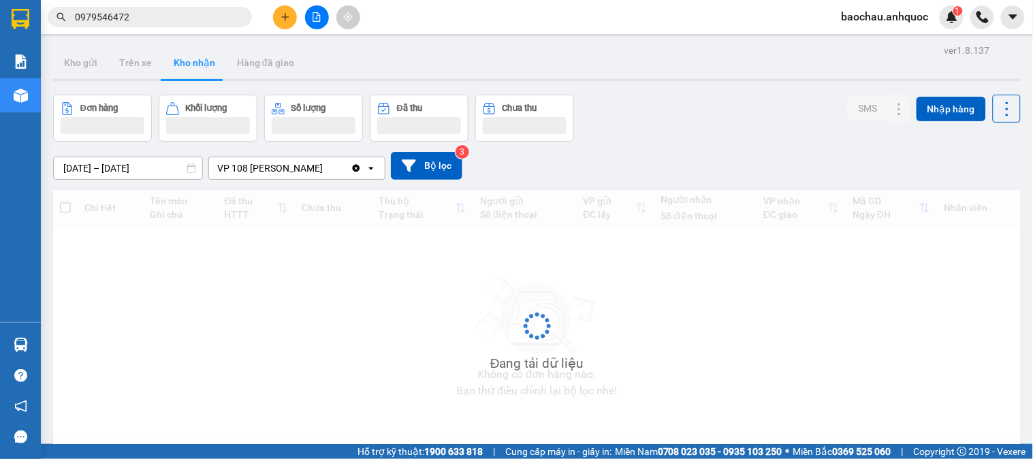
type input "[DATE] – [DATE]"
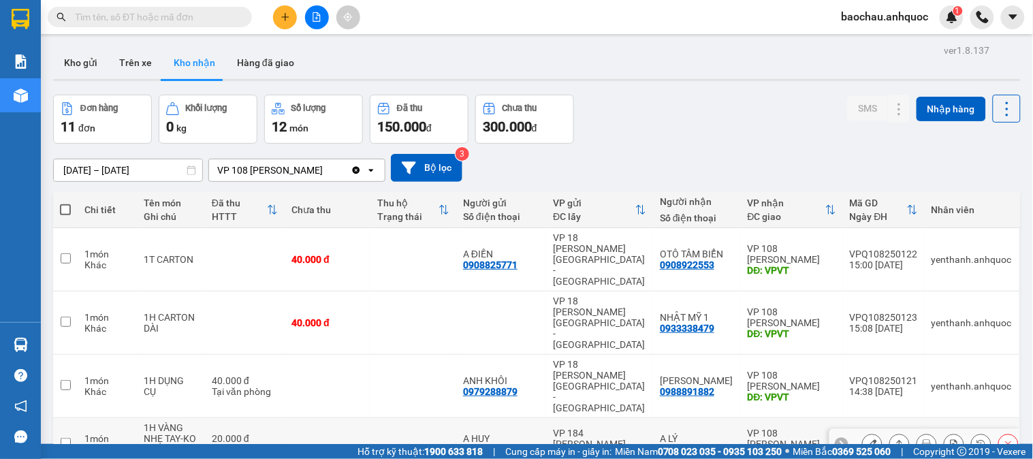
click at [867, 439] on icon at bounding box center [872, 444] width 10 height 10
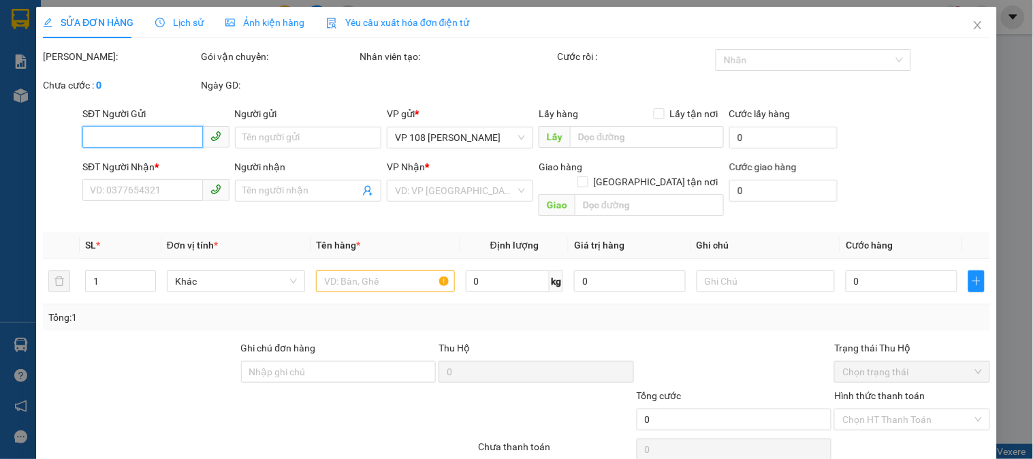
type input "0948973737"
type input "A HUY"
type input "0918283848"
type input "A LÝ"
type input "VPVT"
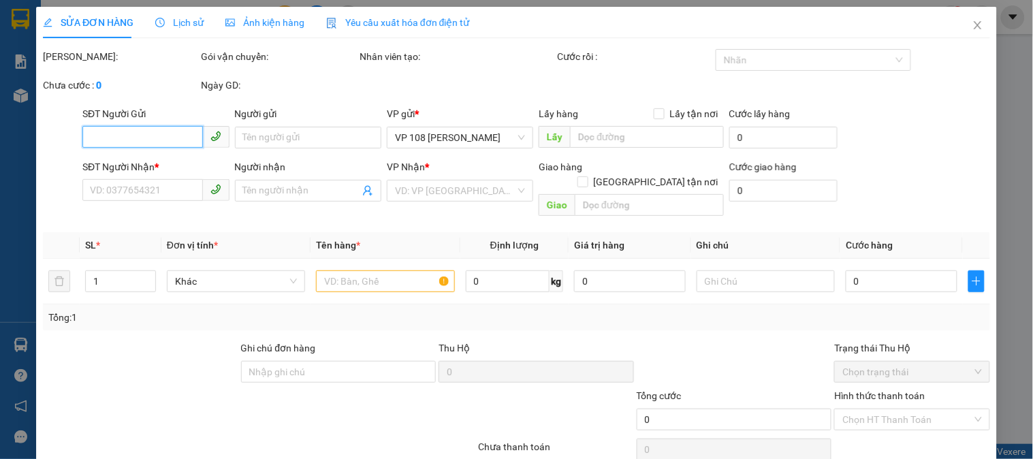
type input "20.000"
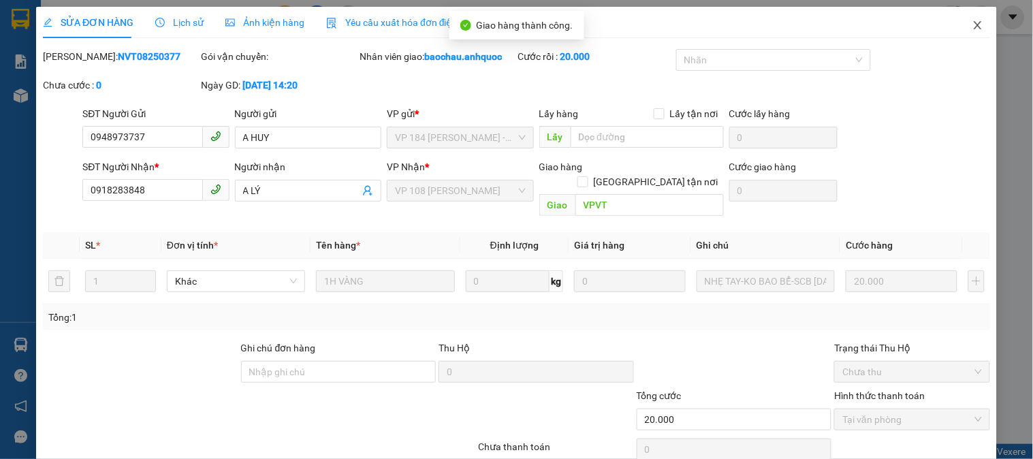
click at [962, 33] on span "Close" at bounding box center [977, 26] width 38 height 38
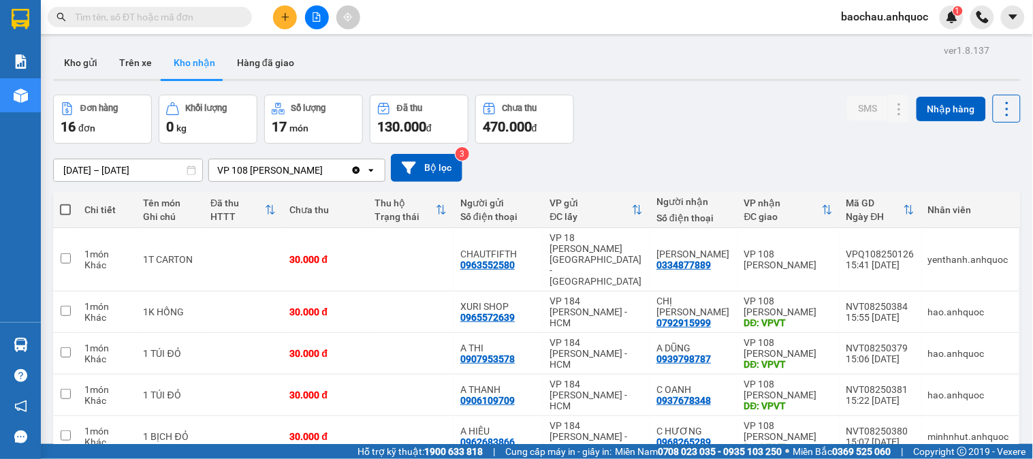
click at [102, 12] on input "text" at bounding box center [155, 17] width 161 height 15
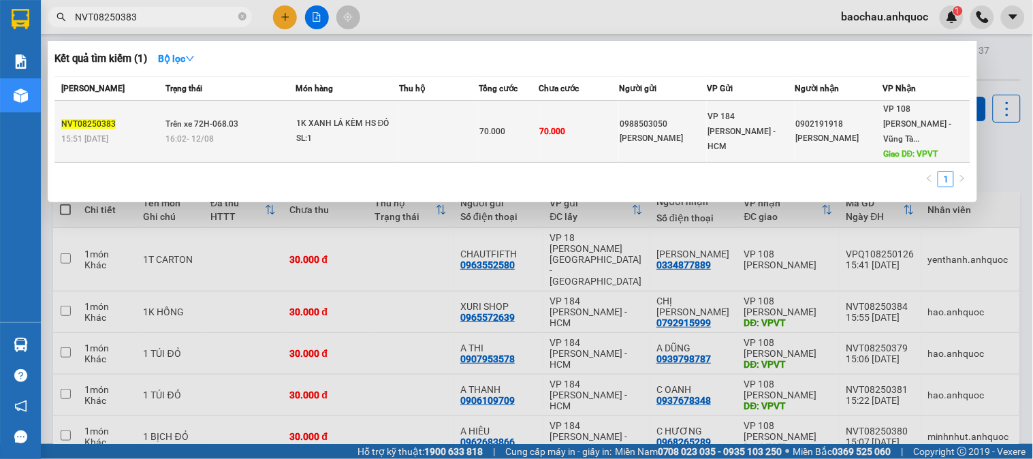
type input "NVT08250383"
click at [222, 131] on div "16:02 [DATE]" at bounding box center [229, 138] width 129 height 15
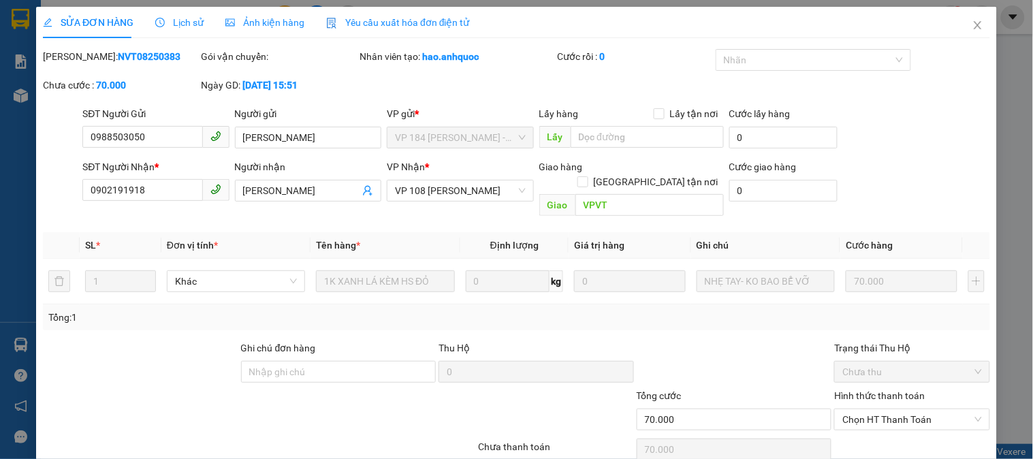
type input "0988503050"
type input "[PERSON_NAME]"
type input "0902191918"
type input "[PERSON_NAME]"
type input "VPVT"
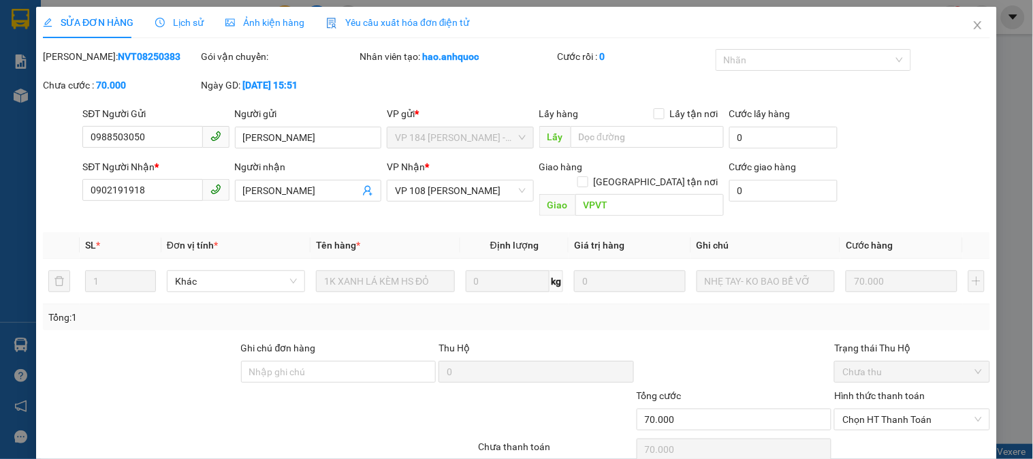
type input "70.000"
click at [175, 25] on span "Lịch sử" at bounding box center [179, 22] width 48 height 11
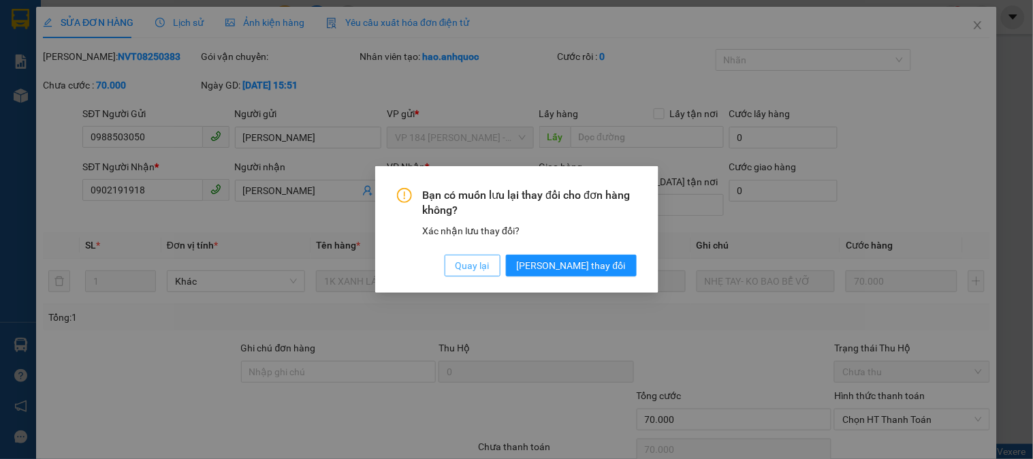
click at [489, 266] on span "Quay lại" at bounding box center [472, 265] width 34 height 15
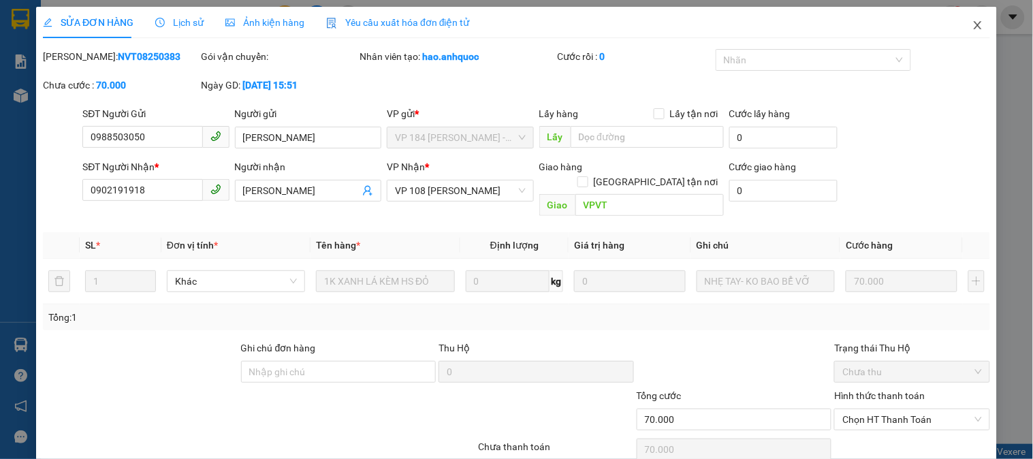
click at [977, 24] on span "Close" at bounding box center [977, 26] width 38 height 38
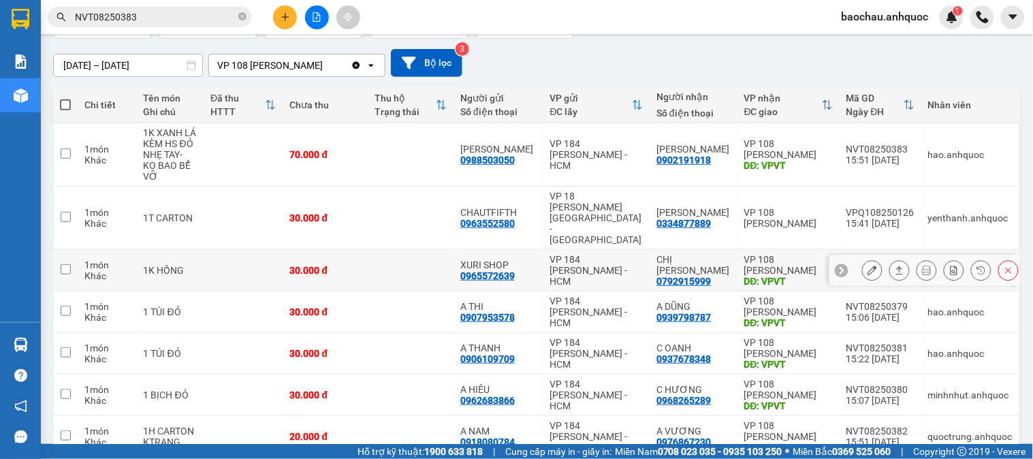
scroll to position [180, 0]
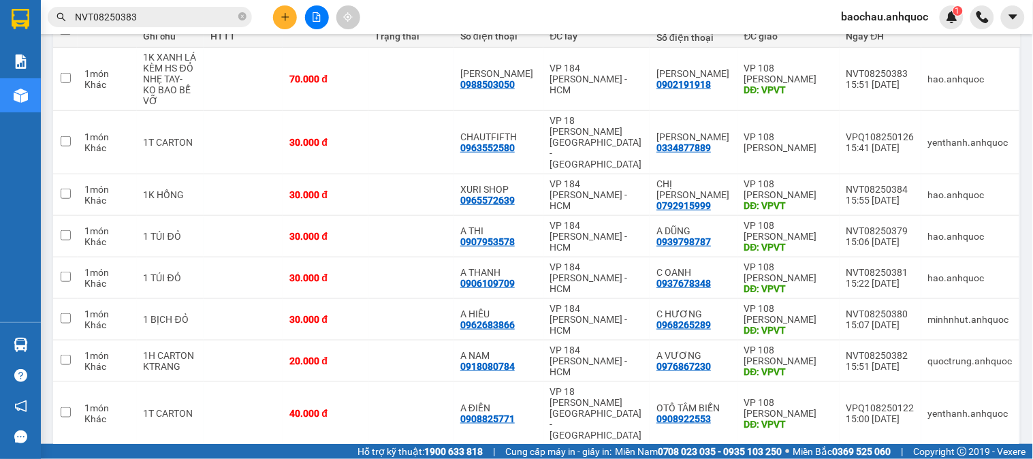
drag, startPoint x: 242, startPoint y: 17, endPoint x: 71, endPoint y: 5, distance: 172.0
click at [241, 17] on icon "close-circle" at bounding box center [242, 16] width 8 height 8
click at [121, 16] on input "text" at bounding box center [155, 17] width 161 height 15
paste input "0918875131"
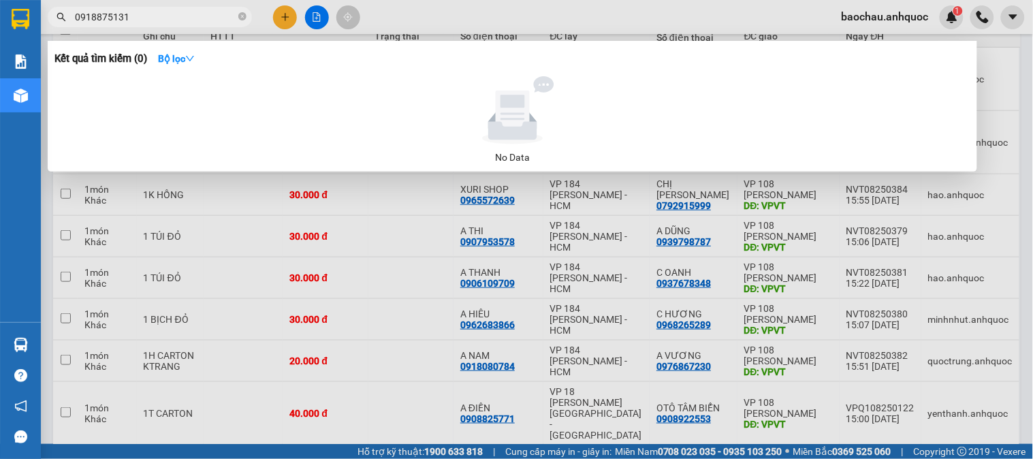
type input "0918875131"
click at [447, 298] on div at bounding box center [516, 229] width 1033 height 459
click at [967, 48] on td "hao.anhquoc" at bounding box center [970, 79] width 98 height 63
click at [241, 15] on icon "close-circle" at bounding box center [242, 16] width 8 height 8
click at [241, 15] on span at bounding box center [242, 17] width 8 height 15
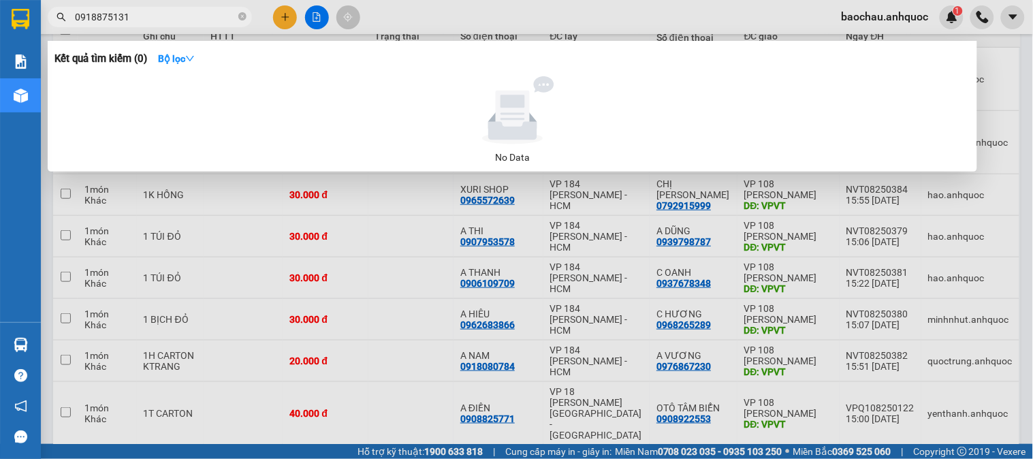
click at [241, 15] on span at bounding box center [242, 17] width 8 height 15
click at [610, 303] on div "VP 184 [PERSON_NAME] - HCM" at bounding box center [596, 319] width 93 height 33
click at [241, 10] on span at bounding box center [242, 17] width 8 height 15
click at [241, 16] on span at bounding box center [242, 17] width 8 height 15
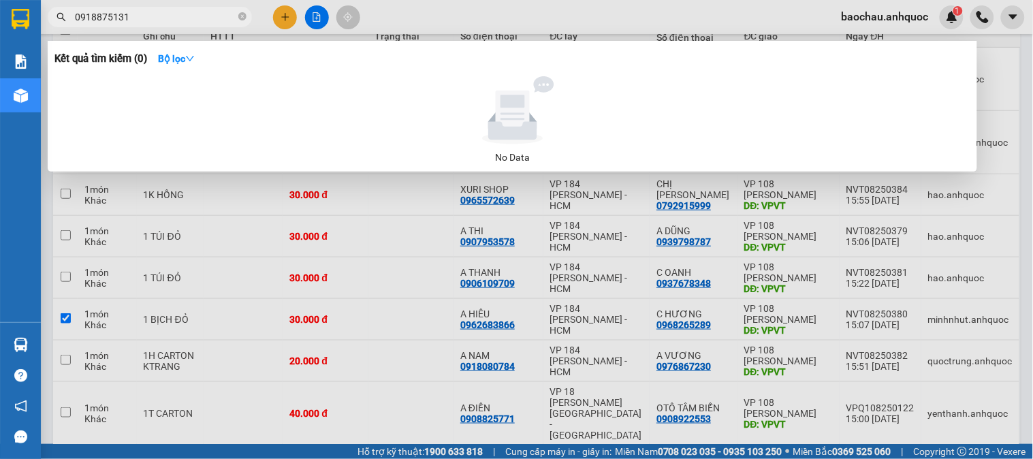
click at [241, 16] on span at bounding box center [242, 17] width 8 height 15
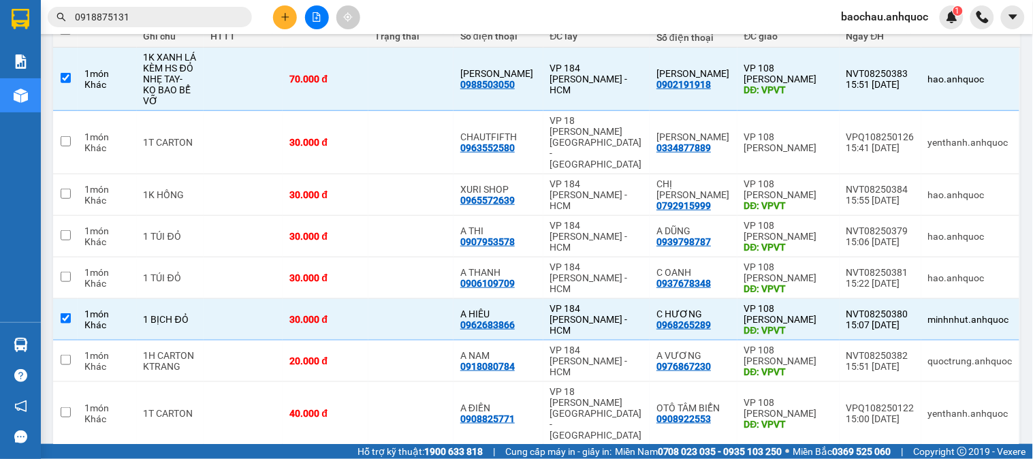
checkbox input "true"
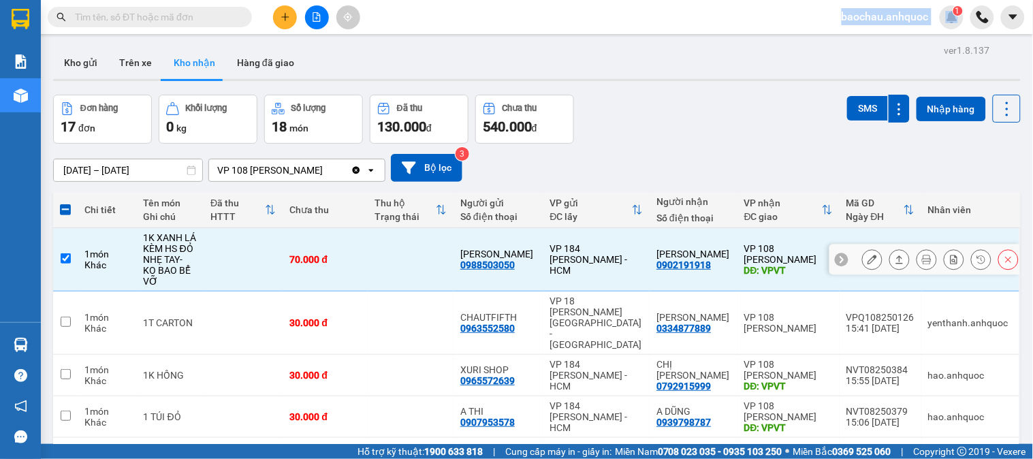
click at [58, 247] on td at bounding box center [65, 259] width 25 height 63
checkbox input "false"
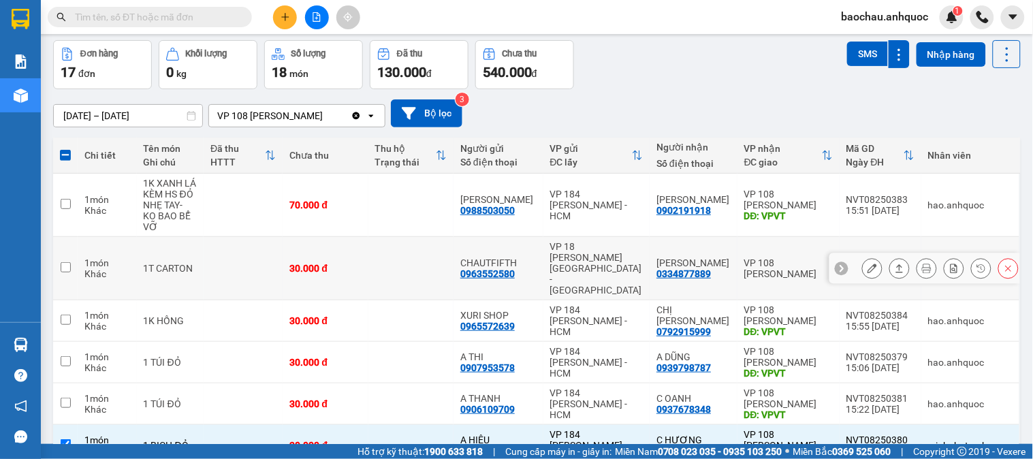
scroll to position [76, 0]
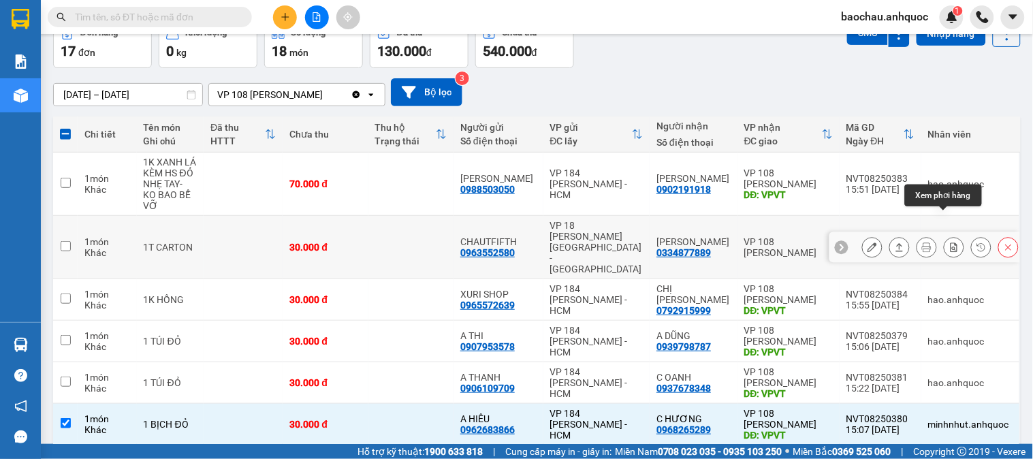
click at [950, 242] on icon at bounding box center [953, 247] width 7 height 10
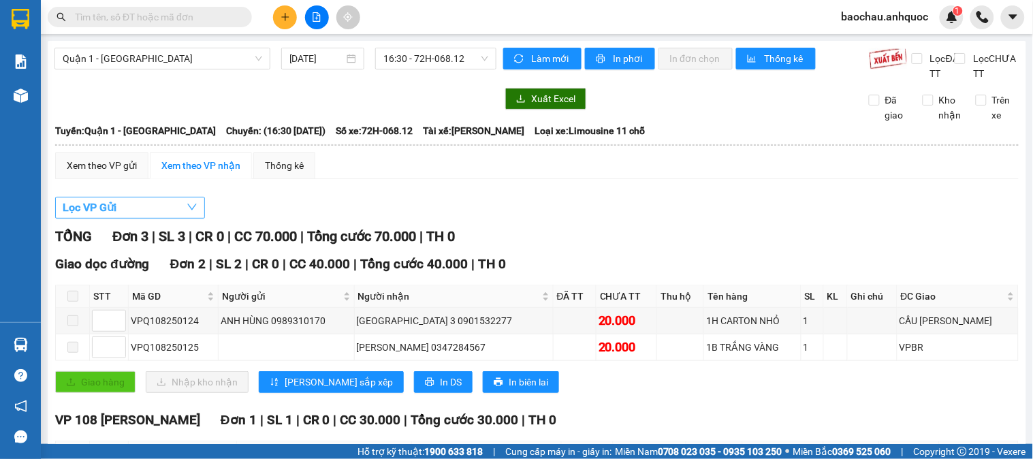
click at [182, 218] on button "Lọc VP Gửi" at bounding box center [130, 208] width 150 height 22
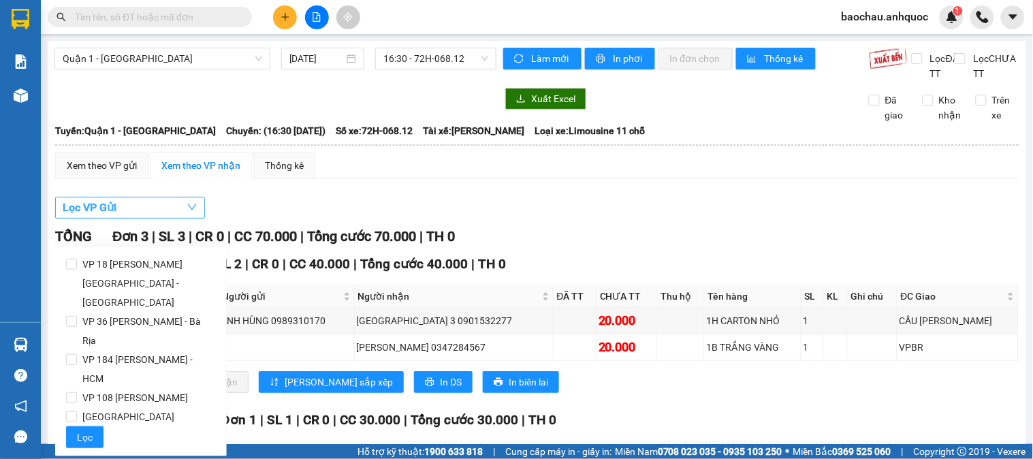
click at [182, 218] on button "Lọc VP Gửi" at bounding box center [130, 208] width 150 height 22
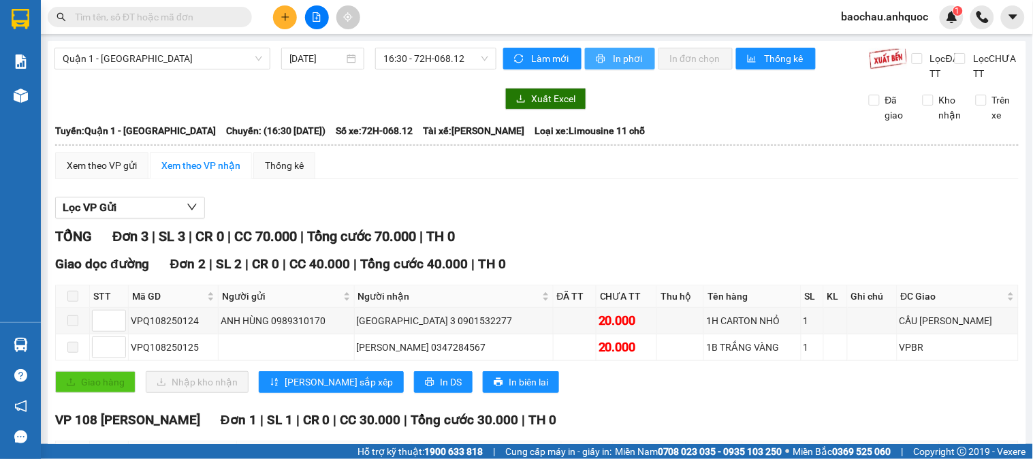
click at [620, 63] on span "In phơi" at bounding box center [628, 58] width 31 height 15
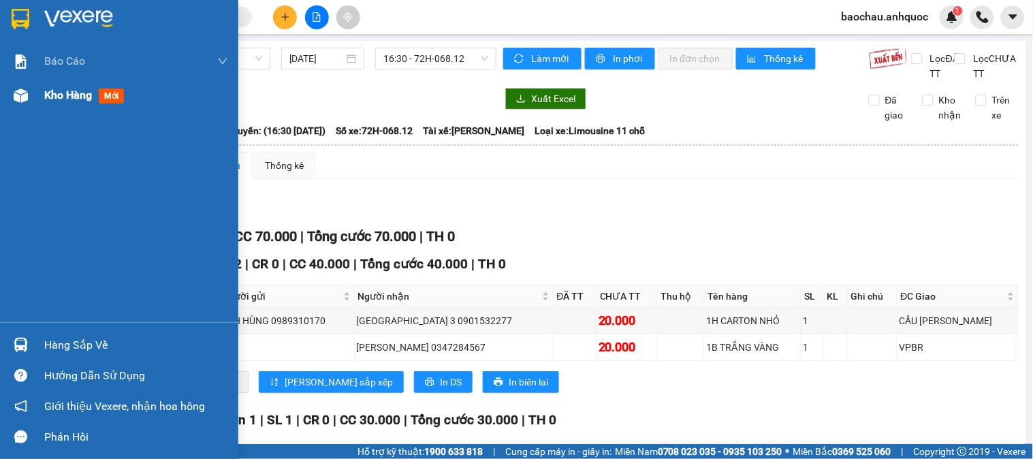
click at [37, 99] on div "Kho hàng mới" at bounding box center [119, 95] width 238 height 34
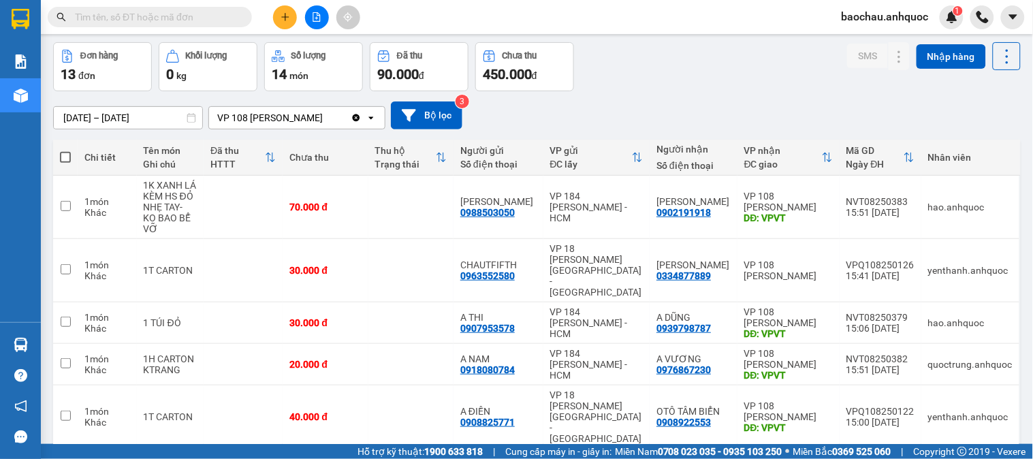
scroll to position [76, 0]
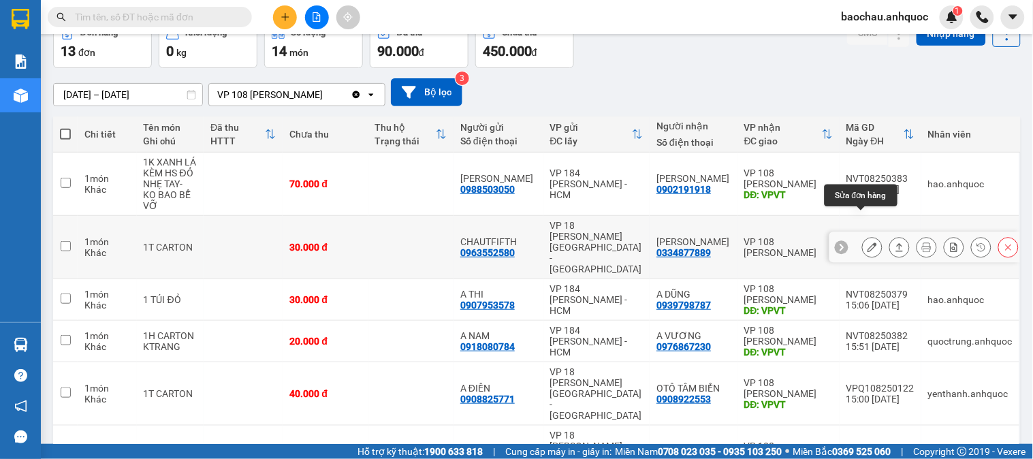
click at [867, 242] on icon at bounding box center [872, 247] width 10 height 10
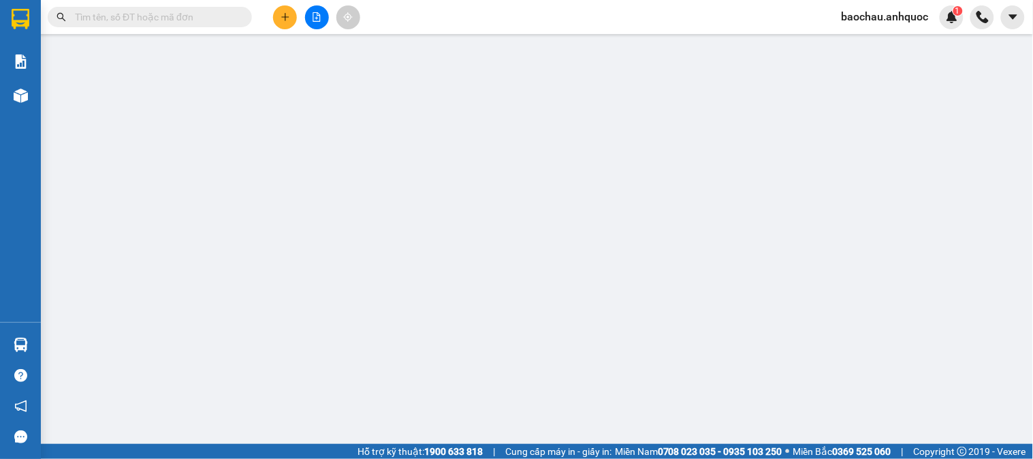
type input "0963552580"
type input "CHAUTFIFTH"
type input "0334877889"
type input "[PERSON_NAME]"
type input "30.000"
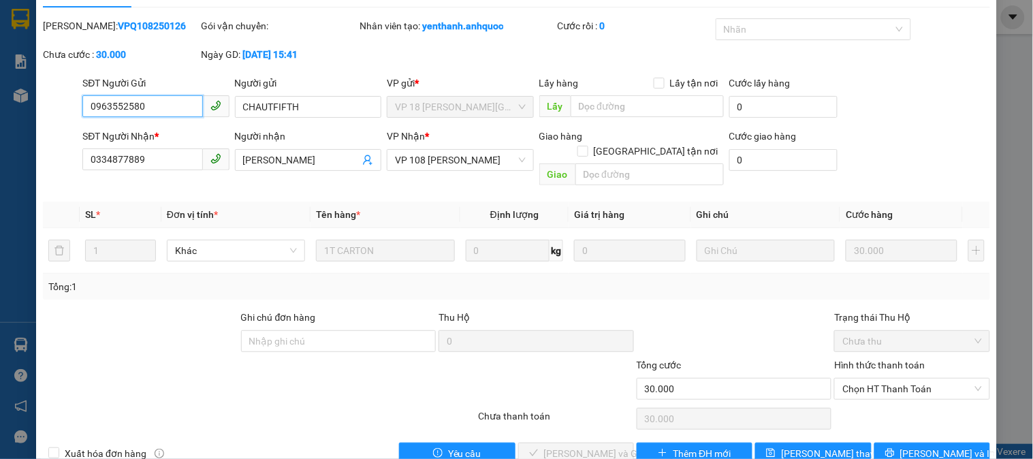
scroll to position [48, 0]
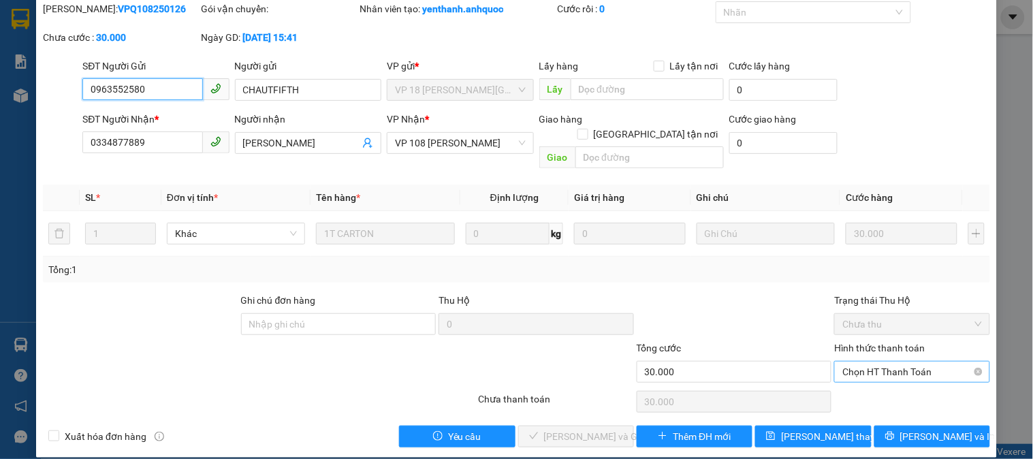
click at [849, 361] on span "Chọn HT Thanh Toán" at bounding box center [911, 371] width 139 height 20
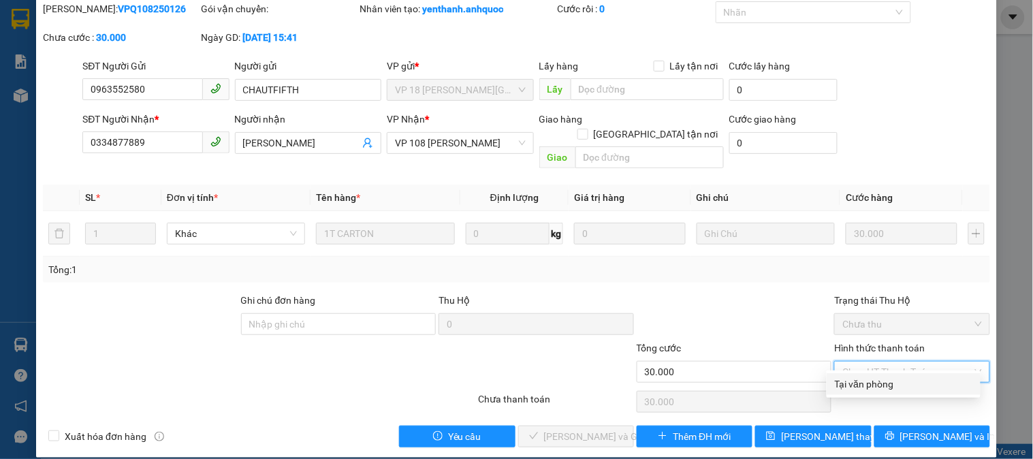
click at [852, 377] on div "Tại văn phòng" at bounding box center [903, 383] width 137 height 15
type input "0"
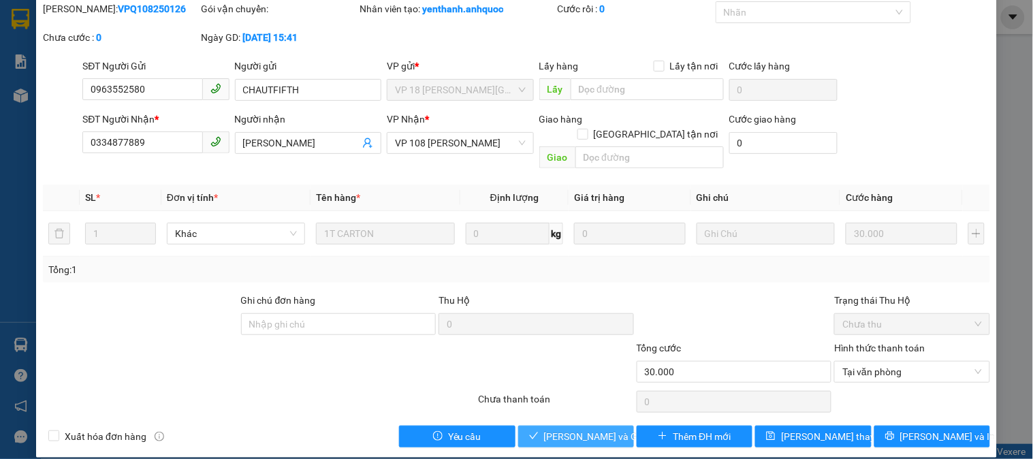
click at [581, 429] on span "[PERSON_NAME] và Giao hàng" at bounding box center [609, 436] width 131 height 15
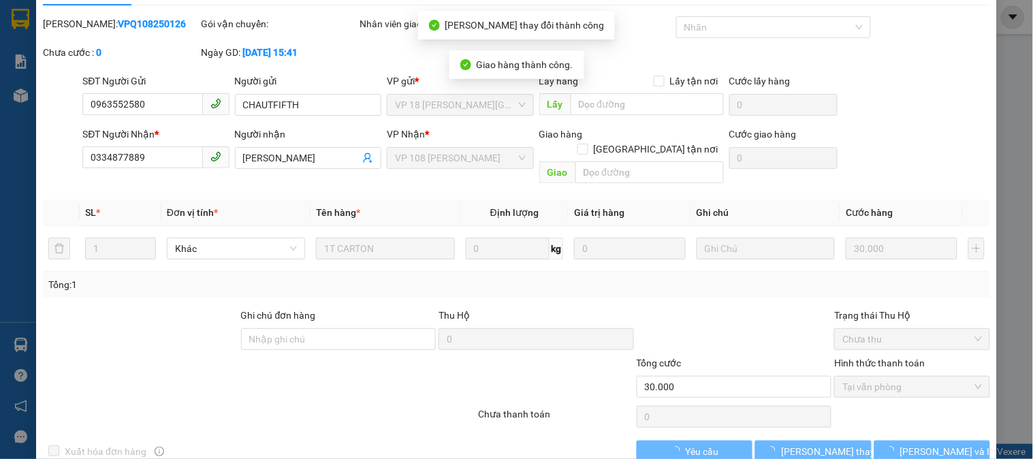
scroll to position [0, 0]
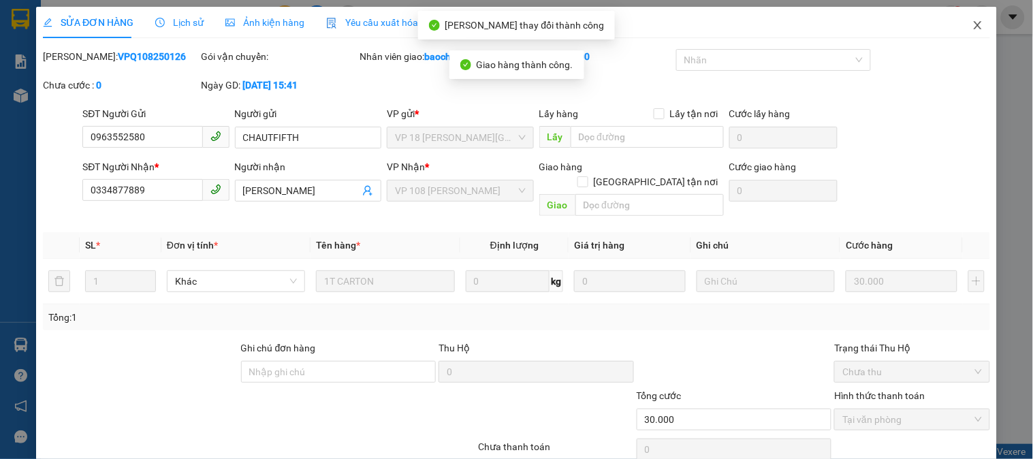
click at [960, 34] on span "Close" at bounding box center [977, 26] width 38 height 38
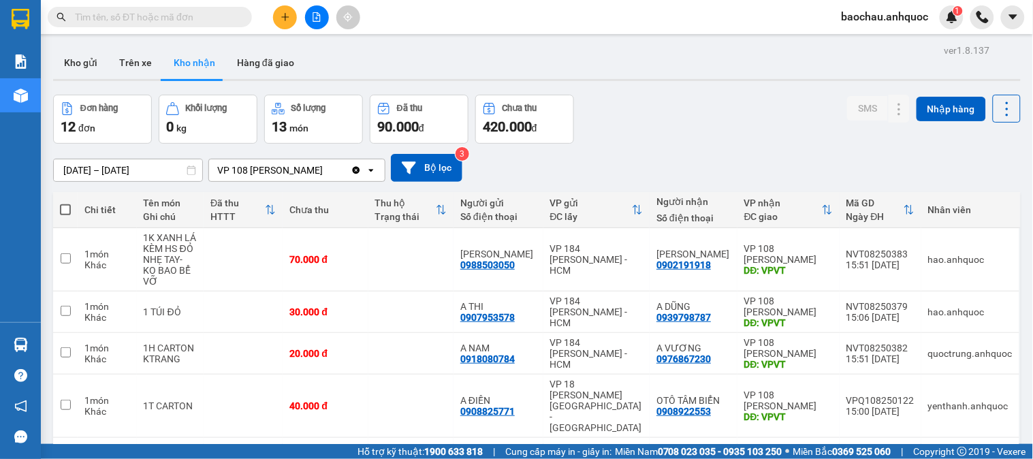
drag, startPoint x: 127, startPoint y: 29, endPoint x: 141, endPoint y: 12, distance: 21.3
click at [130, 25] on div "Kết quả tìm kiếm ( 0 ) Bộ lọc No Data" at bounding box center [132, 17] width 265 height 24
click at [141, 12] on input "text" at bounding box center [155, 17] width 161 height 15
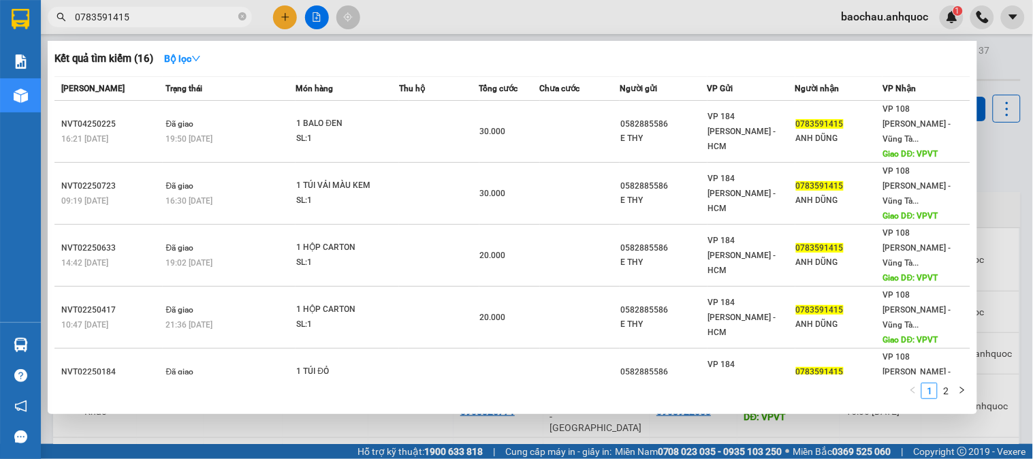
type input "0783591415"
click at [981, 144] on div at bounding box center [516, 229] width 1033 height 459
click at [242, 15] on icon "close-circle" at bounding box center [242, 16] width 8 height 8
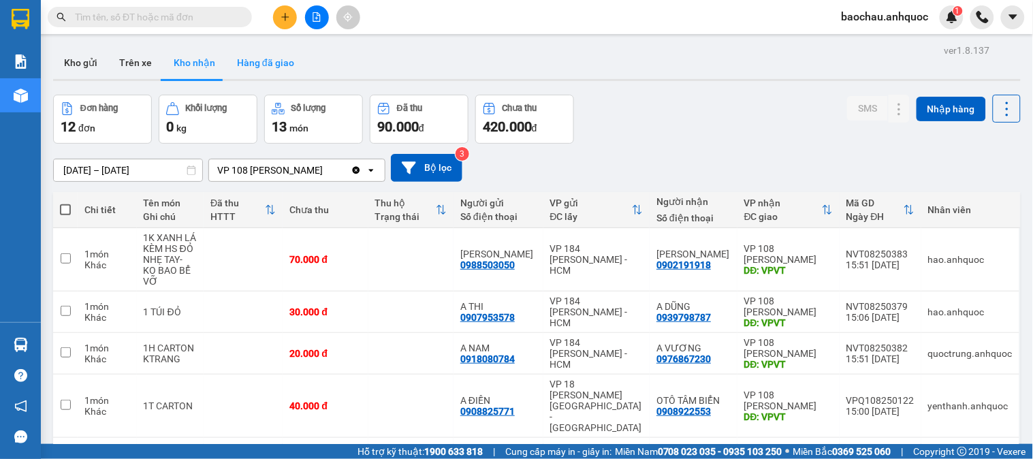
click at [274, 74] on button "Hàng đã giao" at bounding box center [265, 62] width 79 height 33
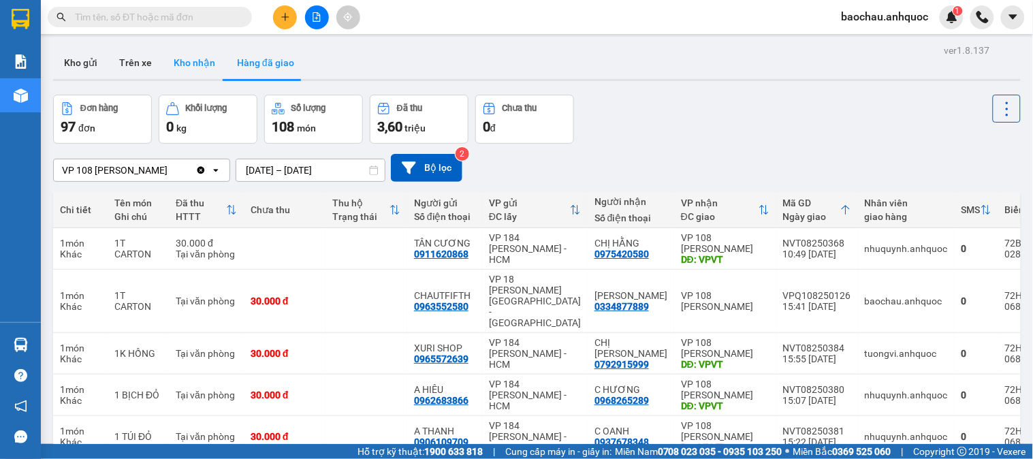
click at [188, 65] on button "Kho nhận" at bounding box center [194, 62] width 63 height 33
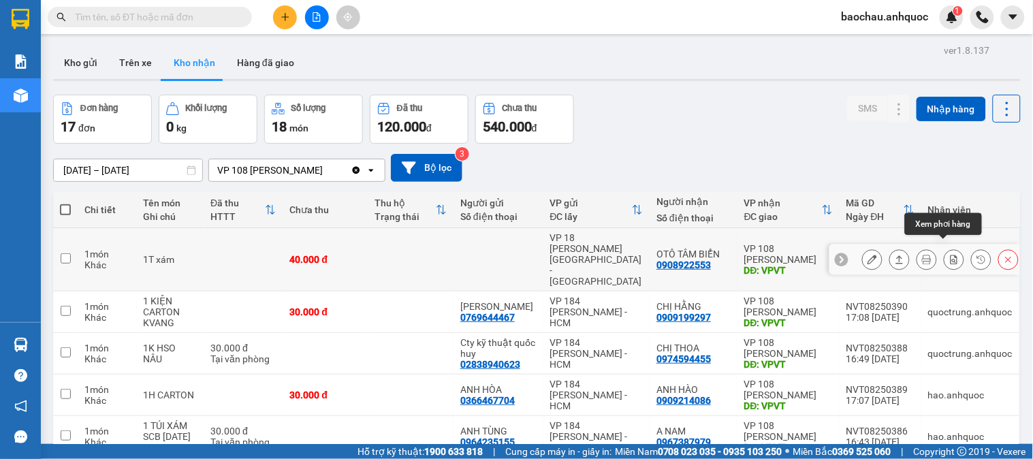
click at [949, 255] on icon at bounding box center [954, 260] width 10 height 10
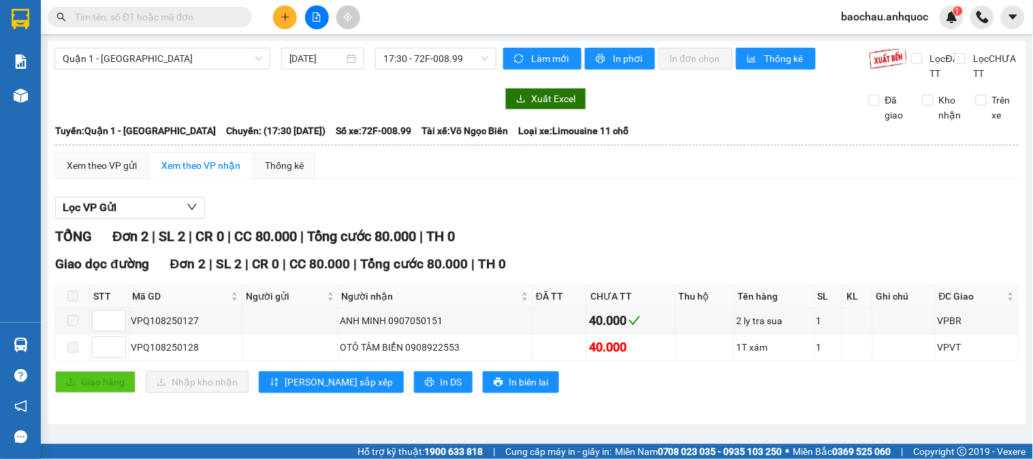
scroll to position [3, 0]
click at [629, 56] on span "In phơi" at bounding box center [628, 58] width 31 height 15
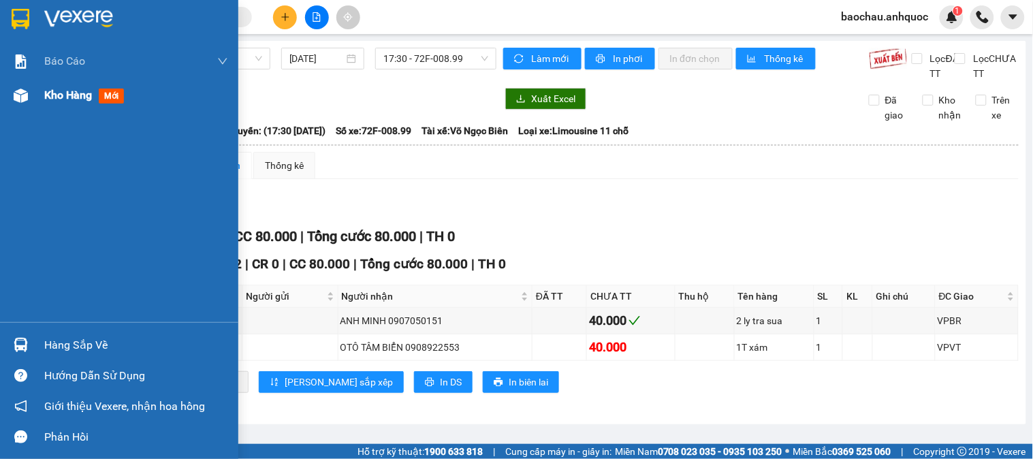
click at [56, 90] on span "Kho hàng" at bounding box center [68, 94] width 48 height 13
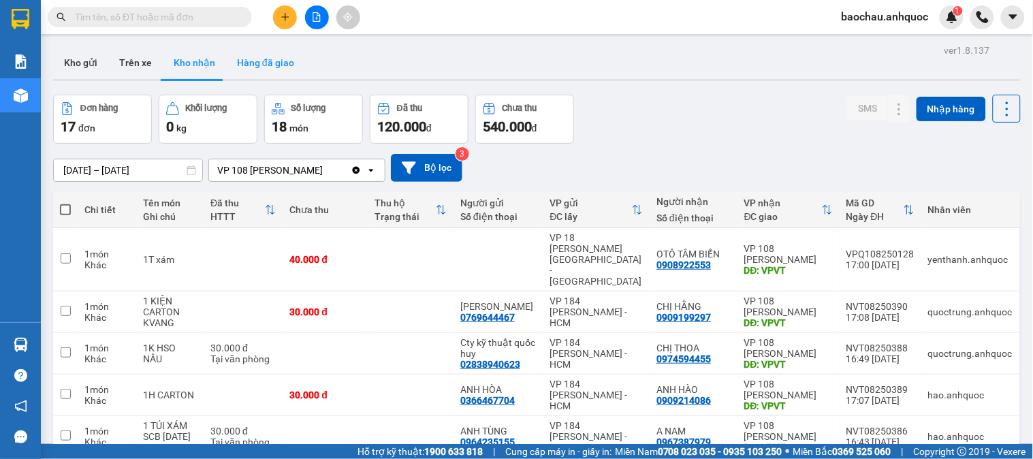
click at [248, 64] on button "Hàng đã giao" at bounding box center [265, 62] width 79 height 33
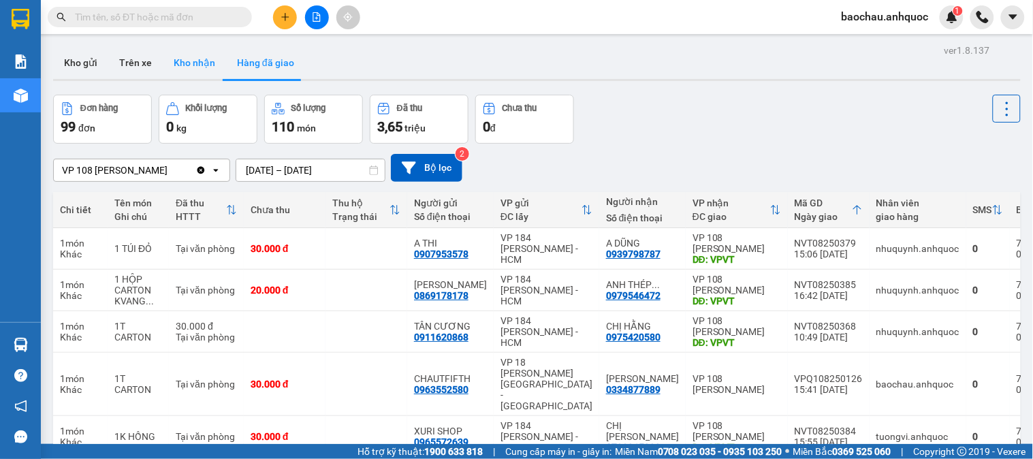
click at [201, 62] on button "Kho nhận" at bounding box center [194, 62] width 63 height 33
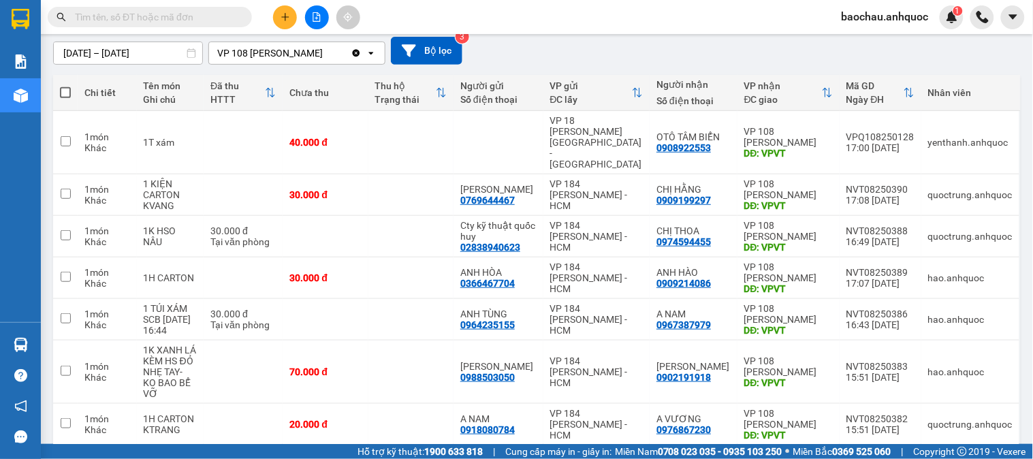
scroll to position [116, 0]
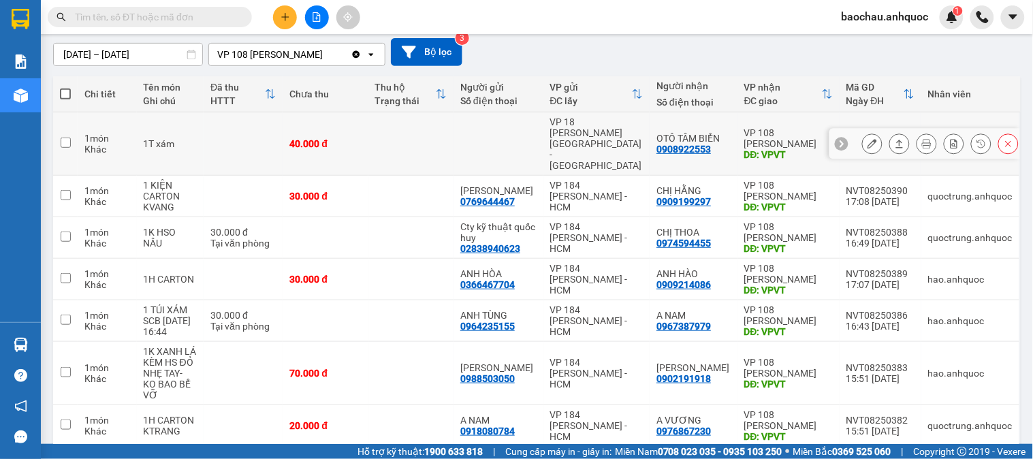
click at [438, 124] on td at bounding box center [410, 143] width 85 height 63
checkbox input "true"
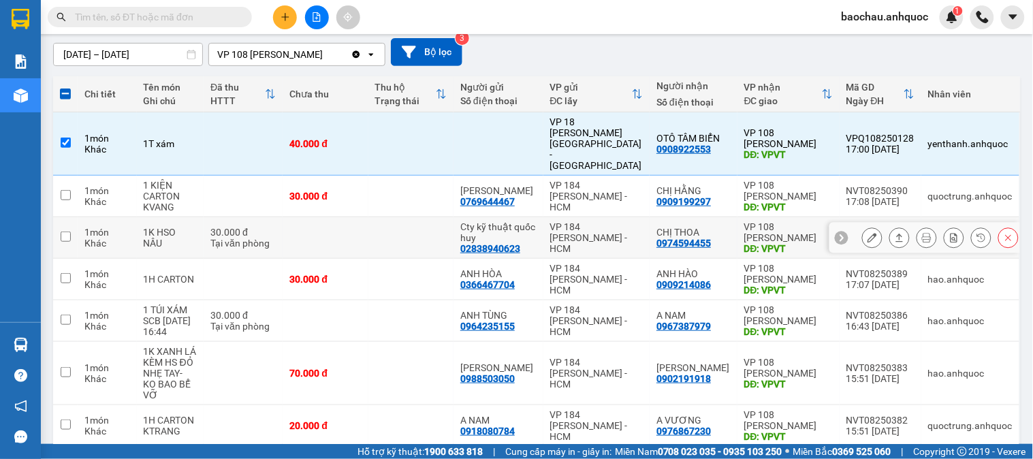
click at [390, 217] on td at bounding box center [410, 238] width 85 height 42
checkbox input "true"
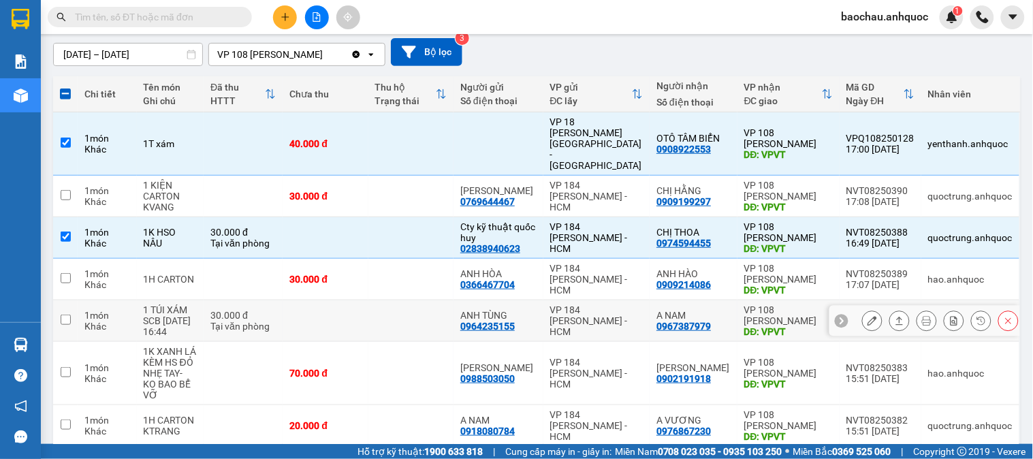
click at [384, 300] on td at bounding box center [410, 321] width 85 height 42
checkbox input "true"
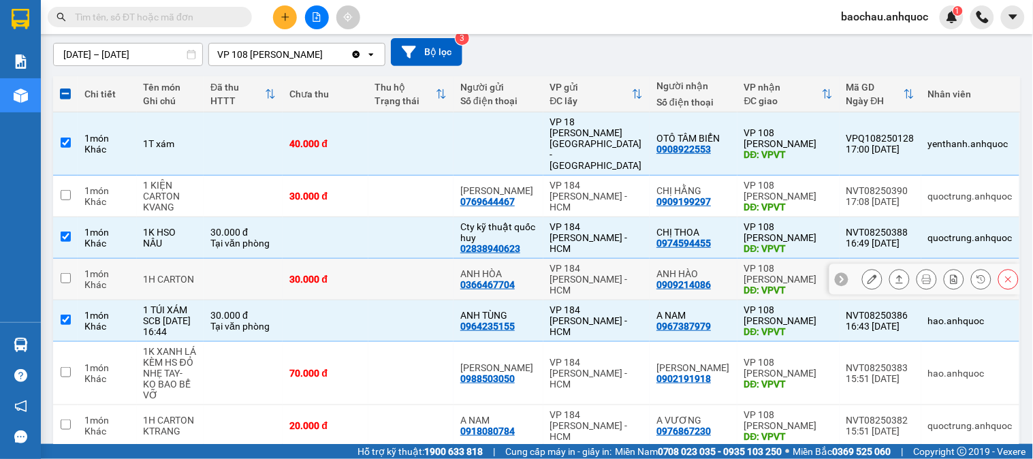
click at [380, 259] on td at bounding box center [410, 280] width 85 height 42
checkbox input "true"
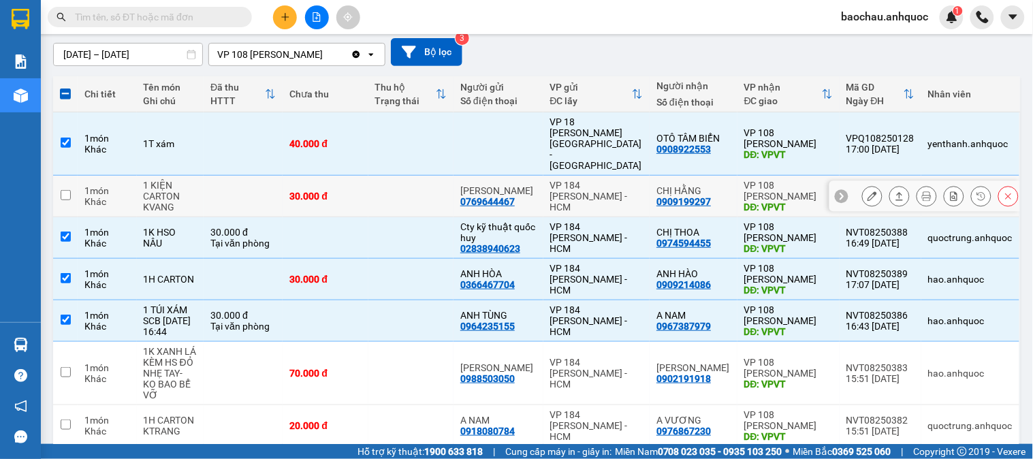
click at [424, 176] on td at bounding box center [410, 197] width 85 height 42
checkbox input "true"
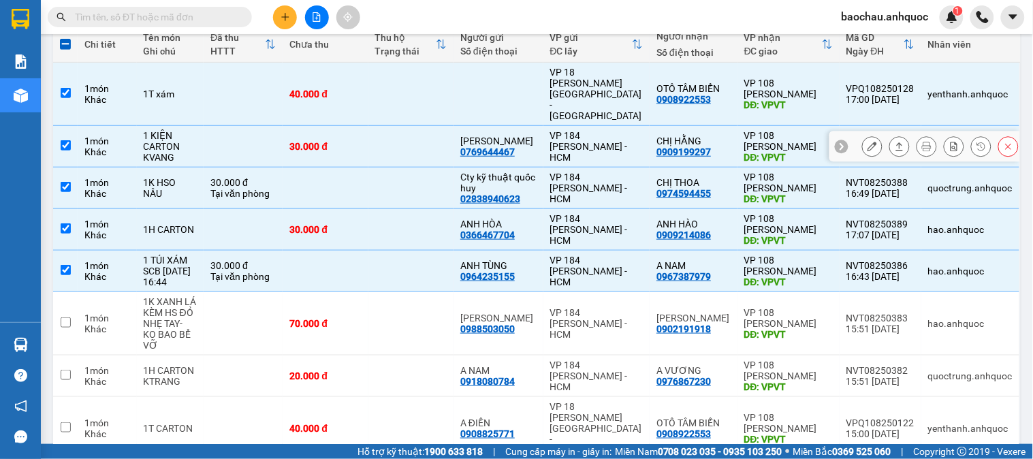
scroll to position [191, 0]
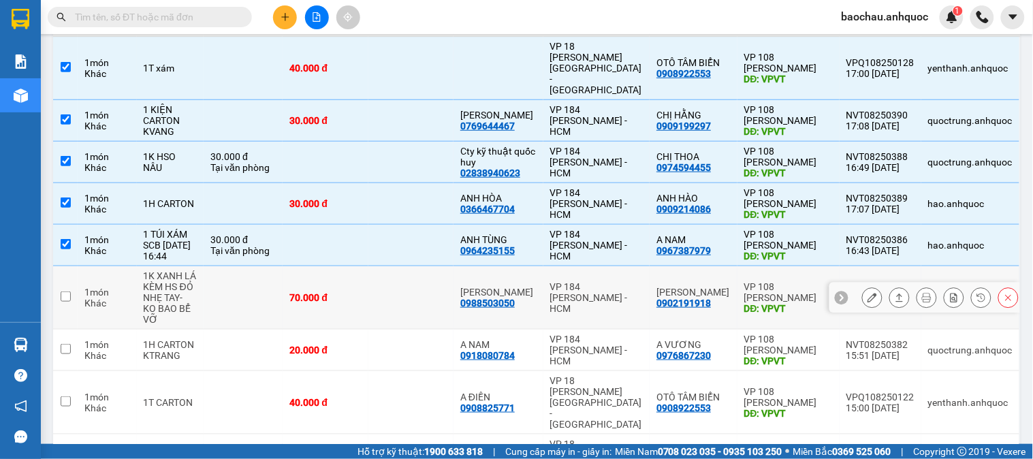
click at [413, 266] on td at bounding box center [410, 297] width 85 height 63
checkbox input "true"
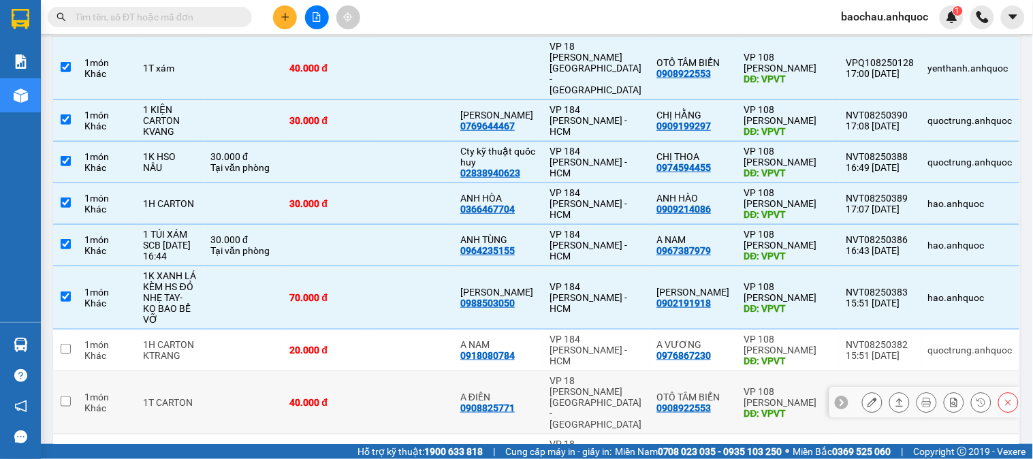
click at [402, 329] on td at bounding box center [410, 350] width 85 height 42
checkbox input "true"
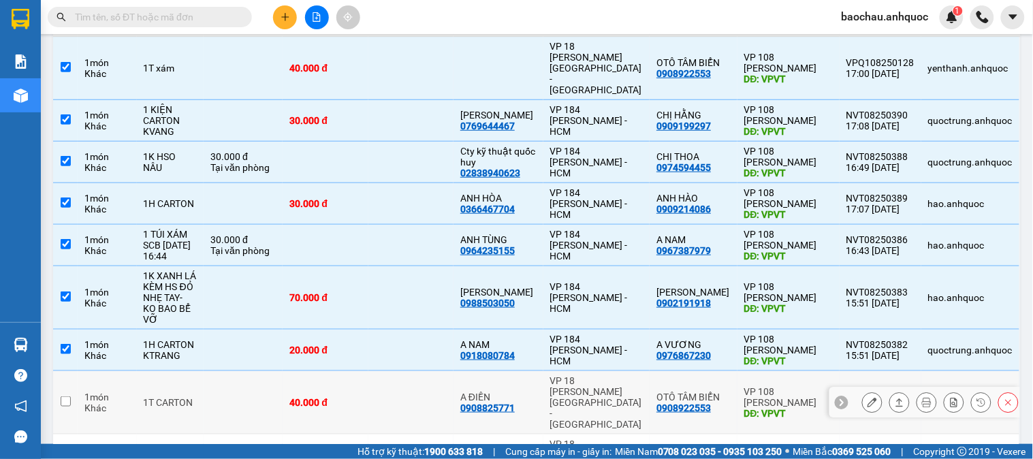
click at [402, 371] on td at bounding box center [410, 402] width 85 height 63
checkbox input "true"
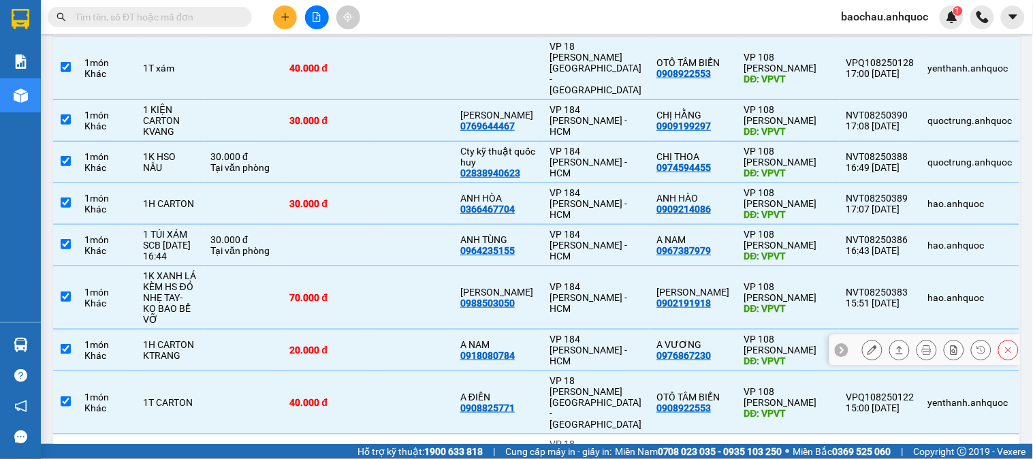
scroll to position [267, 0]
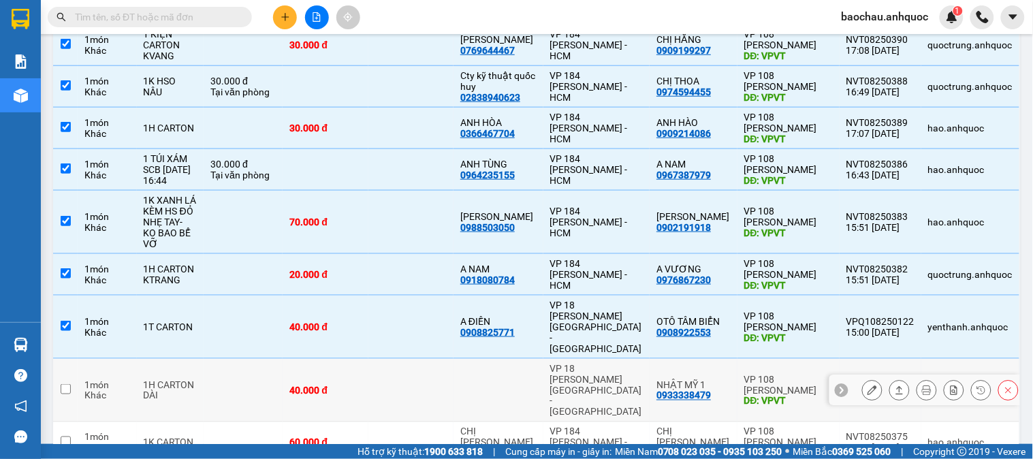
click at [412, 359] on td at bounding box center [410, 390] width 85 height 63
checkbox input "true"
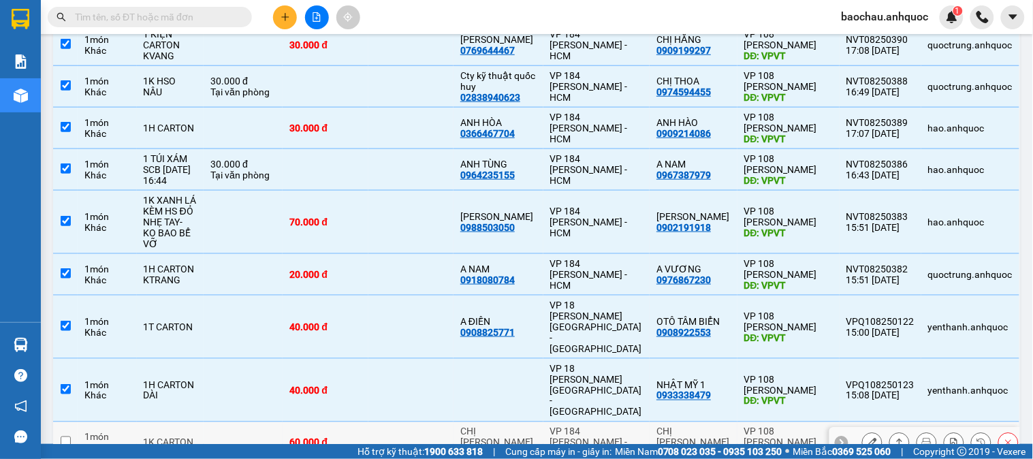
click at [391, 422] on td at bounding box center [410, 443] width 85 height 42
checkbox input "true"
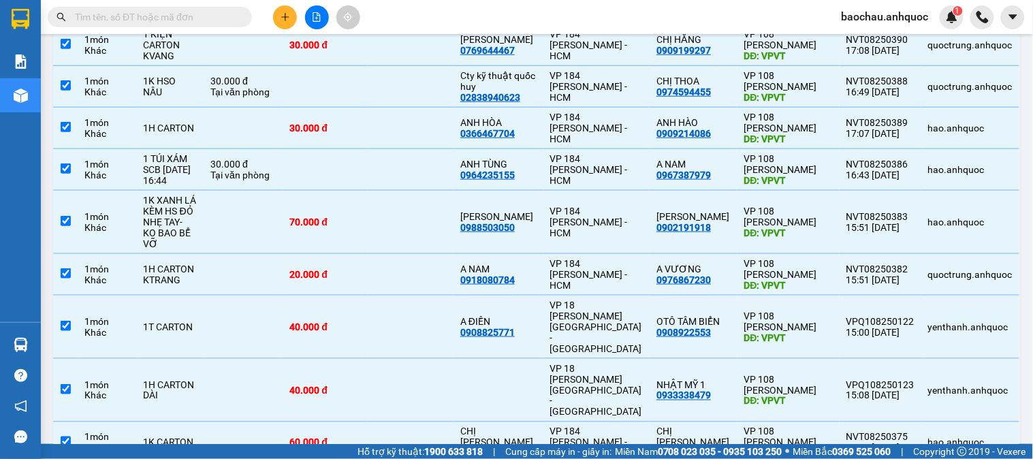
checkbox input "false"
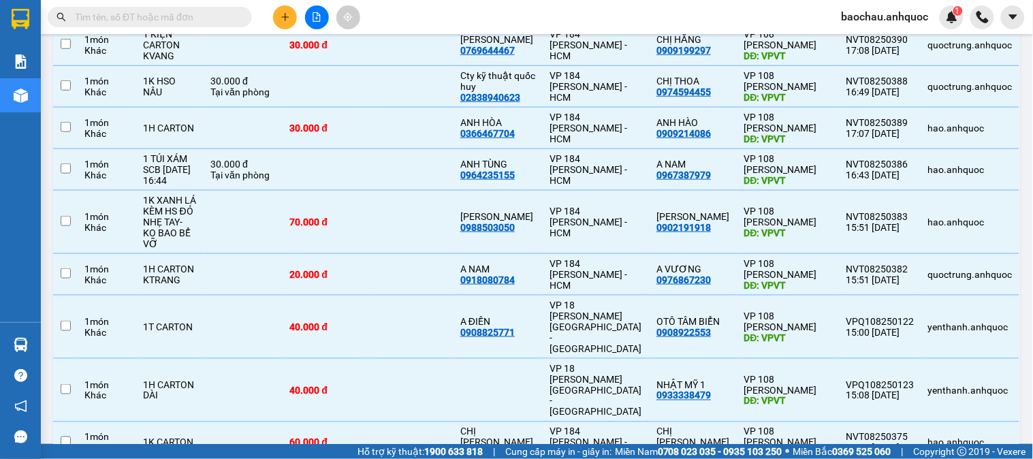
checkbox input "false"
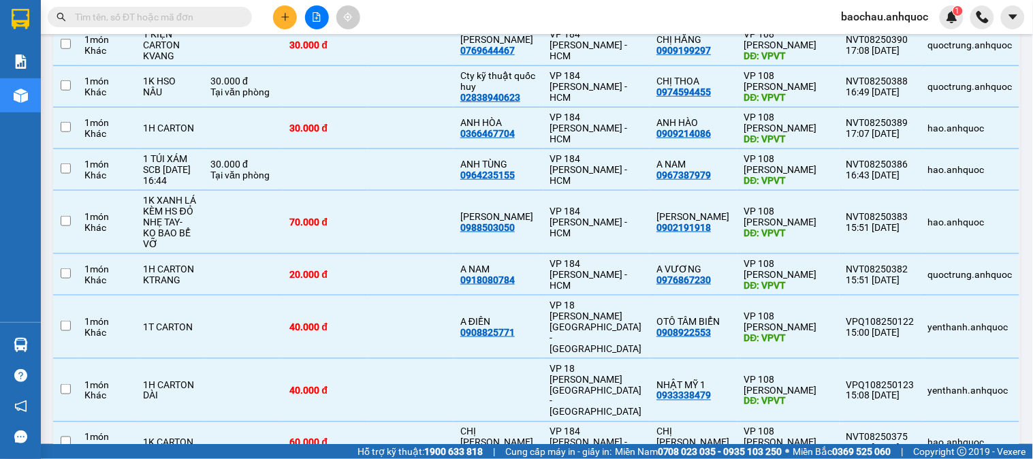
checkbox input "false"
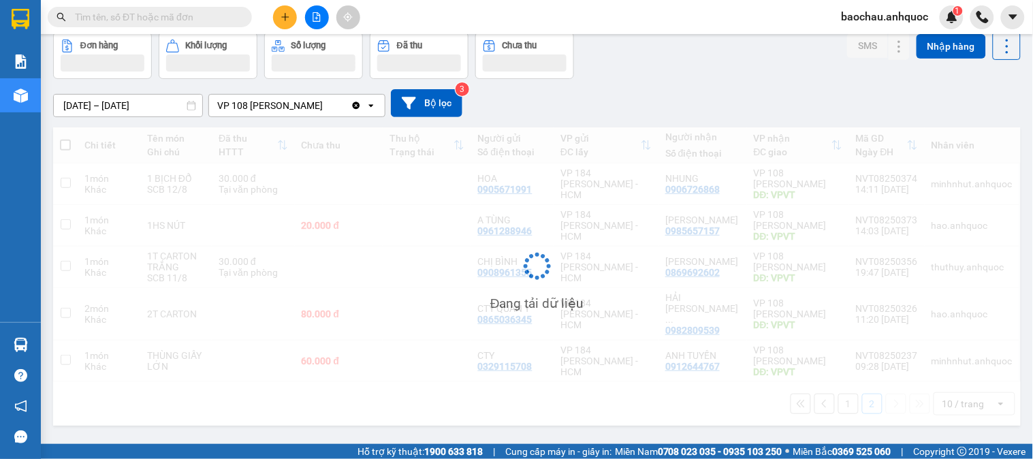
scroll to position [63, 0]
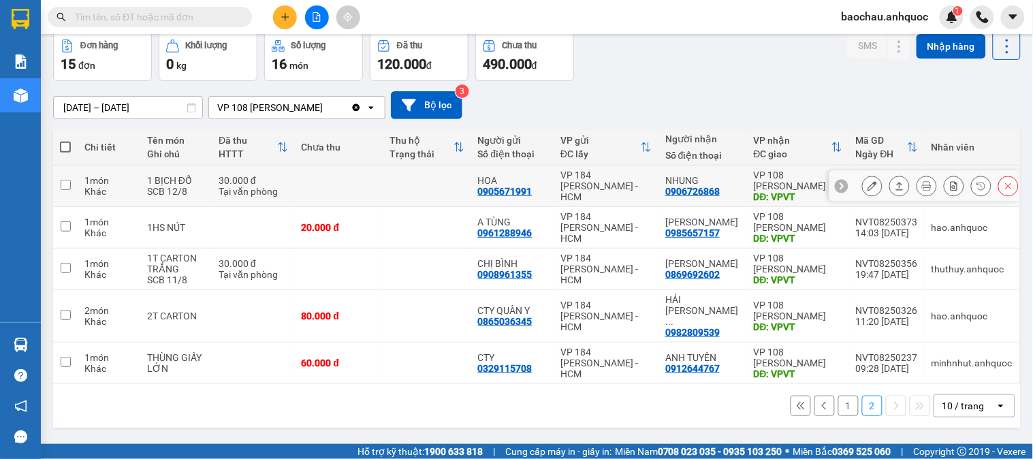
click at [430, 187] on td at bounding box center [427, 186] width 88 height 42
checkbox input "true"
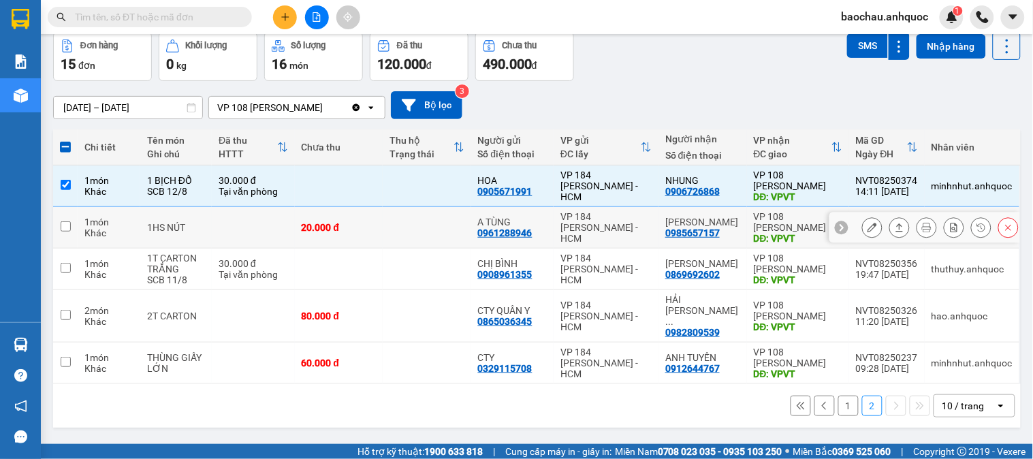
click at [432, 227] on td at bounding box center [427, 228] width 88 height 42
checkbox input "true"
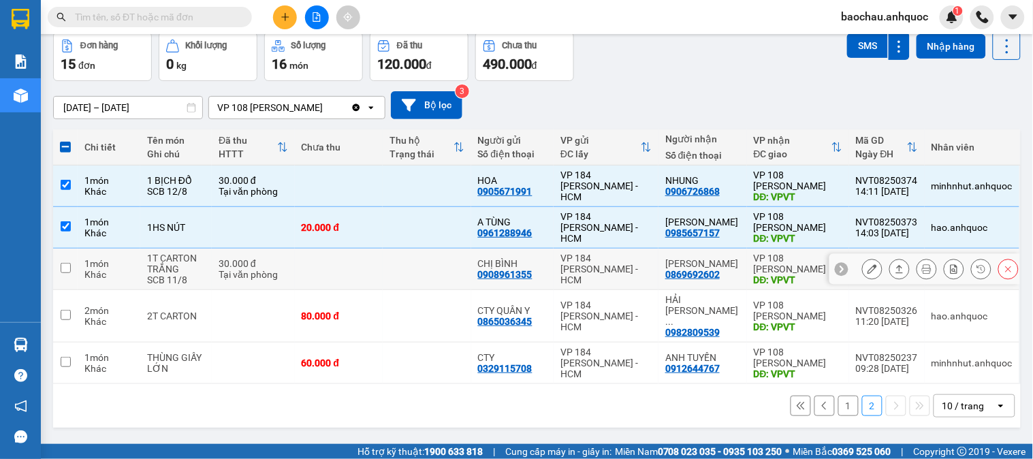
click at [425, 266] on td at bounding box center [427, 269] width 88 height 42
checkbox input "true"
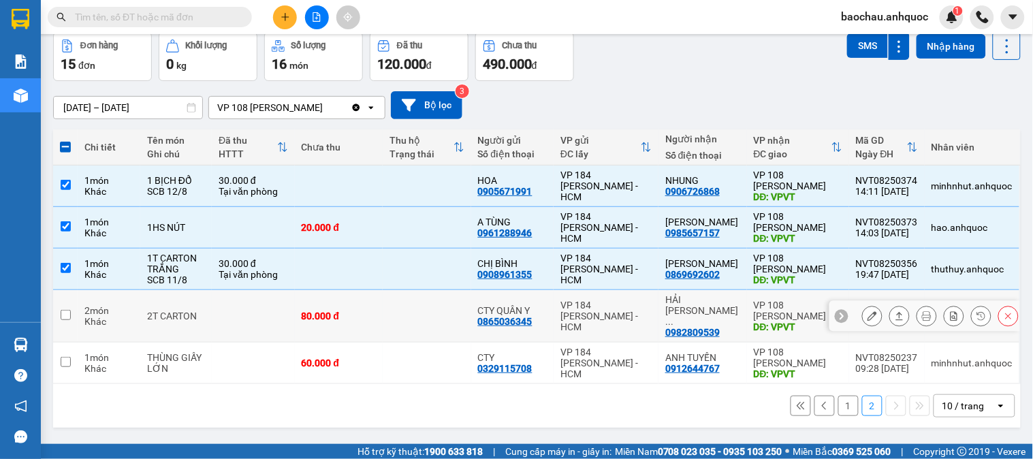
click at [432, 303] on td at bounding box center [427, 316] width 88 height 52
checkbox input "true"
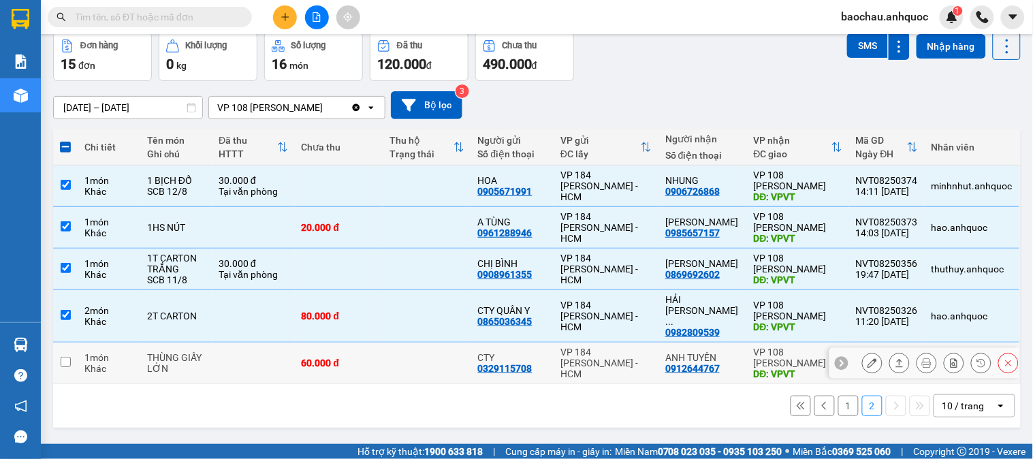
click at [427, 365] on td at bounding box center [427, 363] width 88 height 42
checkbox input "true"
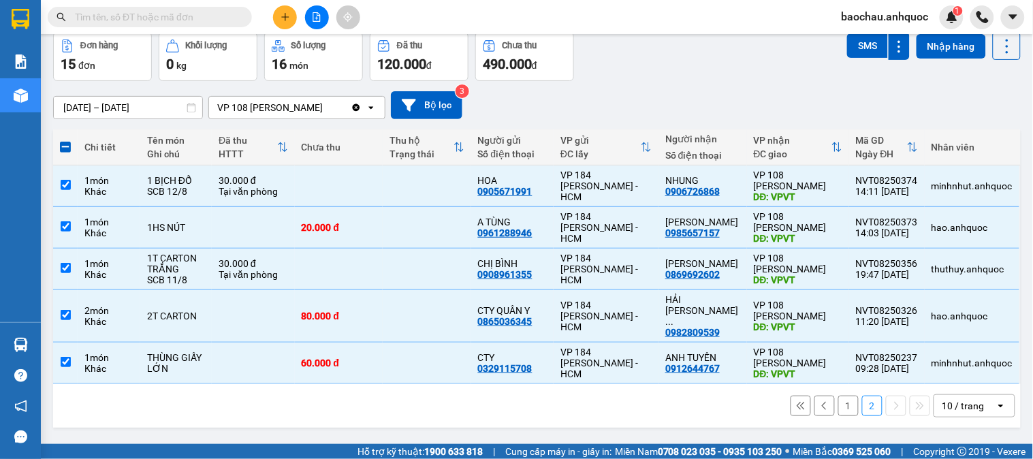
click at [841, 395] on button "1" at bounding box center [848, 405] width 20 height 20
checkbox input "false"
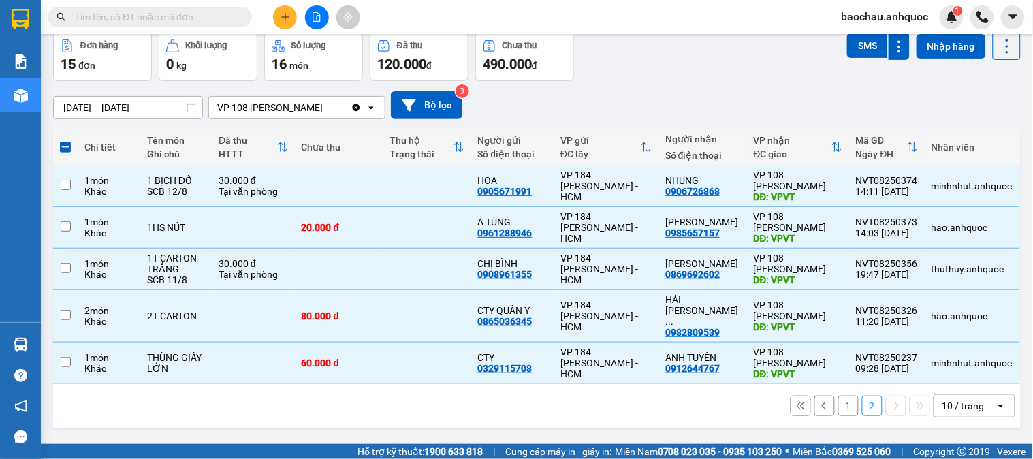
checkbox input "false"
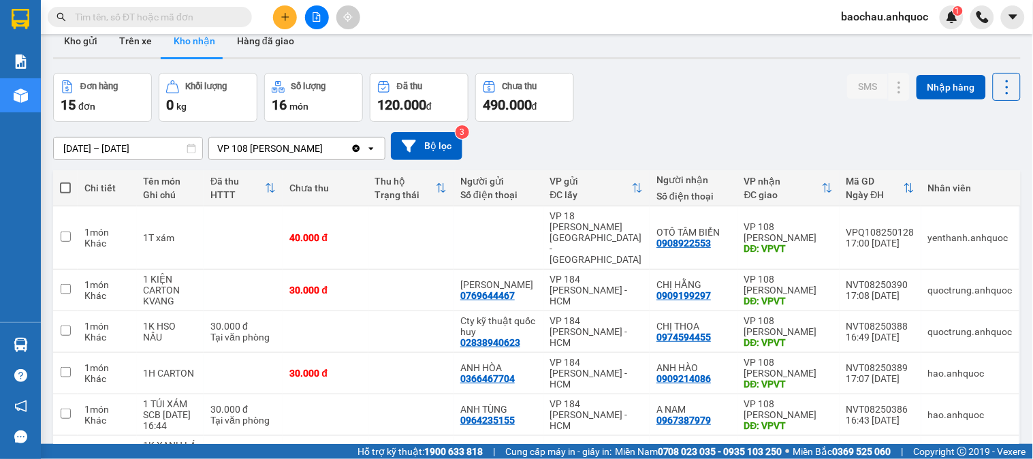
scroll to position [0, 0]
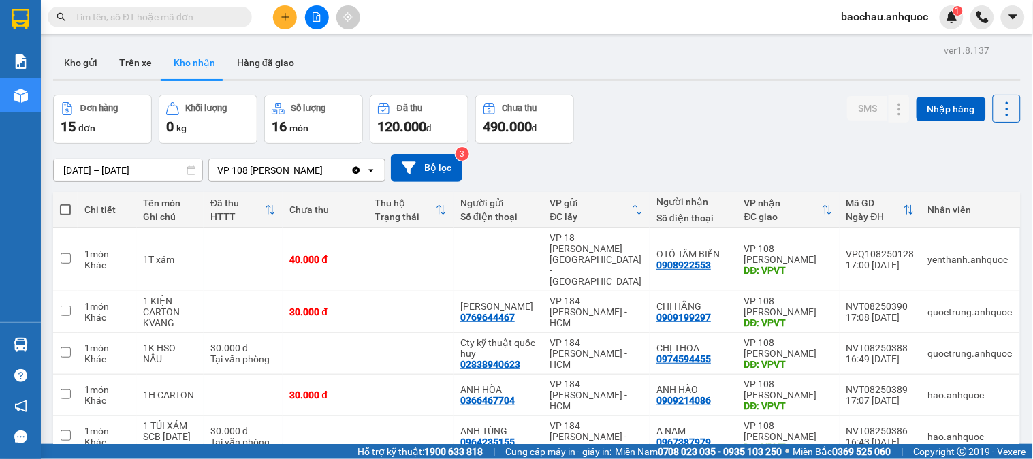
click at [238, 63] on button "Hàng đã giao" at bounding box center [265, 62] width 79 height 33
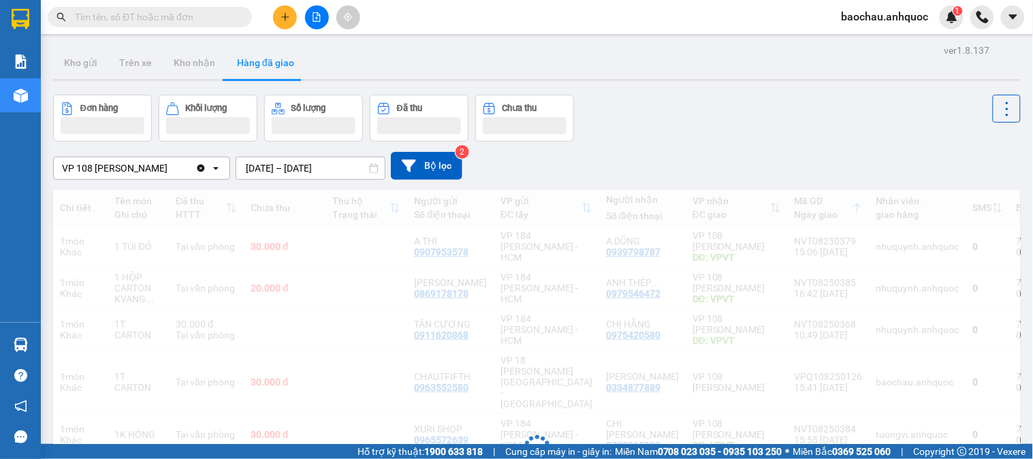
click at [201, 79] on div at bounding box center [536, 80] width 967 height 2
click at [203, 65] on button "Kho nhận" at bounding box center [194, 62] width 63 height 33
click at [197, 63] on button "Kho nhận" at bounding box center [194, 62] width 63 height 33
click at [198, 63] on button "Kho nhận" at bounding box center [194, 62] width 63 height 33
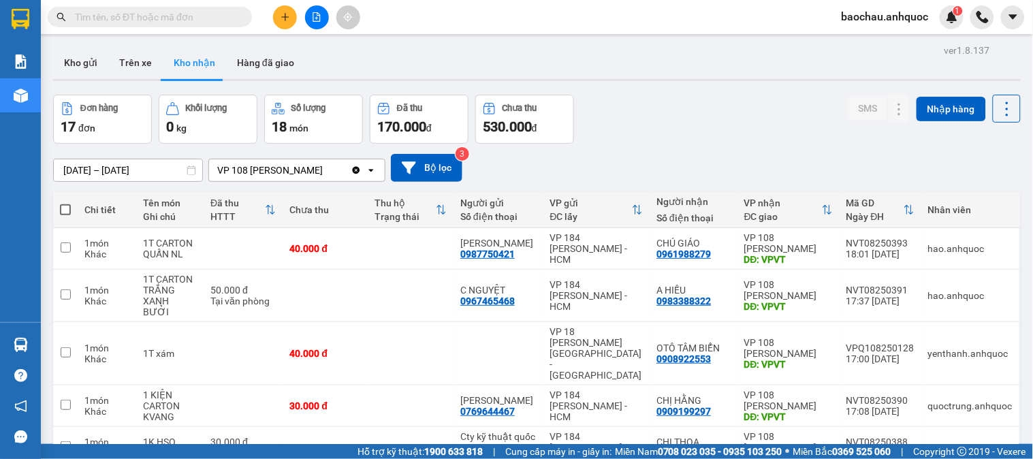
scroll to position [76, 0]
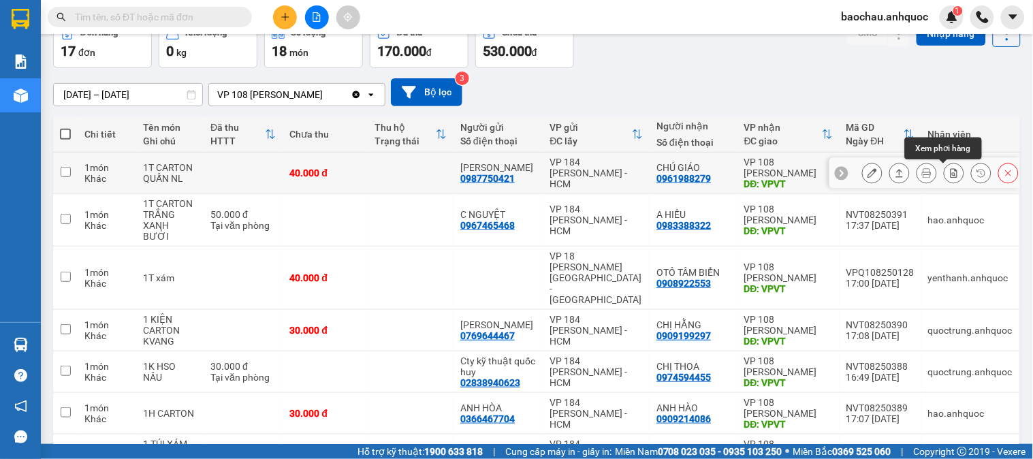
click at [949, 178] on icon at bounding box center [954, 173] width 10 height 10
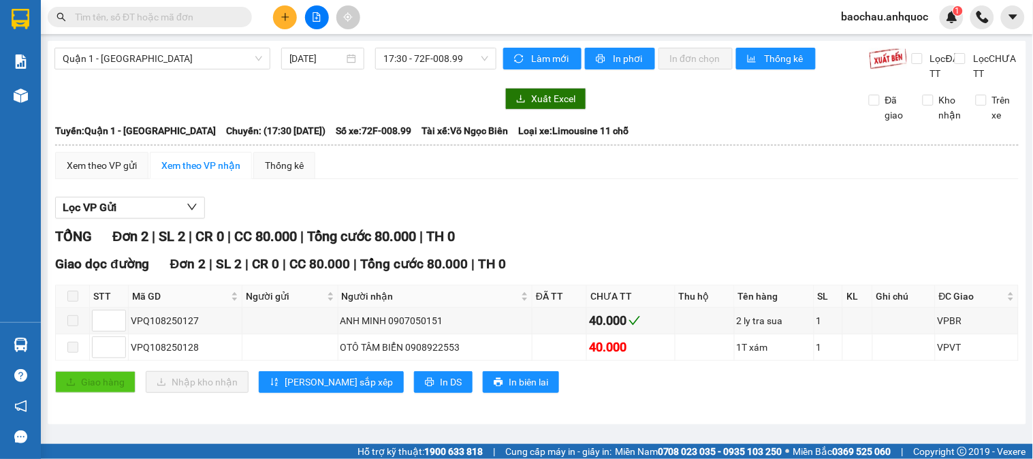
scroll to position [3, 0]
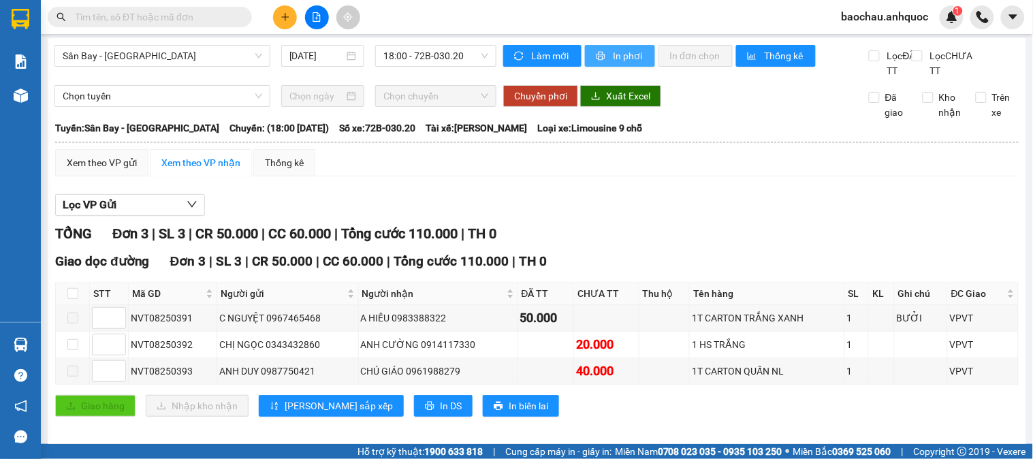
click at [596, 62] on button "In phơi" at bounding box center [620, 56] width 70 height 22
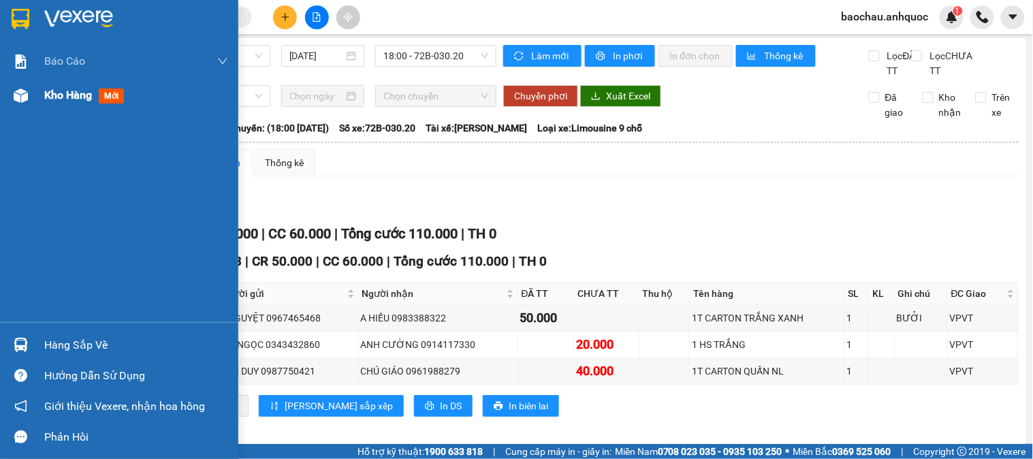
click at [57, 94] on span "Kho hàng" at bounding box center [68, 94] width 48 height 13
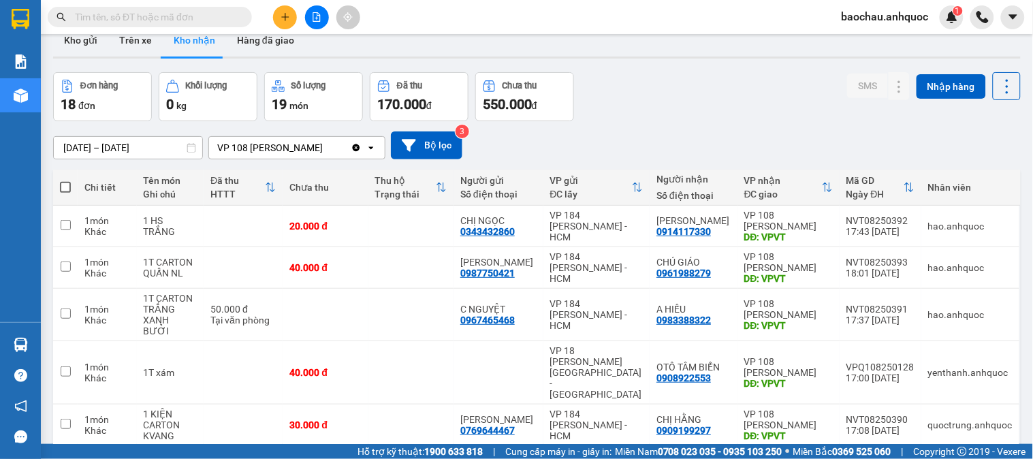
scroll to position [78, 0]
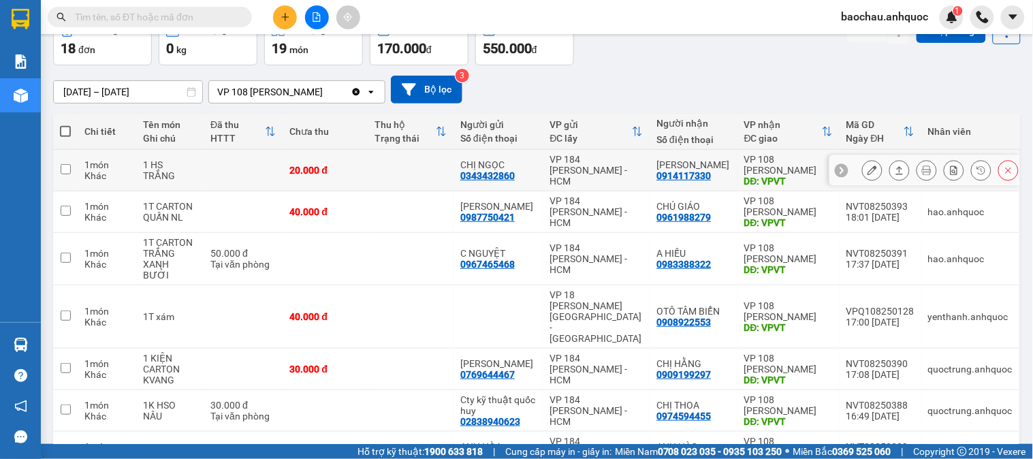
click at [865, 165] on button at bounding box center [871, 171] width 19 height 24
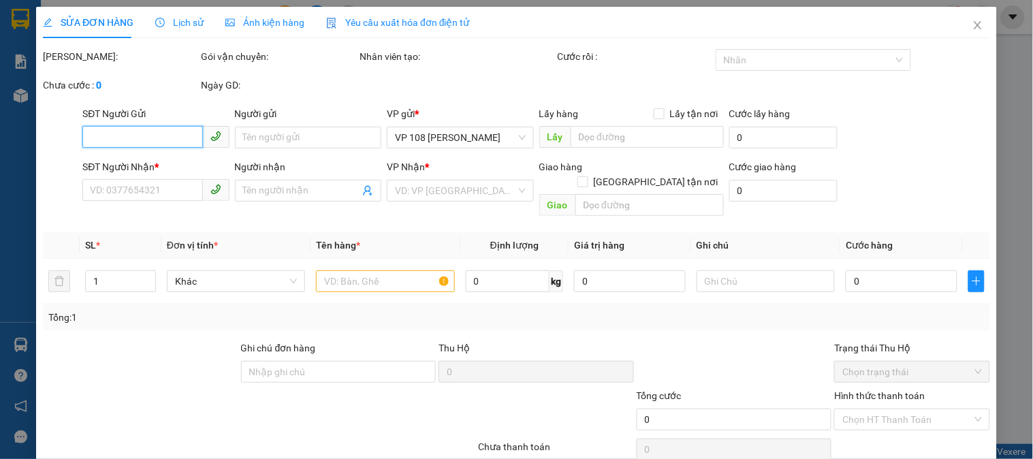
type input "0343432860"
type input "CHỊ NGỌC"
type input "0914117330"
type input "[PERSON_NAME]"
type input "VPVT"
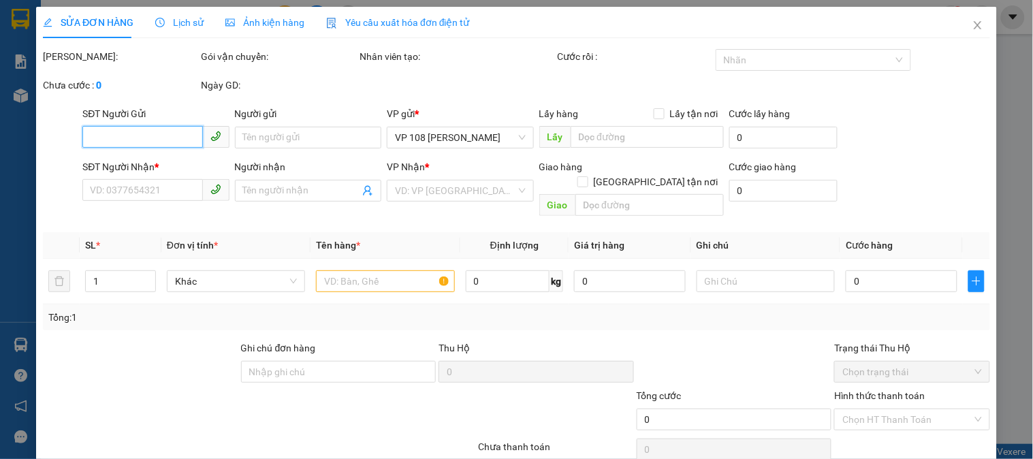
type input "20.000"
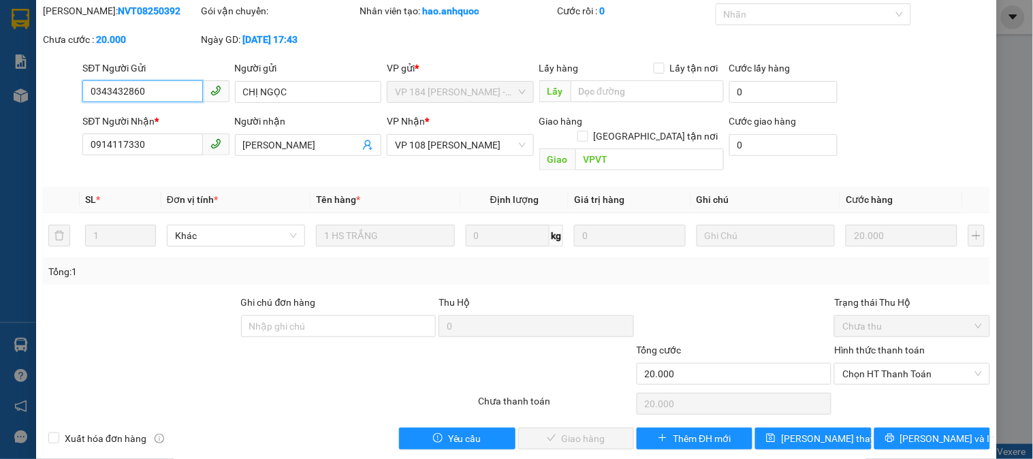
scroll to position [48, 0]
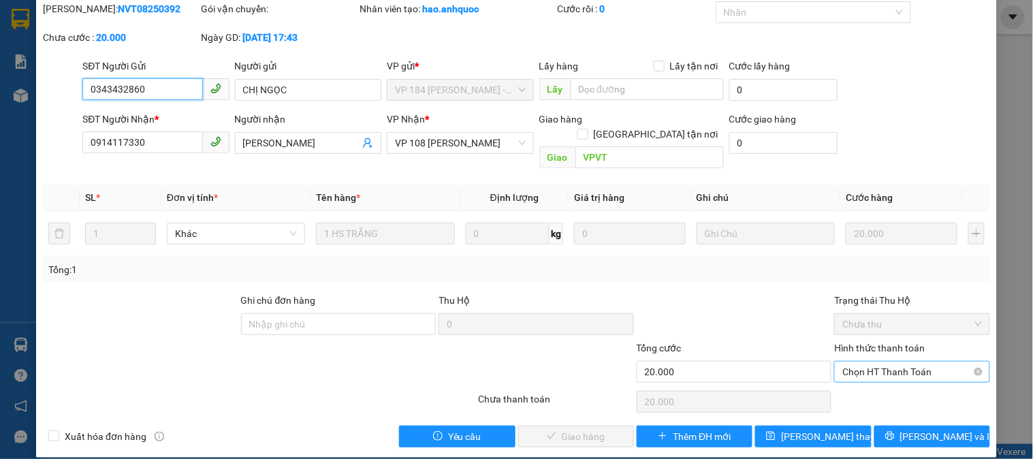
click at [883, 361] on span "Chọn HT Thanh Toán" at bounding box center [911, 371] width 139 height 20
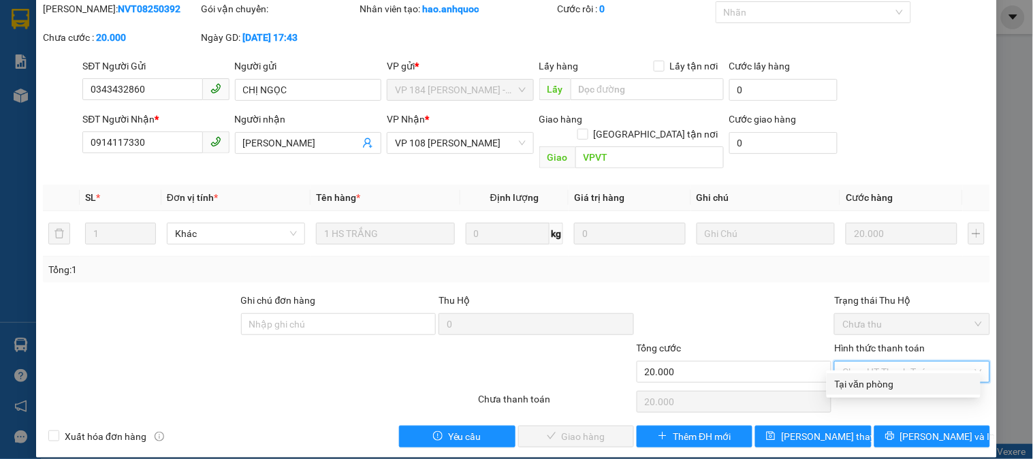
click at [892, 384] on div "Tại văn phòng" at bounding box center [903, 383] width 137 height 15
type input "0"
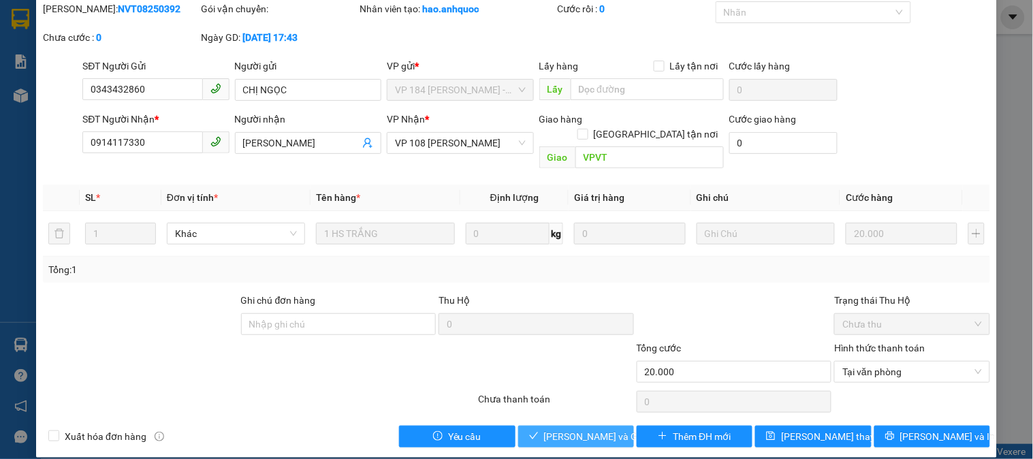
click at [549, 429] on span "[PERSON_NAME] và Giao hàng" at bounding box center [609, 436] width 131 height 15
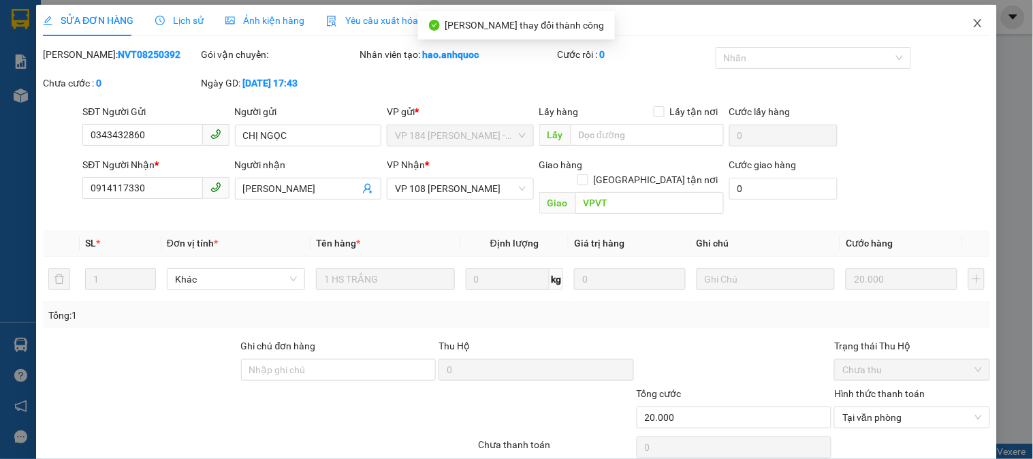
scroll to position [0, 0]
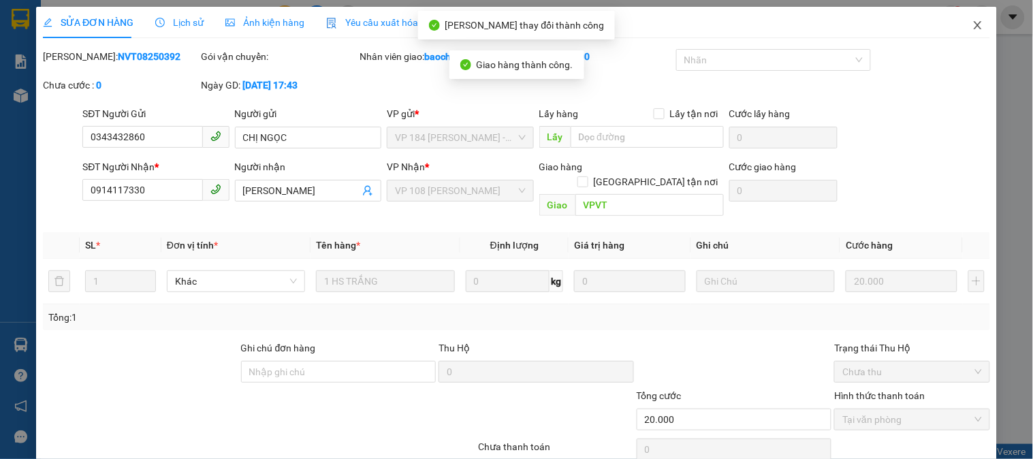
click at [965, 37] on span "Close" at bounding box center [977, 26] width 38 height 38
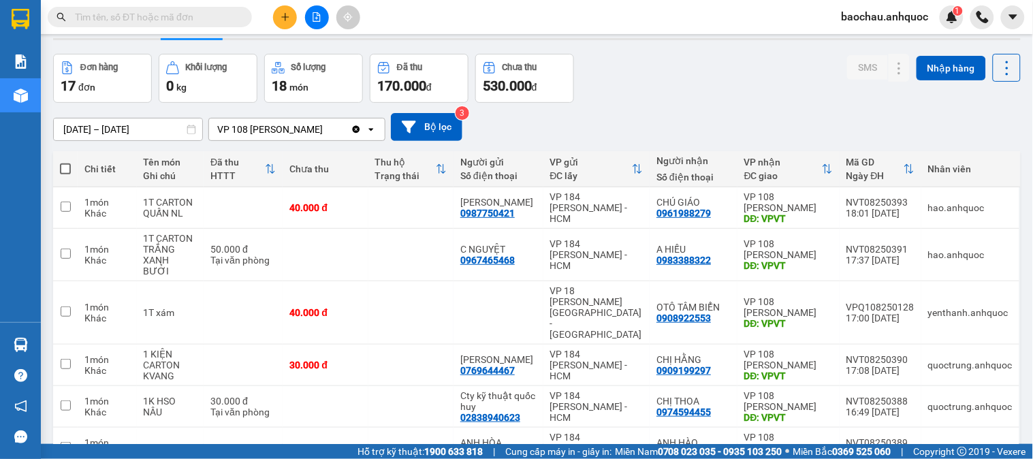
scroll to position [76, 0]
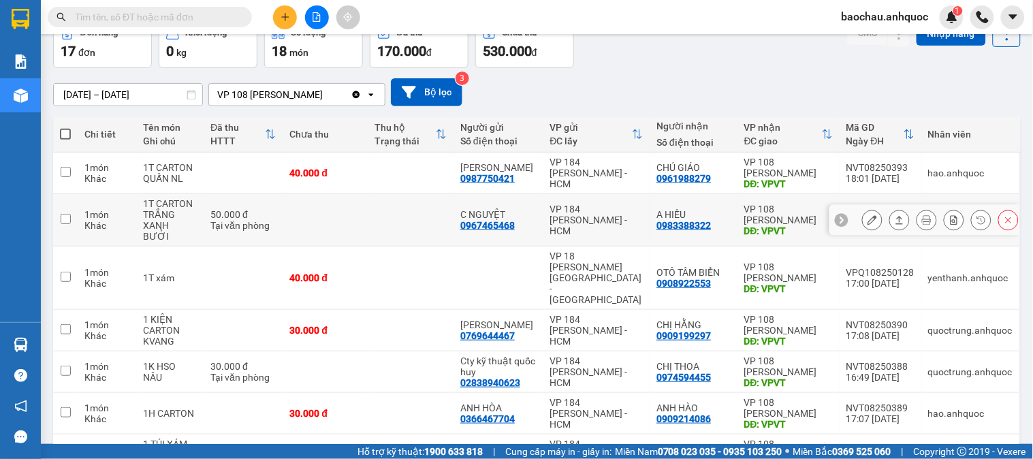
click at [867, 216] on icon at bounding box center [872, 220] width 10 height 10
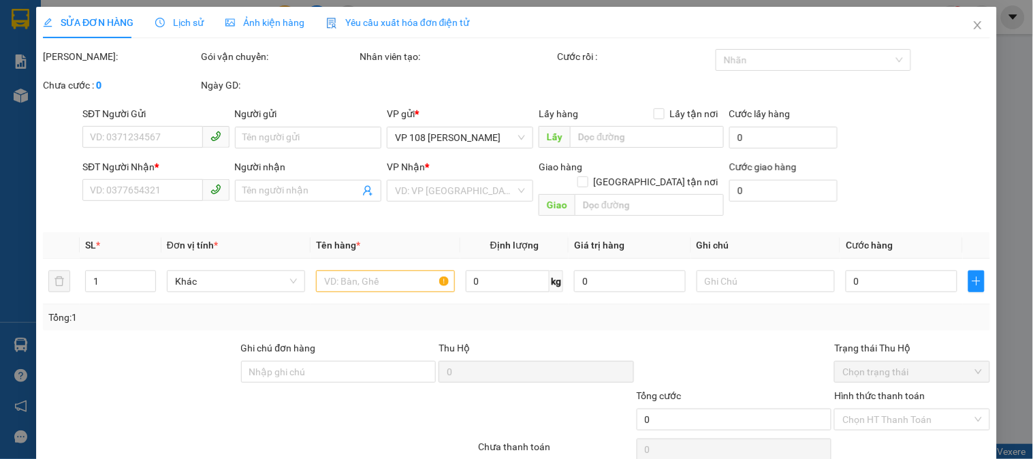
type input "0967465468"
type input "C NGUYỆT"
type input "0983388322"
type input "A HIẾU"
type input "VPVT"
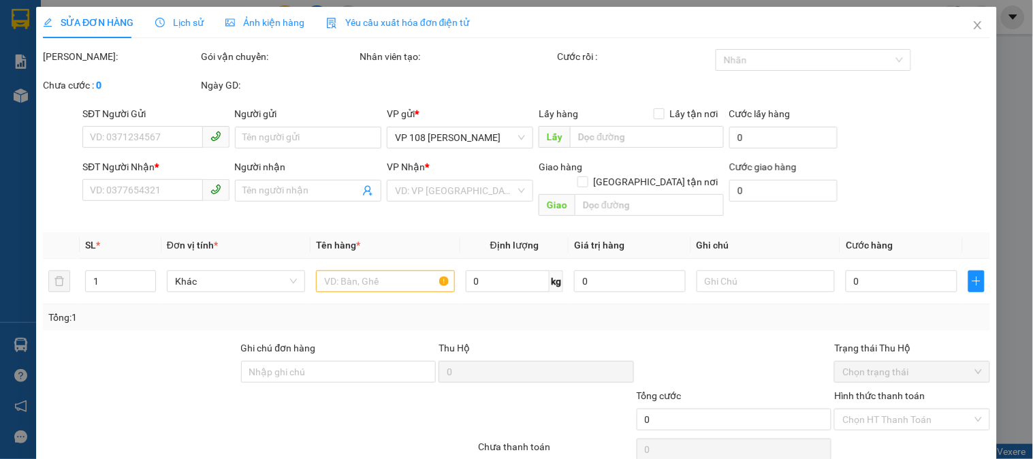
type input "TM 12/8 VP 184 HẢO"
type input "50.000"
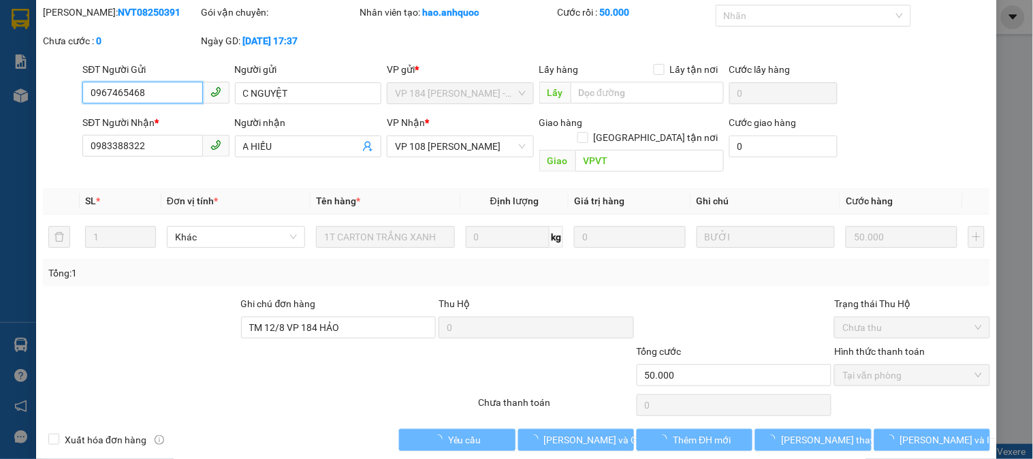
scroll to position [48, 0]
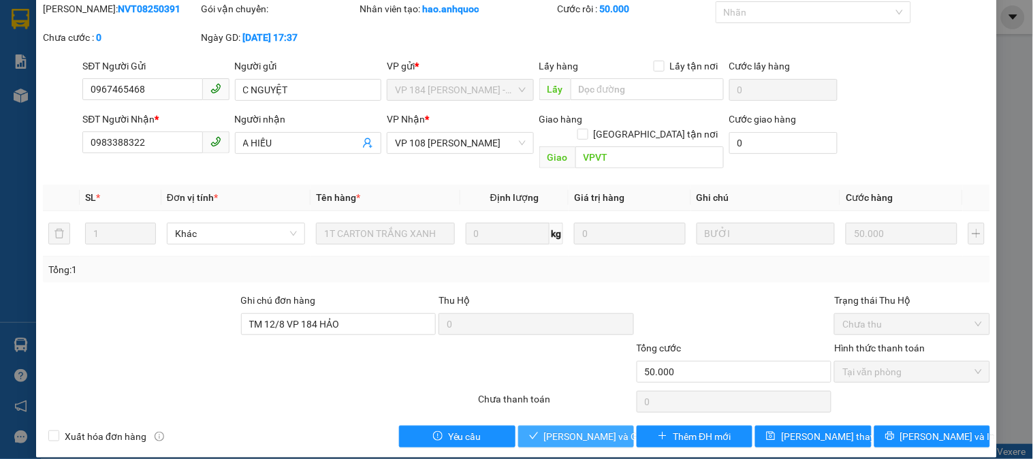
click at [563, 429] on span "[PERSON_NAME] và Giao hàng" at bounding box center [609, 436] width 131 height 15
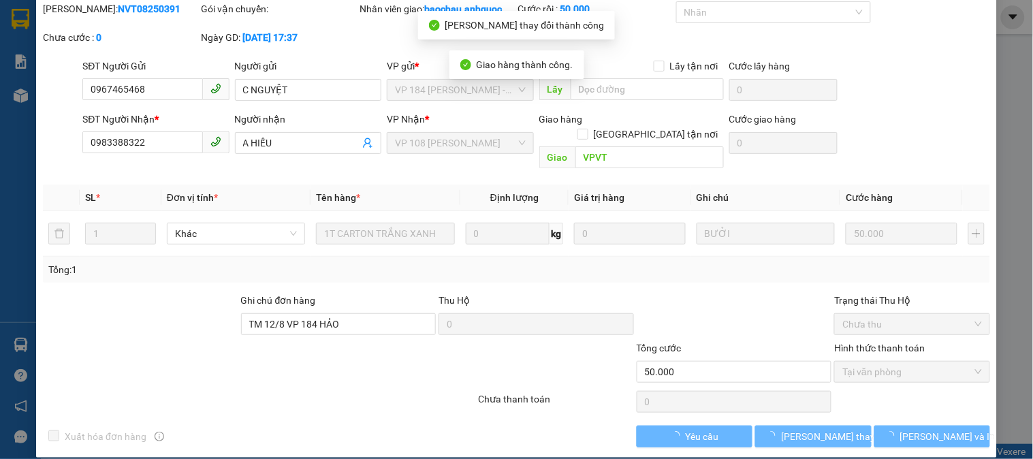
scroll to position [0, 0]
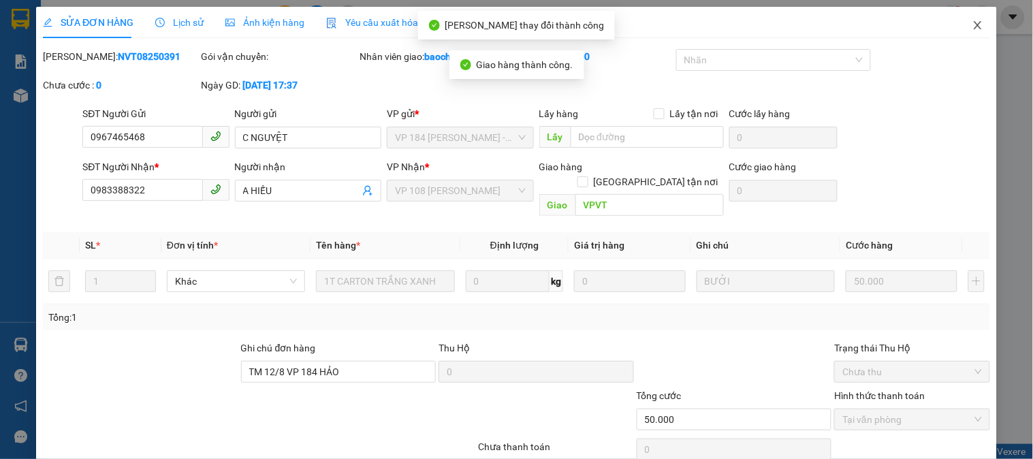
click at [958, 25] on span "Close" at bounding box center [977, 26] width 38 height 38
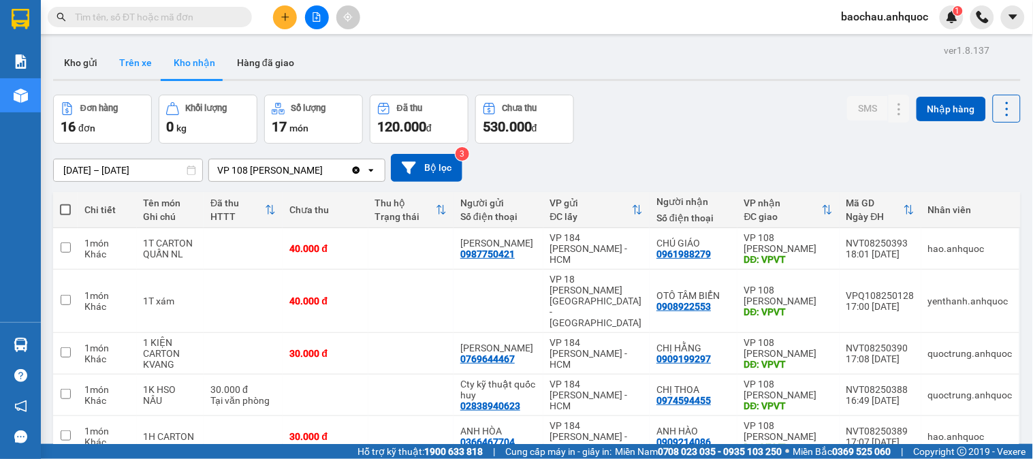
click at [148, 52] on button "Trên xe" at bounding box center [135, 62] width 54 height 33
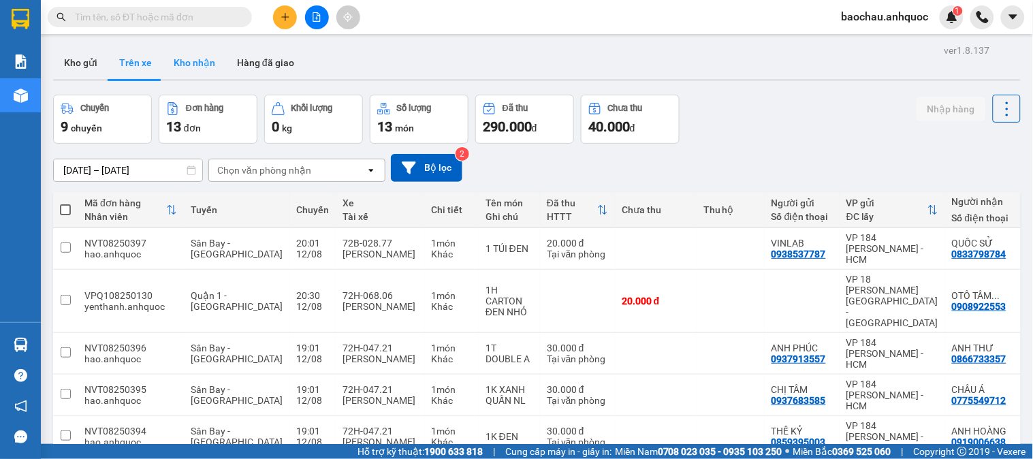
click at [203, 65] on button "Kho nhận" at bounding box center [194, 62] width 63 height 33
type input "[DATE] – [DATE]"
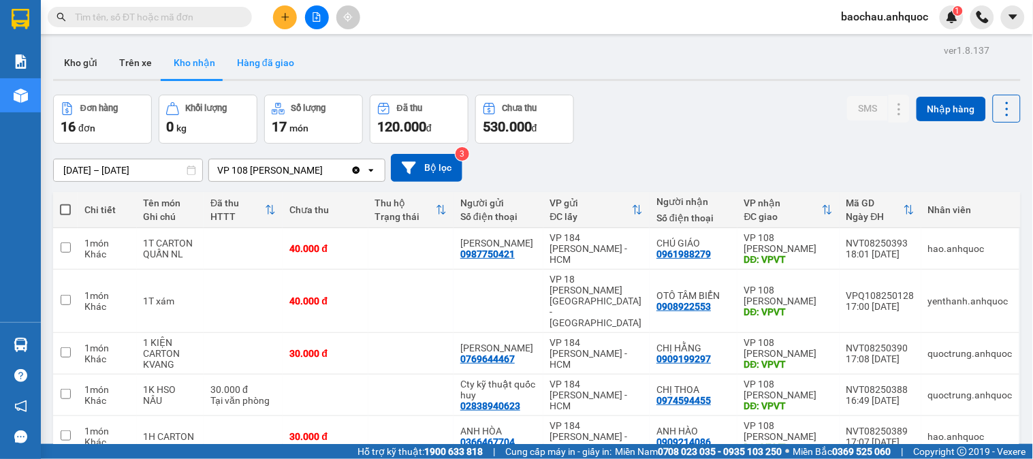
click at [275, 71] on button "Hàng đã giao" at bounding box center [265, 62] width 79 height 33
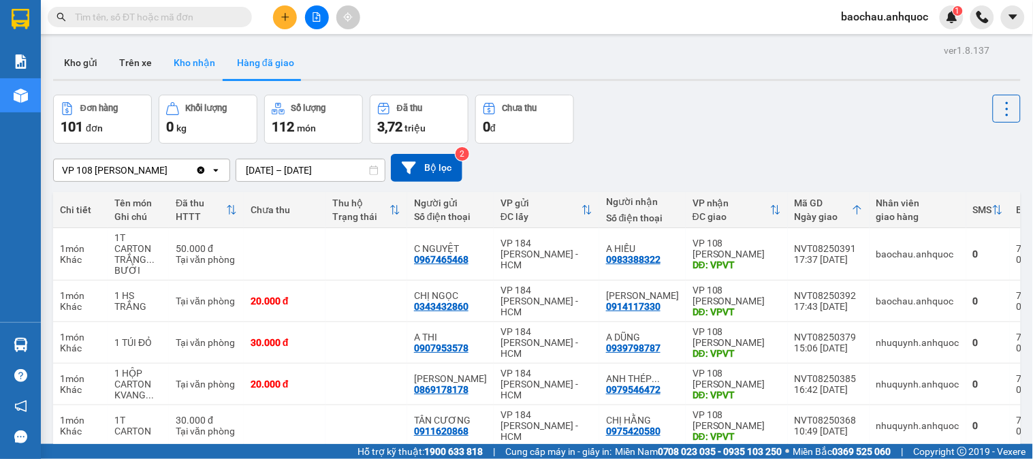
click at [206, 65] on button "Kho nhận" at bounding box center [194, 62] width 63 height 33
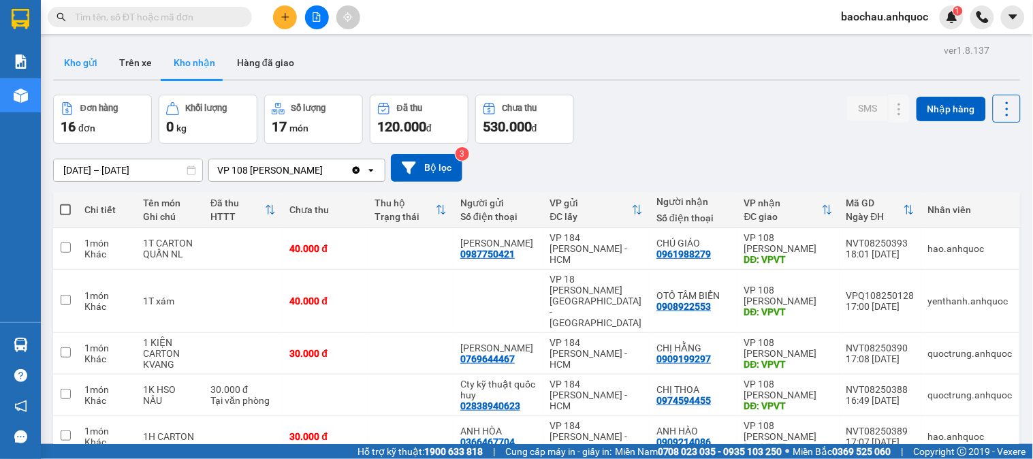
click at [92, 69] on button "Kho gửi" at bounding box center [80, 62] width 55 height 33
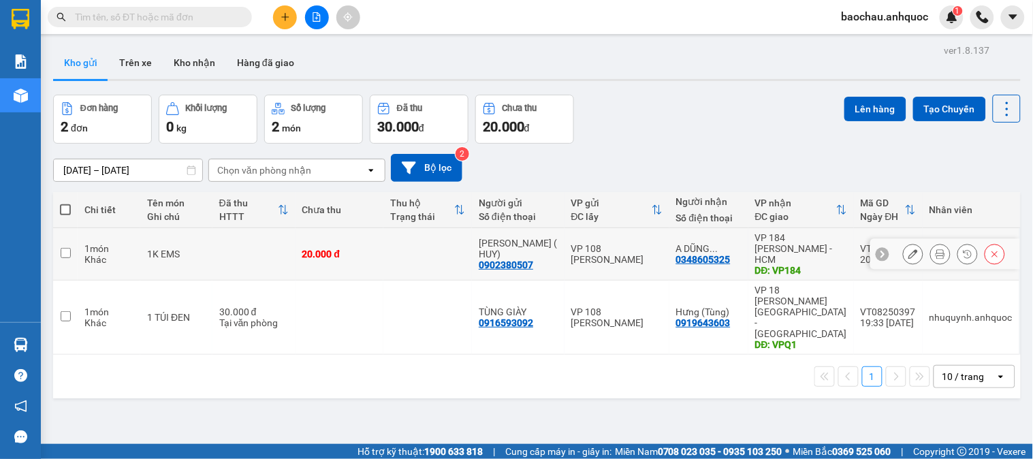
click at [65, 254] on td at bounding box center [65, 254] width 25 height 52
checkbox input "true"
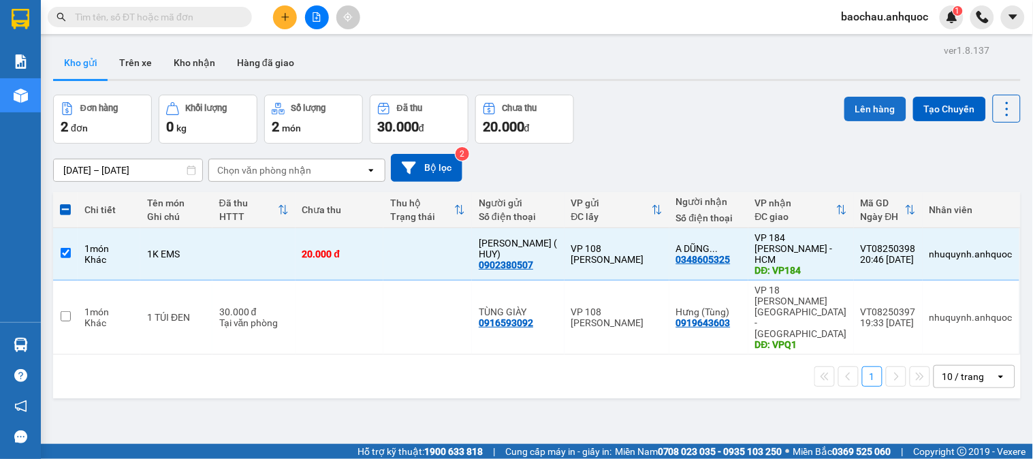
click at [879, 111] on button "Lên hàng" at bounding box center [875, 109] width 62 height 25
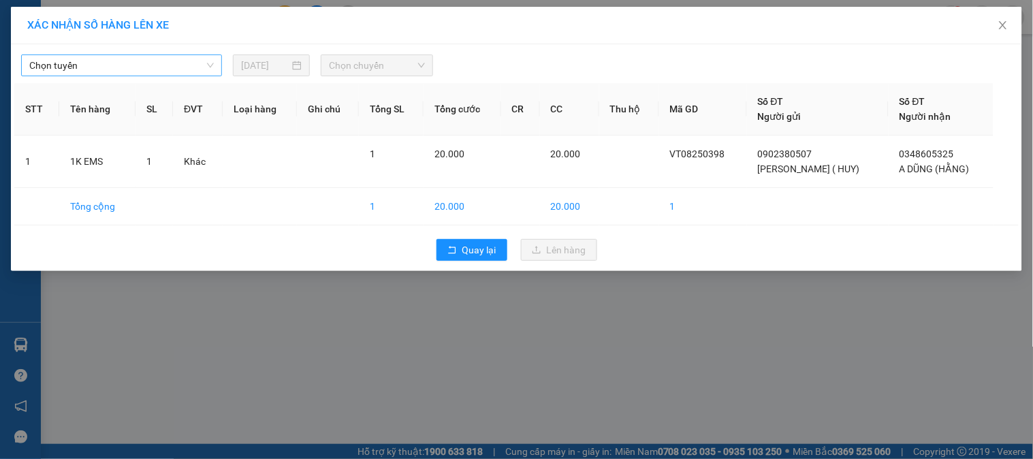
click at [132, 66] on span "Chọn tuyến" at bounding box center [121, 65] width 184 height 20
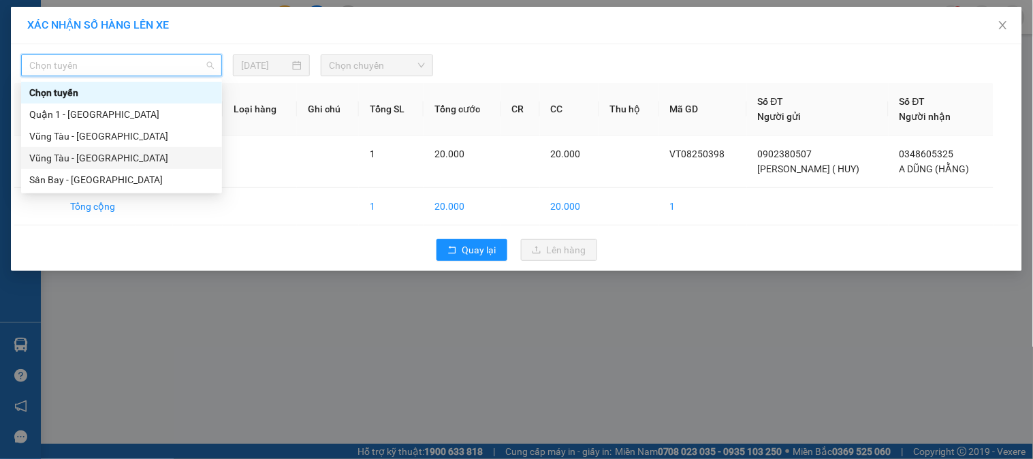
click at [121, 154] on div "Vũng Tàu - [GEOGRAPHIC_DATA]" at bounding box center [121, 157] width 184 height 15
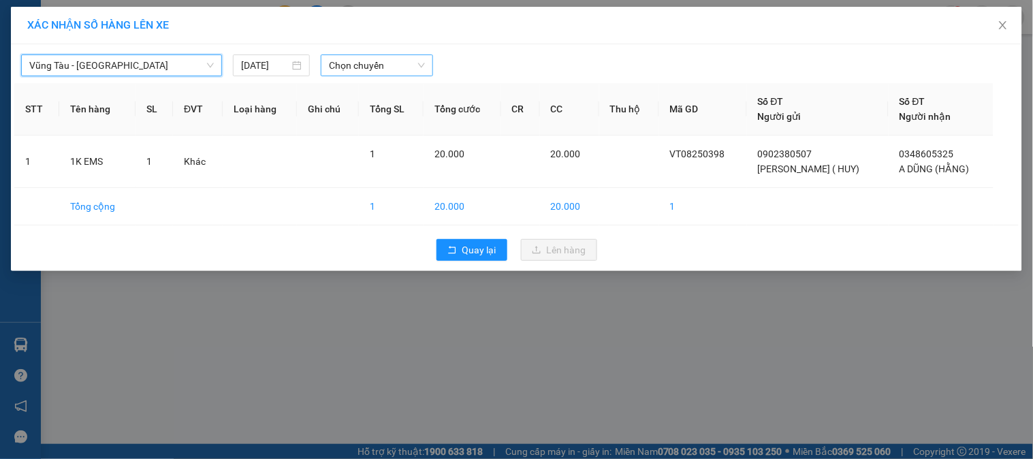
click at [382, 59] on span "Chọn chuyến" at bounding box center [377, 65] width 96 height 20
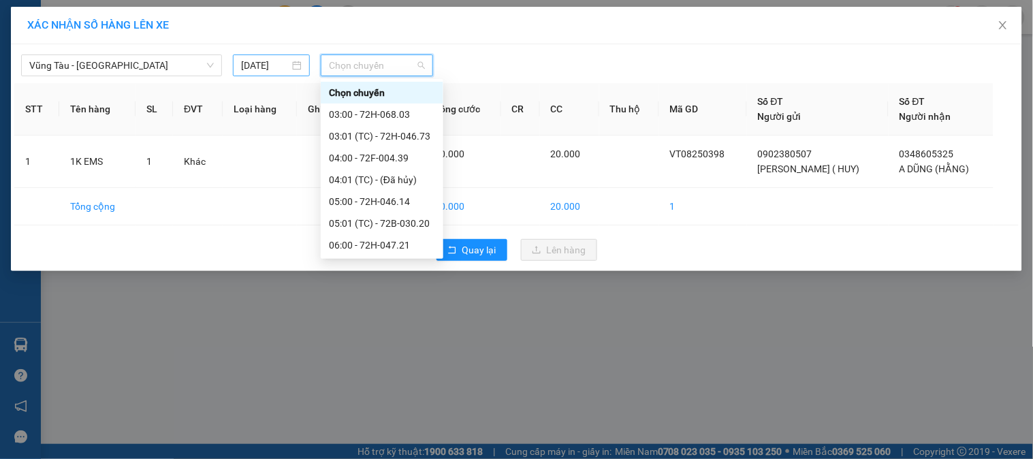
click at [255, 65] on input "[DATE]" at bounding box center [265, 65] width 48 height 15
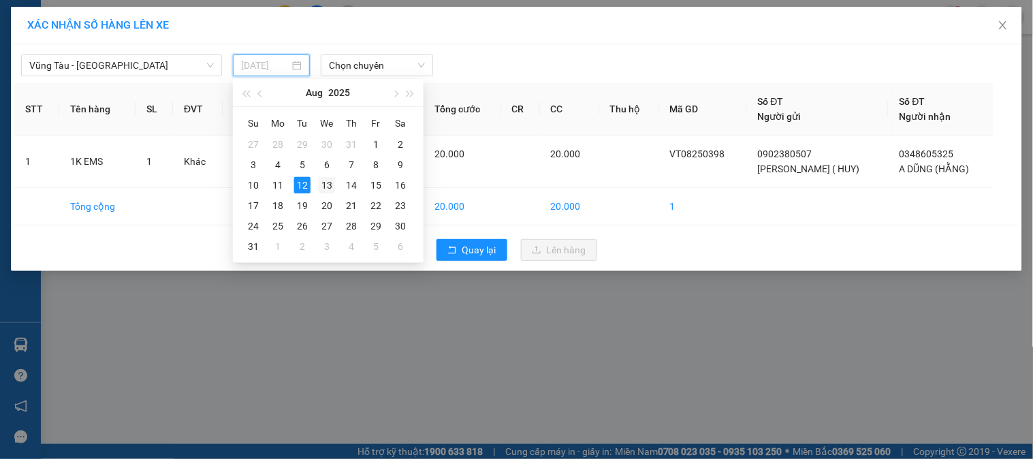
click at [323, 180] on div "13" at bounding box center [327, 185] width 16 height 16
type input "[DATE]"
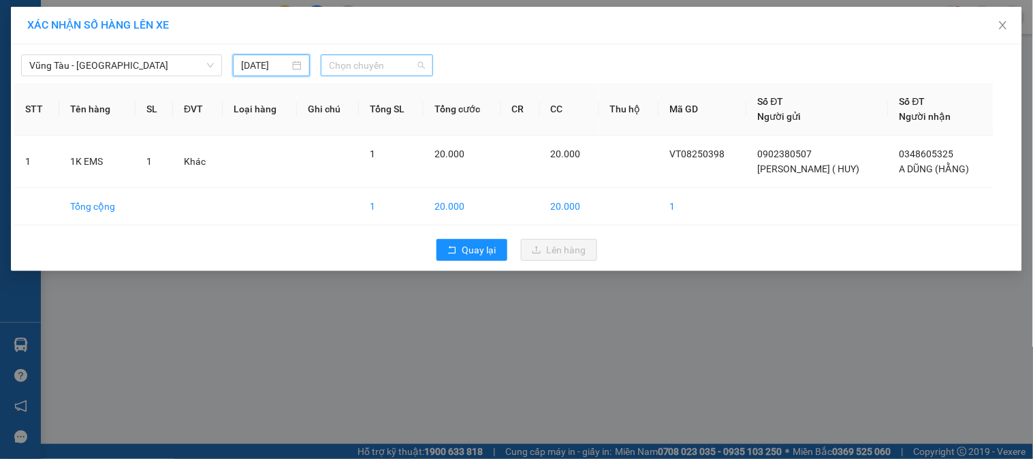
click at [374, 68] on span "Chọn chuyến" at bounding box center [377, 65] width 96 height 20
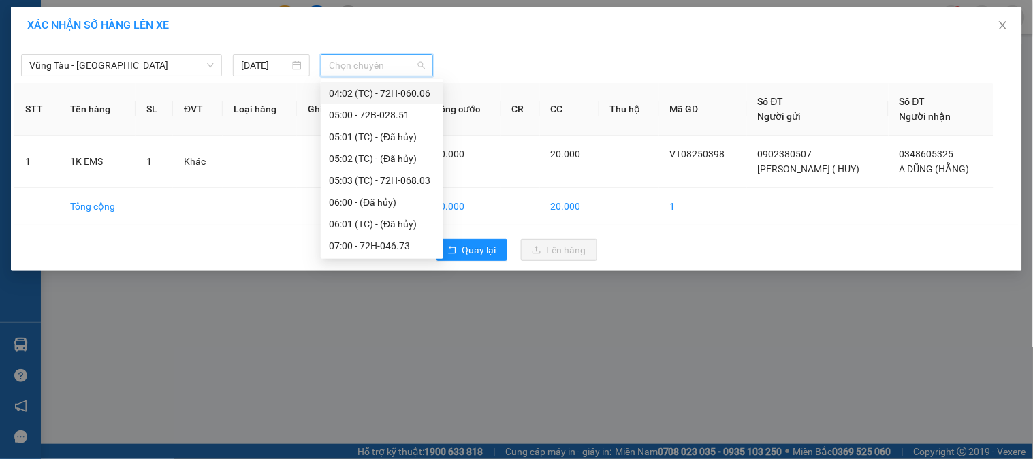
scroll to position [76, 0]
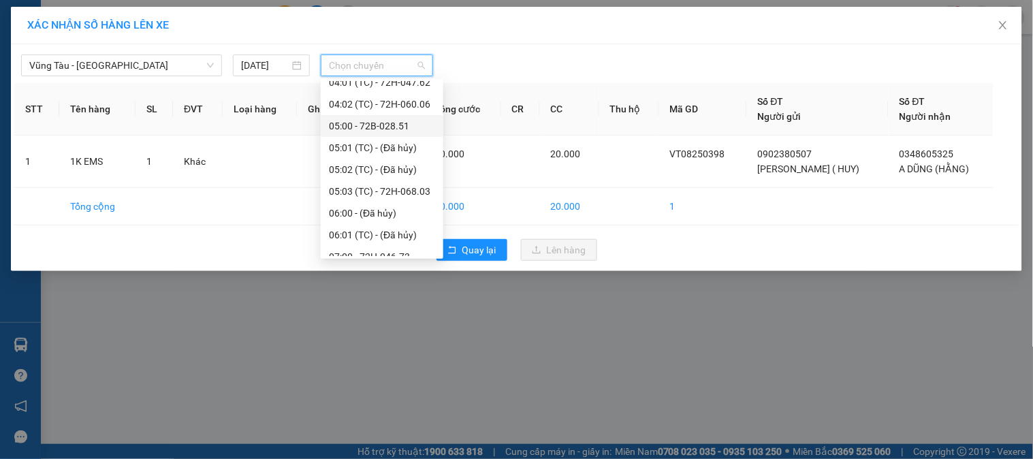
click at [410, 127] on div "05:00 - 72B-028.51" at bounding box center [382, 125] width 106 height 15
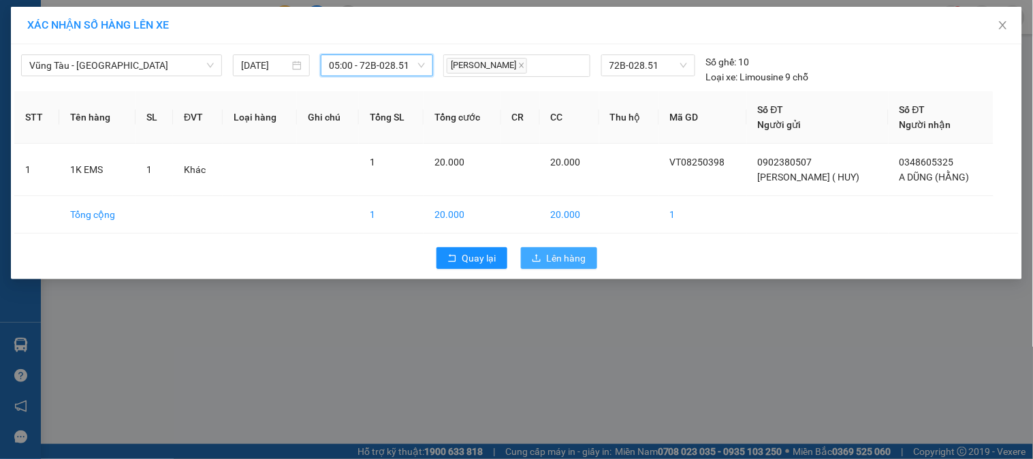
click at [563, 255] on span "Lên hàng" at bounding box center [566, 257] width 39 height 15
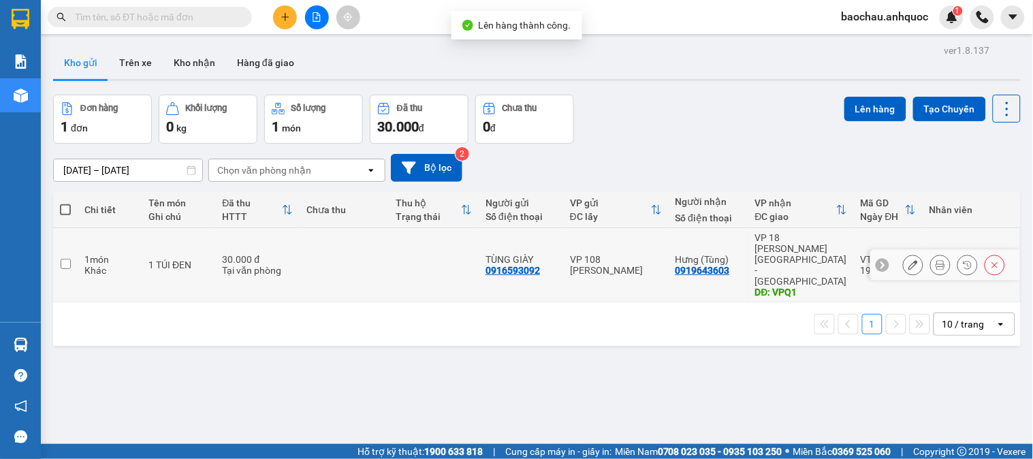
click at [68, 255] on td at bounding box center [65, 265] width 25 height 74
checkbox input "true"
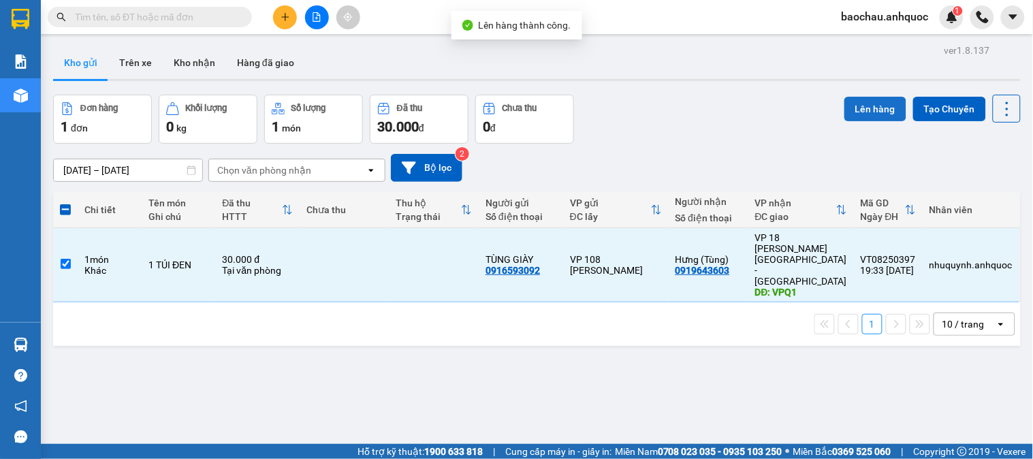
click at [844, 106] on button "Lên hàng" at bounding box center [875, 109] width 62 height 25
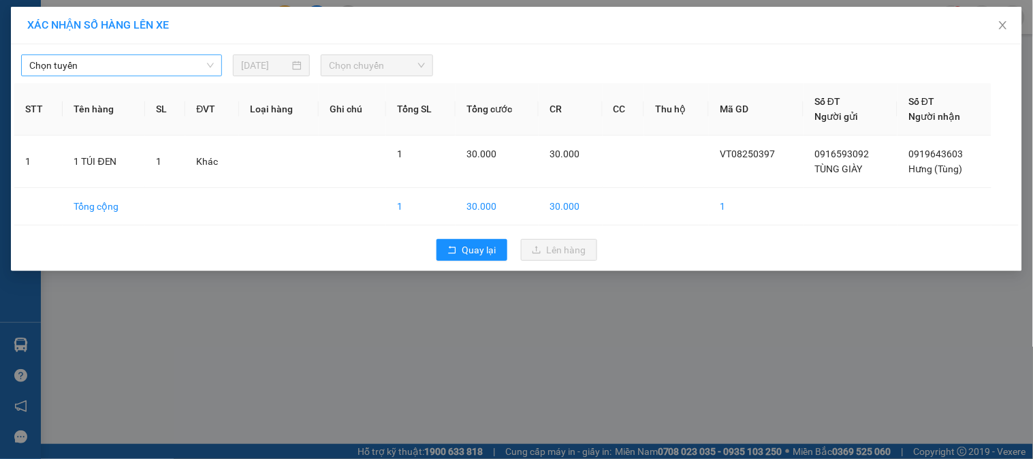
click at [80, 63] on span "Chọn tuyến" at bounding box center [121, 65] width 184 height 20
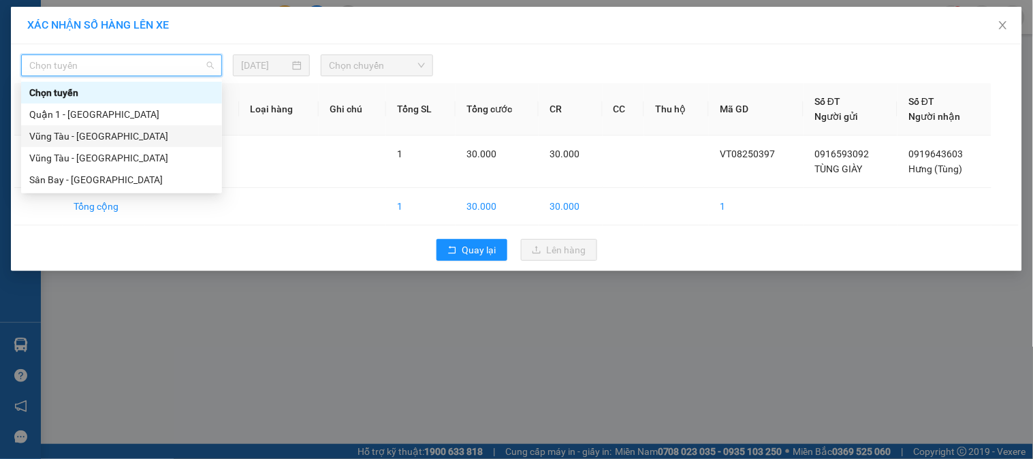
click at [118, 131] on div "Vũng Tàu - [GEOGRAPHIC_DATA]" at bounding box center [121, 136] width 184 height 15
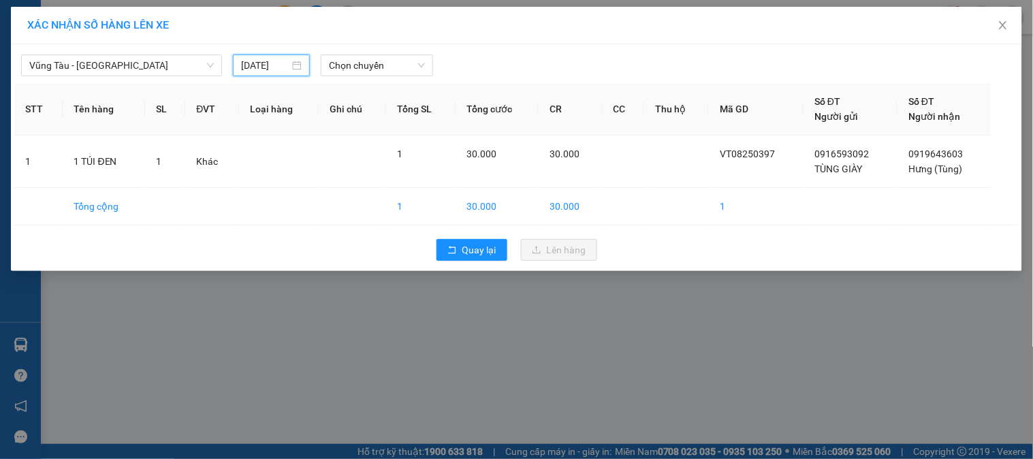
click at [257, 71] on input "[DATE]" at bounding box center [265, 65] width 48 height 15
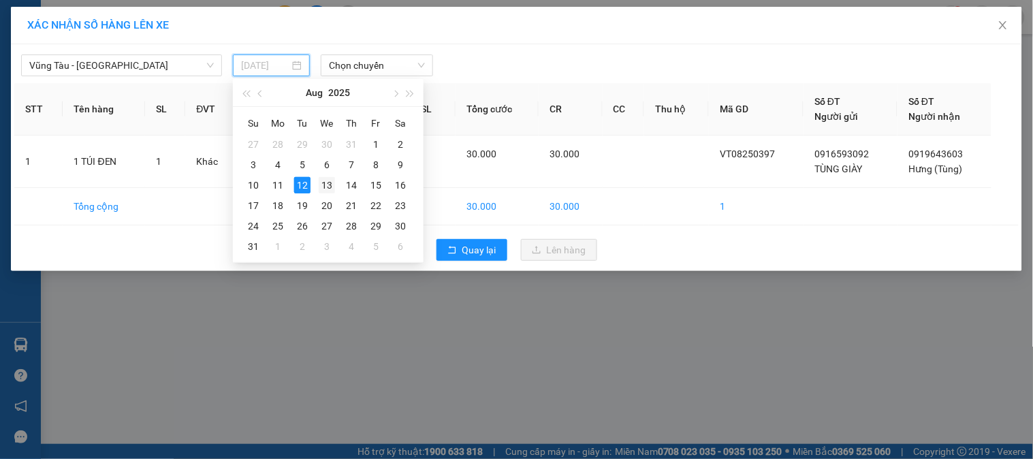
click at [327, 181] on div "13" at bounding box center [327, 185] width 16 height 16
type input "[DATE]"
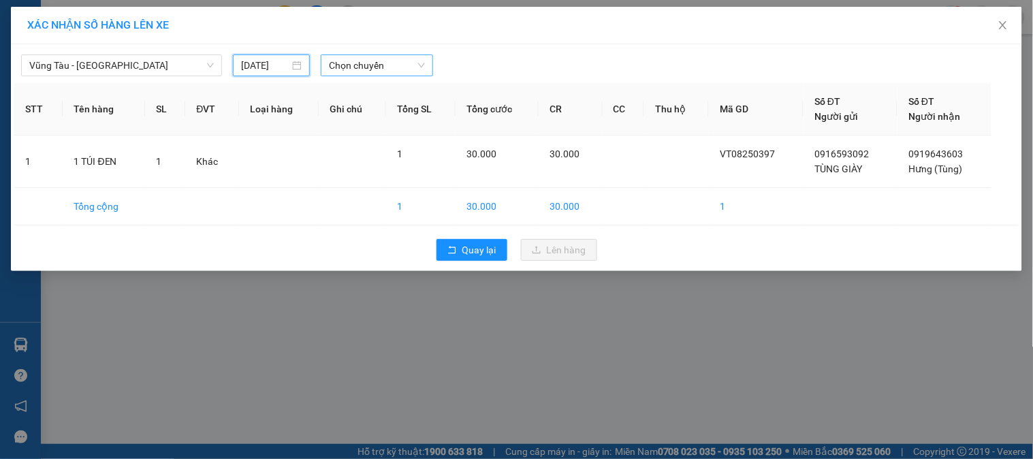
click at [381, 69] on span "Chọn chuyến" at bounding box center [377, 65] width 96 height 20
click at [368, 65] on span "Chọn chuyến" at bounding box center [377, 65] width 96 height 20
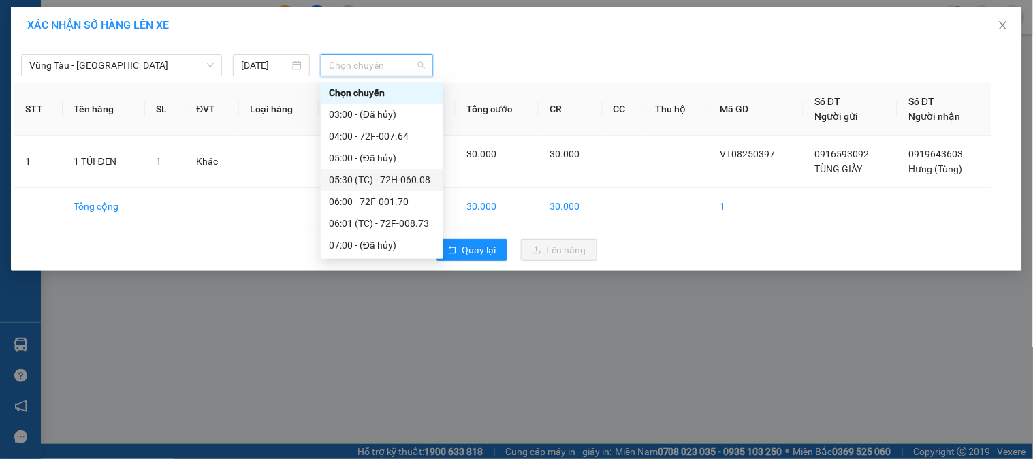
click at [364, 178] on div "05:30 (TC) - 72H-060.08" at bounding box center [382, 179] width 106 height 15
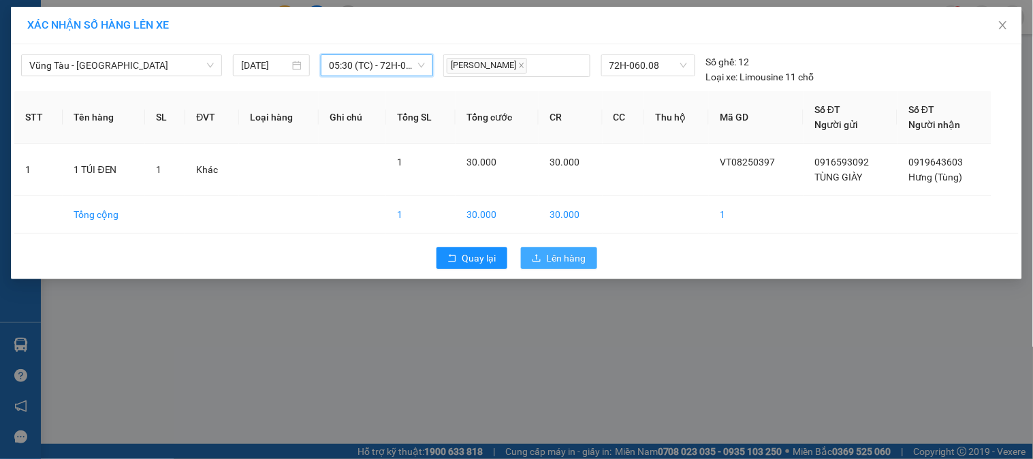
click at [581, 260] on span "Lên hàng" at bounding box center [566, 257] width 39 height 15
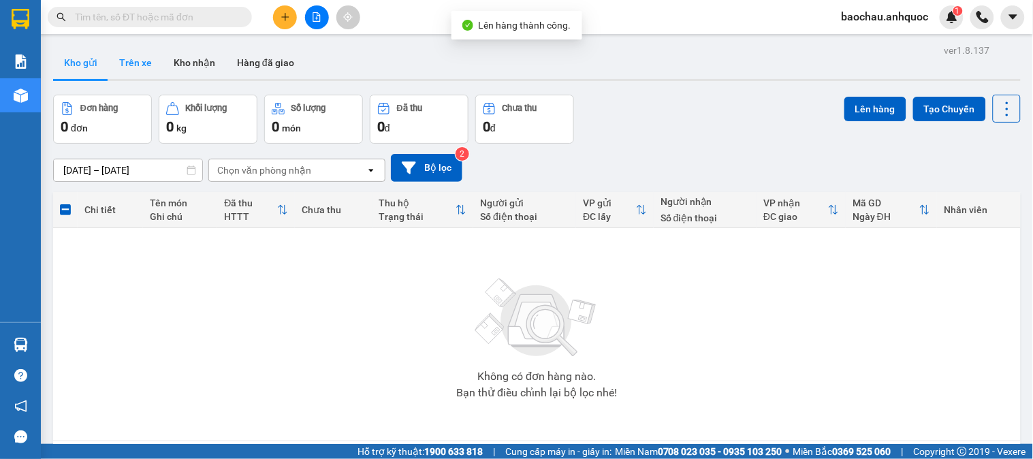
click at [138, 66] on button "Trên xe" at bounding box center [135, 62] width 54 height 33
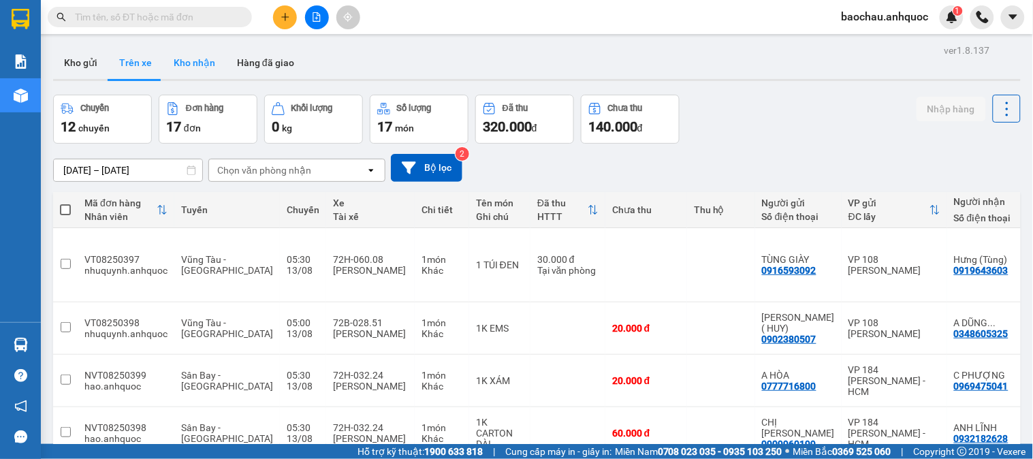
click at [208, 75] on button "Kho nhận" at bounding box center [194, 62] width 63 height 33
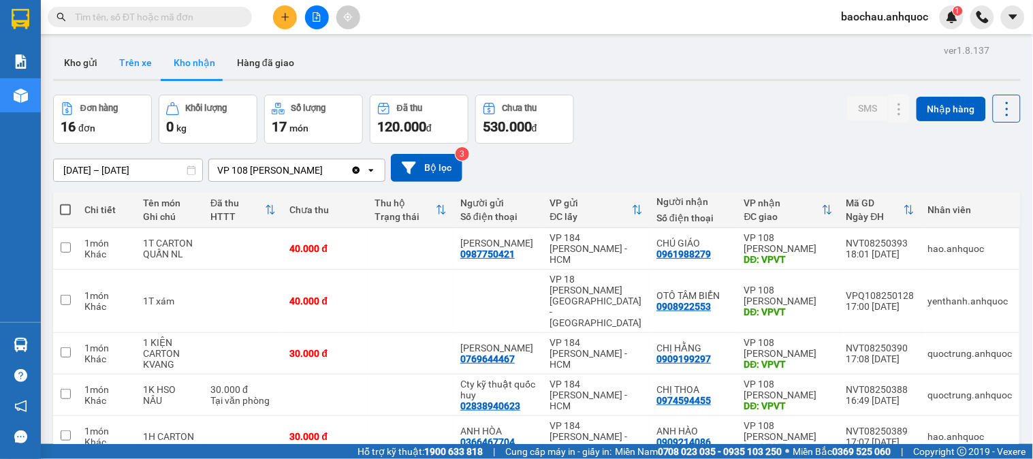
click at [147, 66] on button "Trên xe" at bounding box center [135, 62] width 54 height 33
type input "[DATE] – [DATE]"
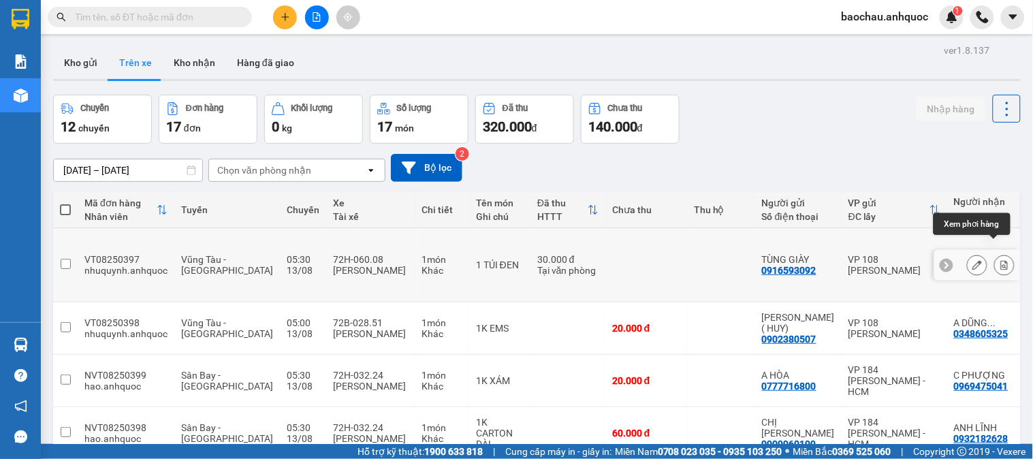
click at [999, 253] on button at bounding box center [1003, 265] width 19 height 24
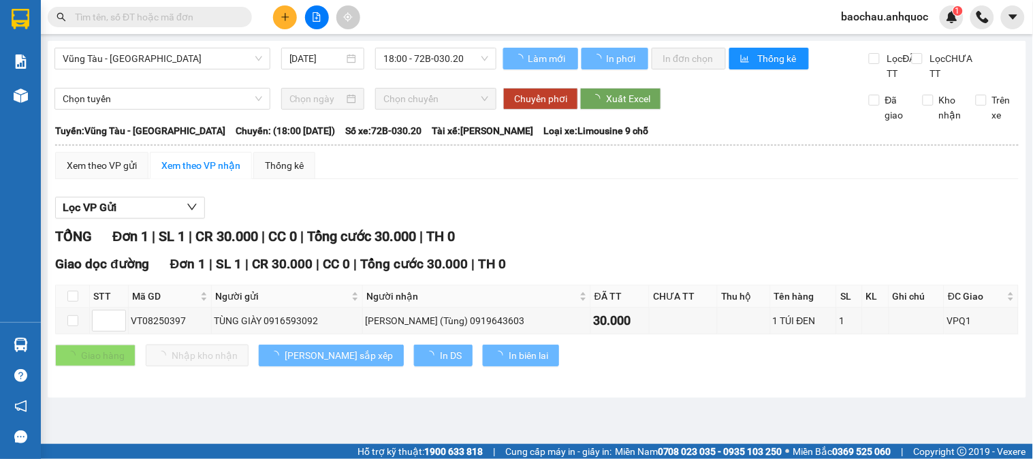
type input "[DATE]"
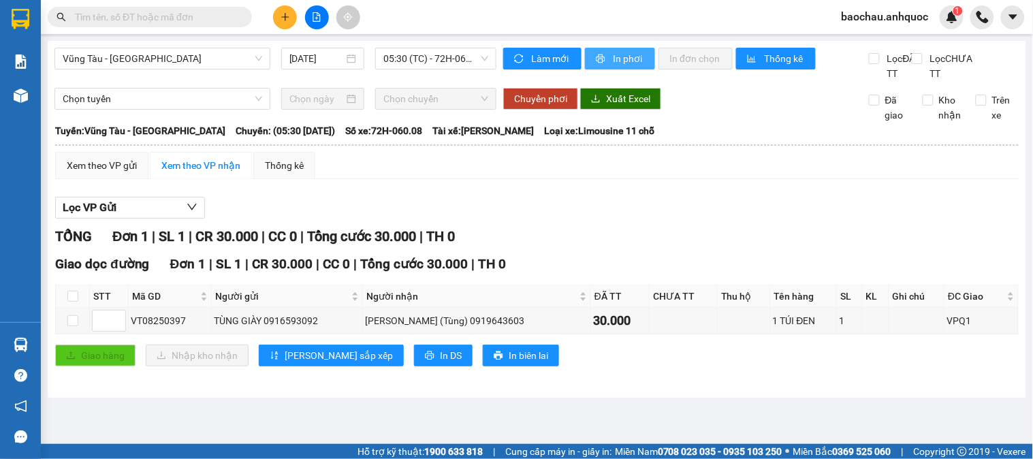
drag, startPoint x: 613, startPoint y: 57, endPoint x: 613, endPoint y: 48, distance: 9.5
click at [613, 48] on button "In phơi" at bounding box center [620, 59] width 70 height 22
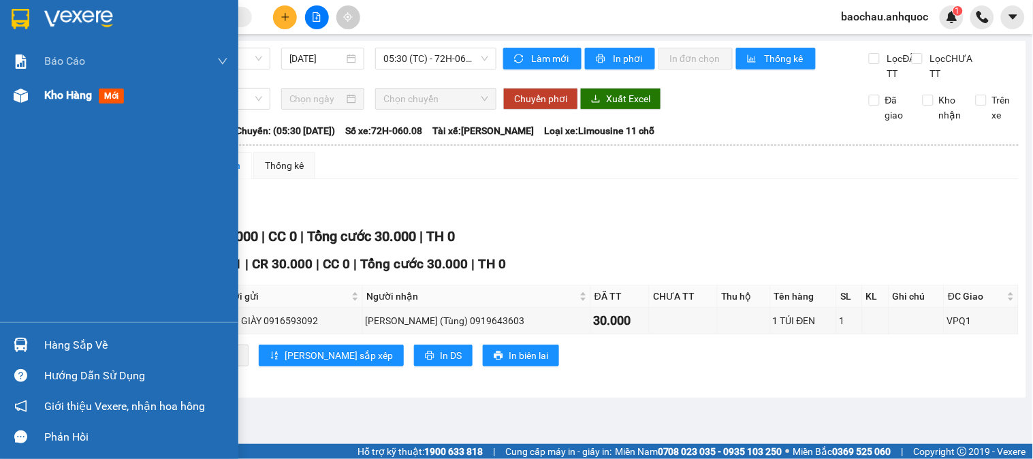
click at [29, 100] on div at bounding box center [21, 96] width 24 height 24
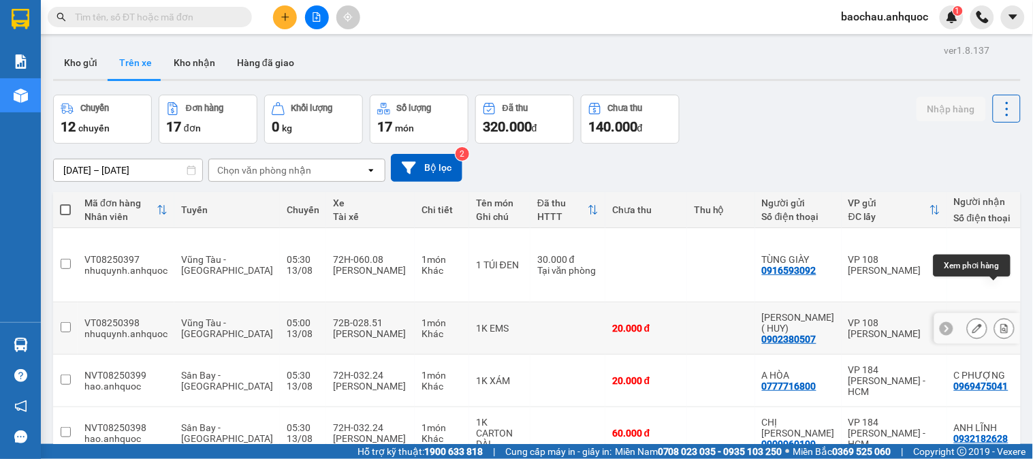
click at [1001, 323] on icon at bounding box center [1004, 328] width 7 height 10
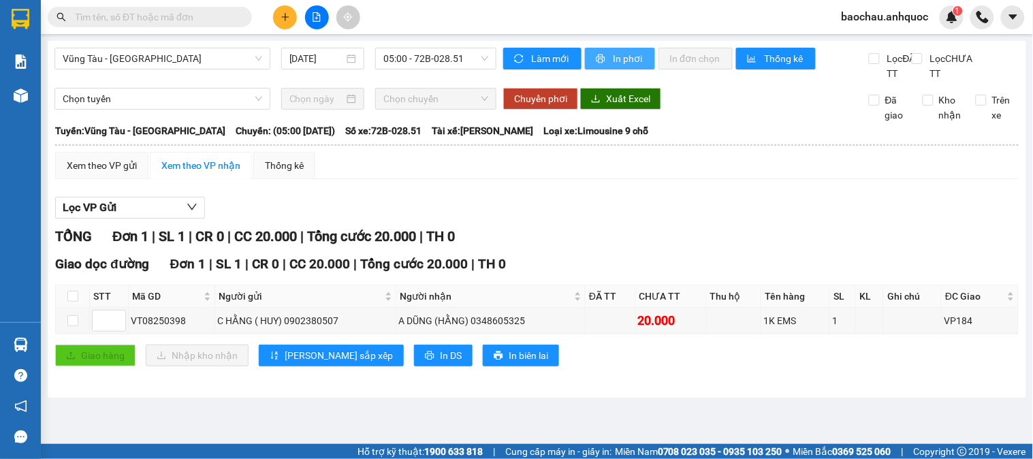
click at [638, 59] on span "In phơi" at bounding box center [628, 58] width 31 height 15
